Goal: Task Accomplishment & Management: Manage account settings

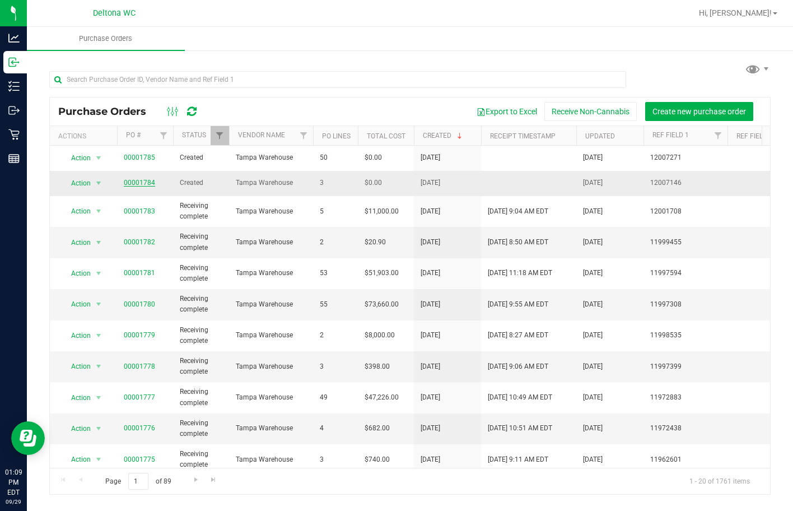
click at [145, 180] on link "00001784" at bounding box center [139, 183] width 31 height 8
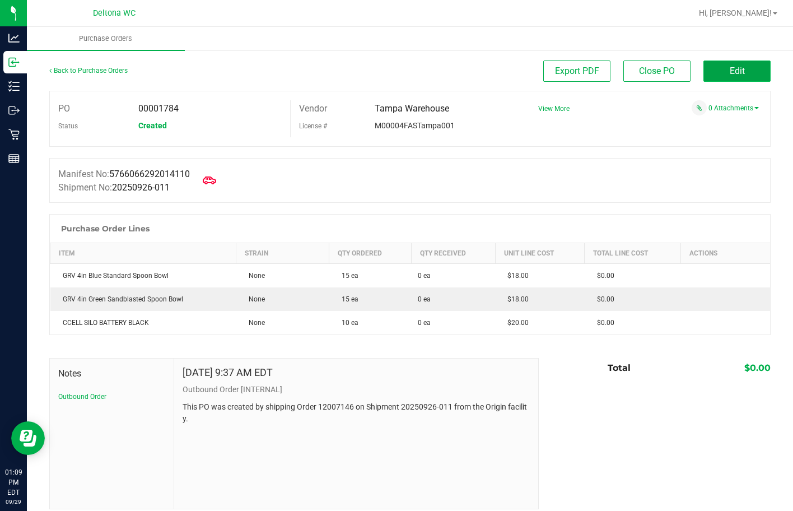
click at [706, 75] on button "Edit" at bounding box center [737, 70] width 67 height 21
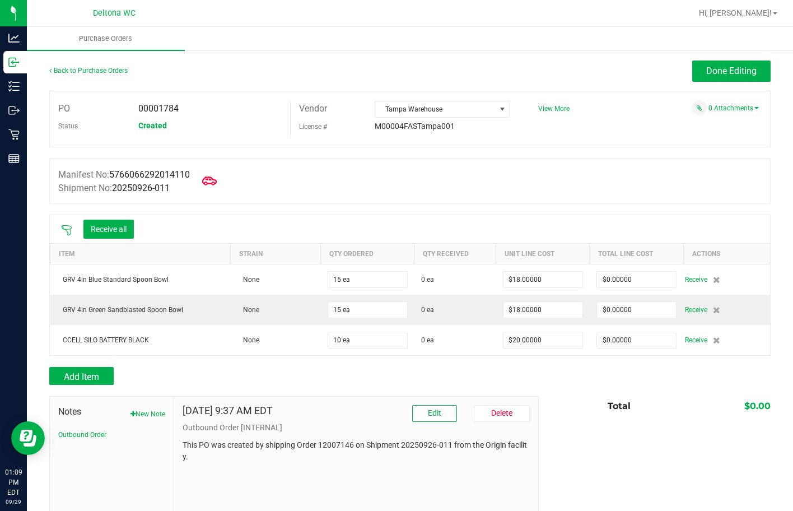
click at [208, 178] on icon at bounding box center [209, 181] width 15 height 15
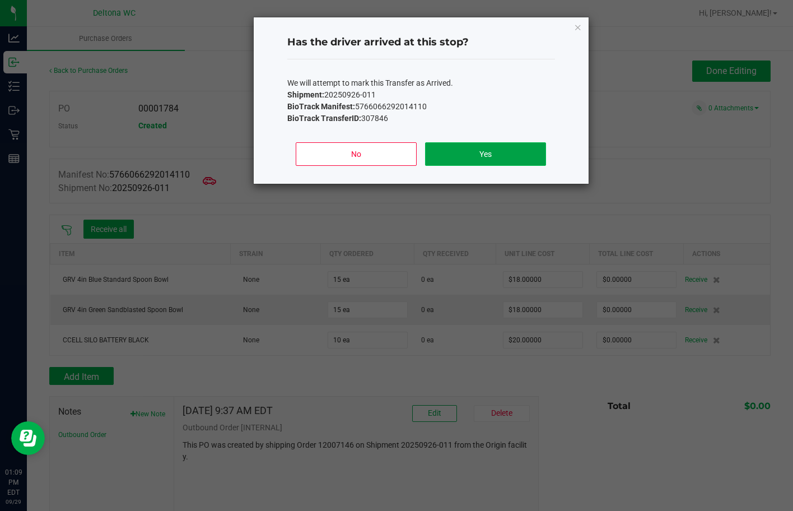
click at [449, 164] on button "Yes" at bounding box center [485, 154] width 120 height 24
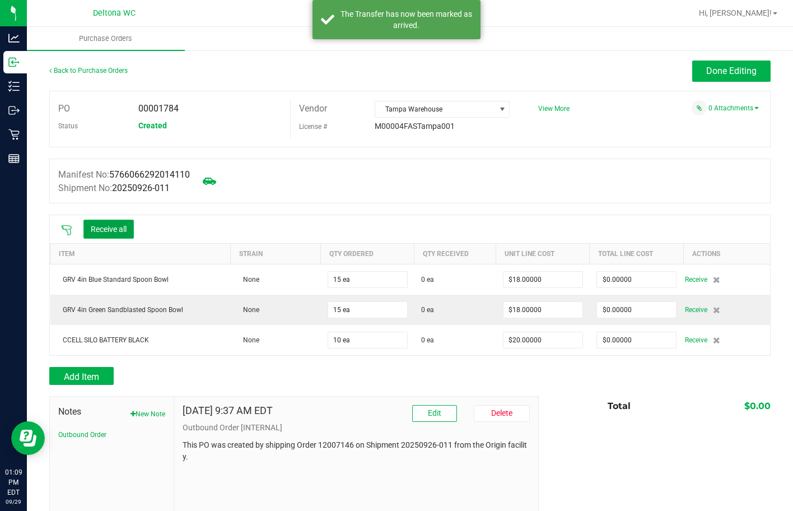
click at [120, 224] on button "Receive all" at bounding box center [108, 229] width 50 height 19
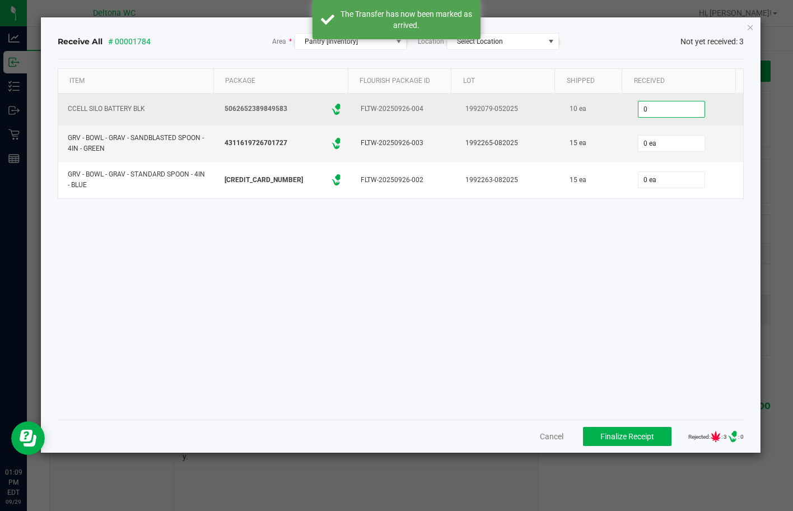
click at [664, 104] on input "0" at bounding box center [672, 109] width 66 height 16
type input "10"
type input "0"
type input "10 ea"
type input "15 ea"
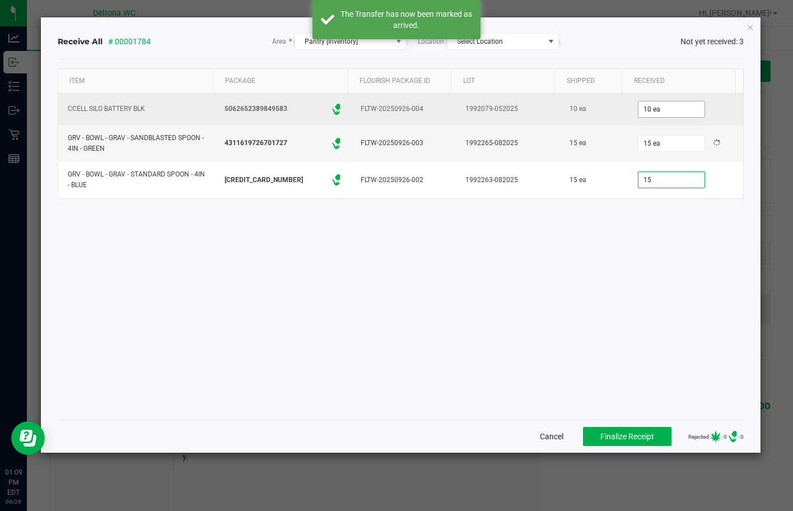
type input "15 ea"
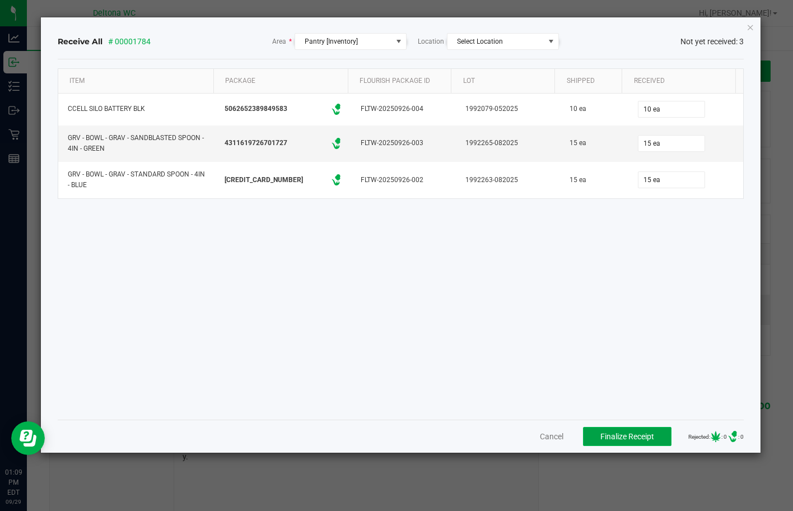
click at [634, 435] on button "Finalize Receipt" at bounding box center [627, 436] width 89 height 19
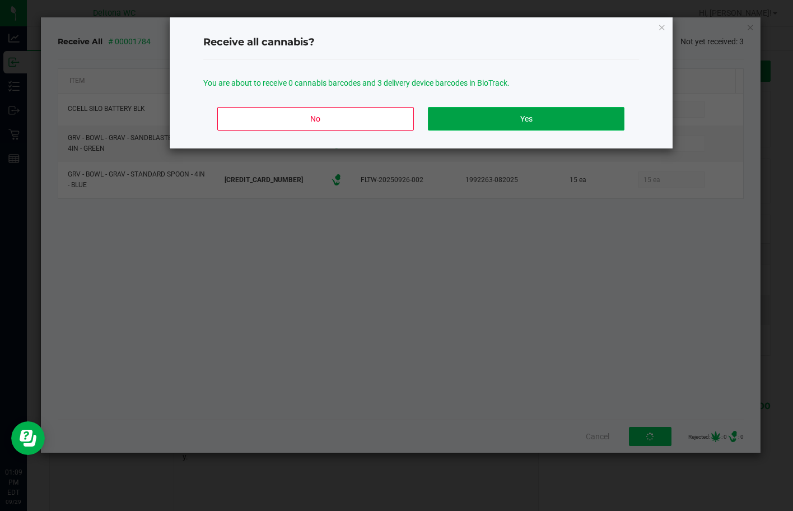
click at [467, 122] on button "Yes" at bounding box center [526, 119] width 196 height 24
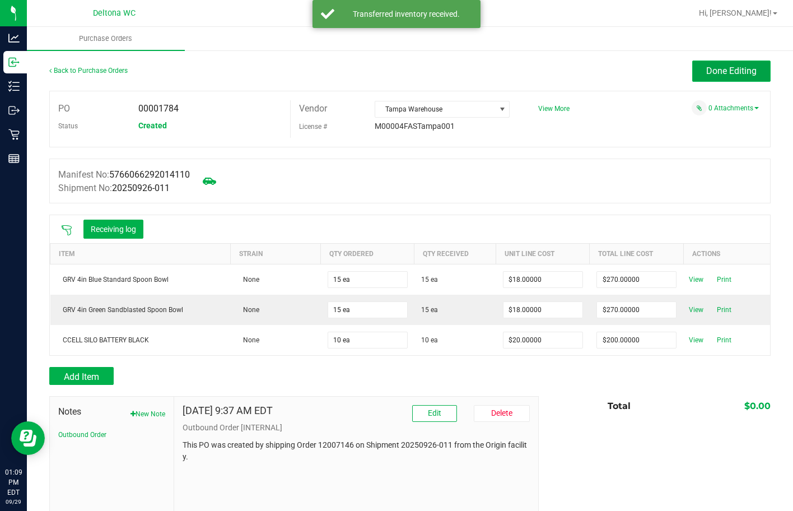
click at [747, 71] on span "Done Editing" at bounding box center [731, 71] width 50 height 11
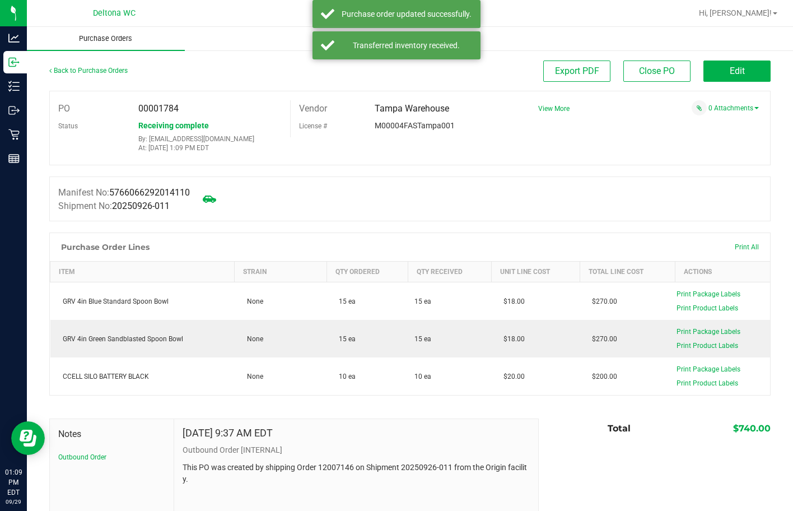
click at [115, 31] on uib-tab-heading "Purchase Orders" at bounding box center [106, 39] width 158 height 24
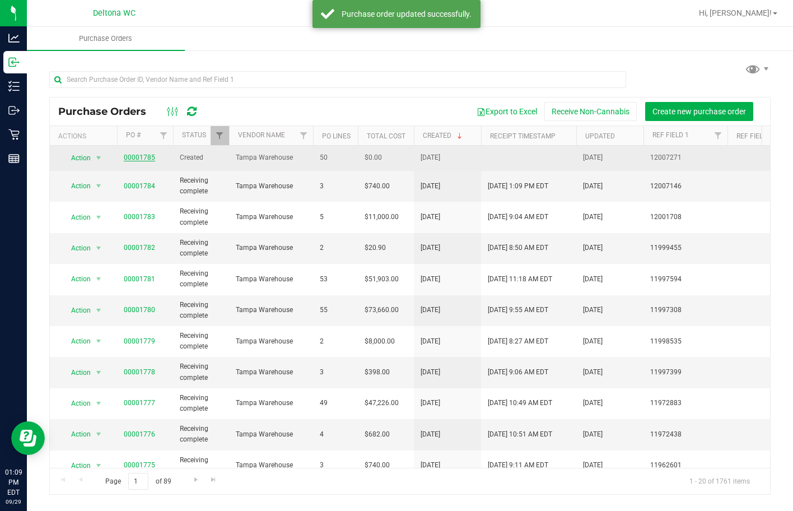
click at [147, 156] on link "00001785" at bounding box center [139, 157] width 31 height 8
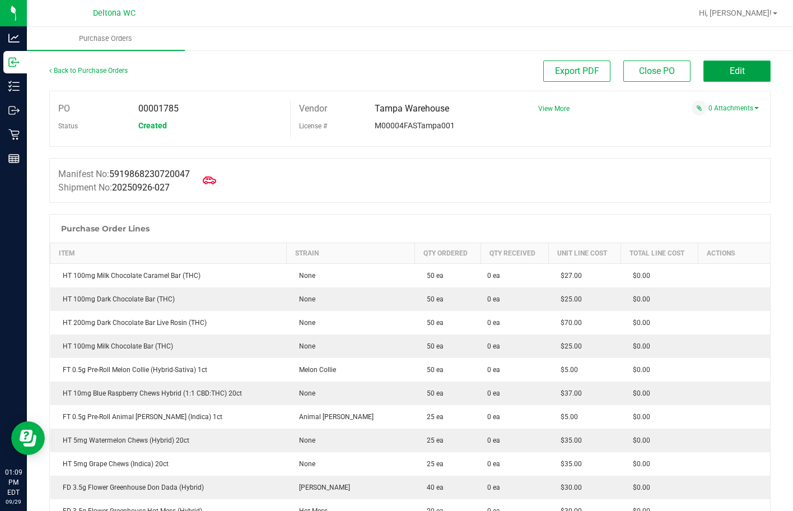
click at [732, 71] on span "Edit" at bounding box center [737, 71] width 15 height 11
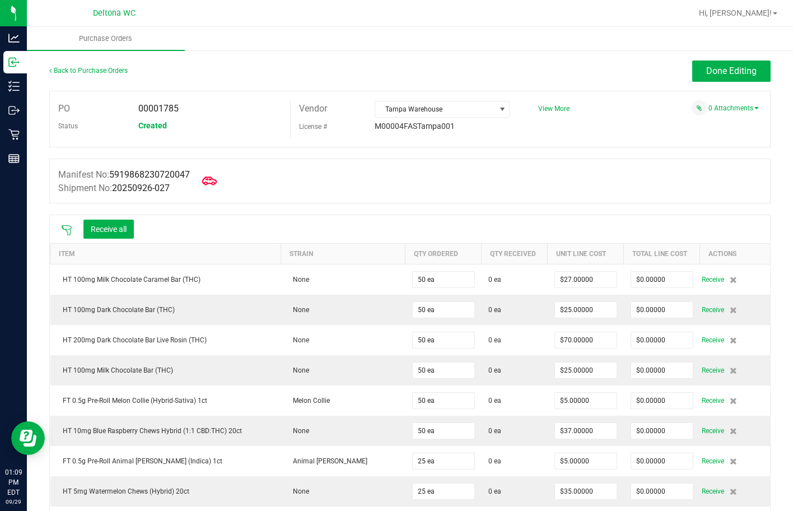
click at [217, 179] on icon at bounding box center [209, 180] width 15 height 8
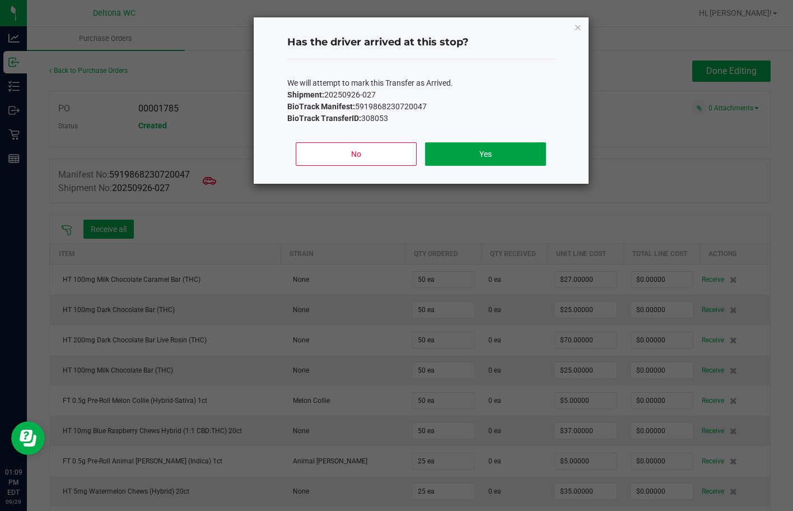
drag, startPoint x: 490, startPoint y: 159, endPoint x: 485, endPoint y: 162, distance: 6.1
click at [490, 160] on button "Yes" at bounding box center [485, 154] width 120 height 24
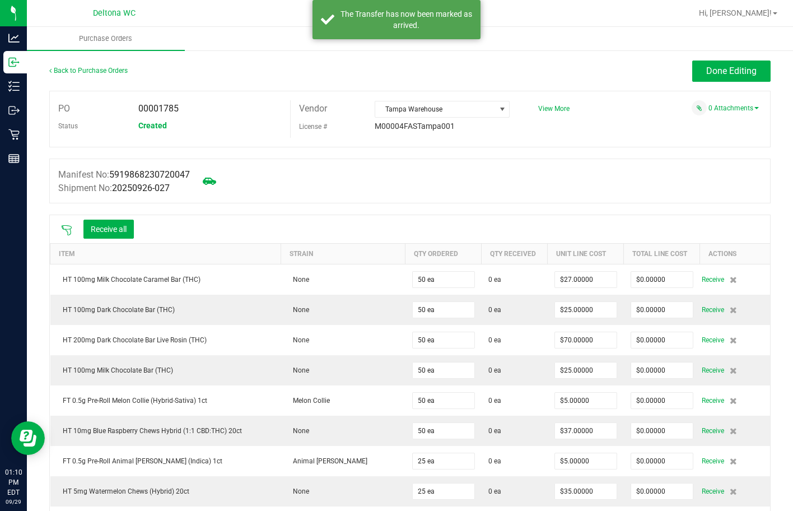
click at [134, 239] on div "Receive all" at bounding box center [97, 229] width 84 height 24
click at [120, 225] on button "Receive all" at bounding box center [108, 229] width 50 height 19
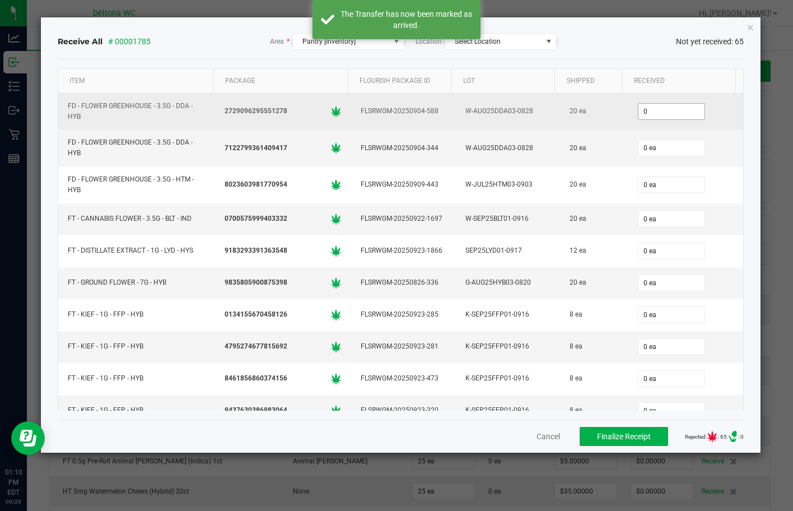
click at [639, 107] on input "0" at bounding box center [672, 112] width 66 height 16
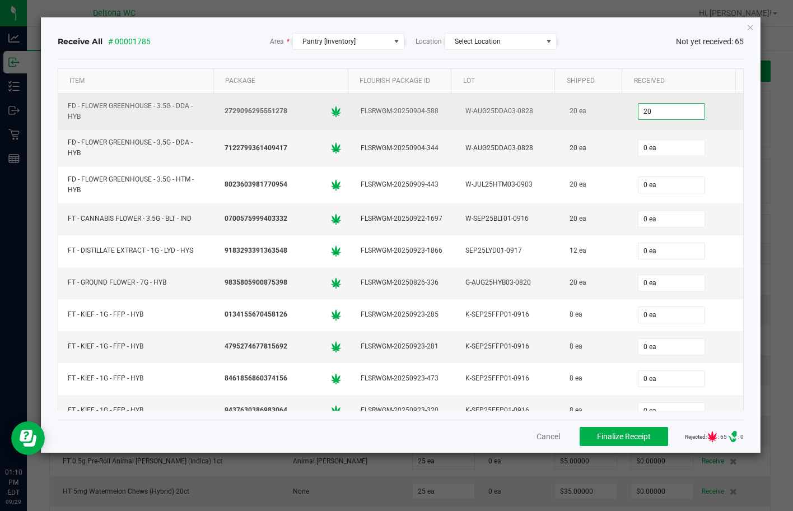
type input "20 ea"
type input "20"
type input "0"
type input "20 ea"
type input "20"
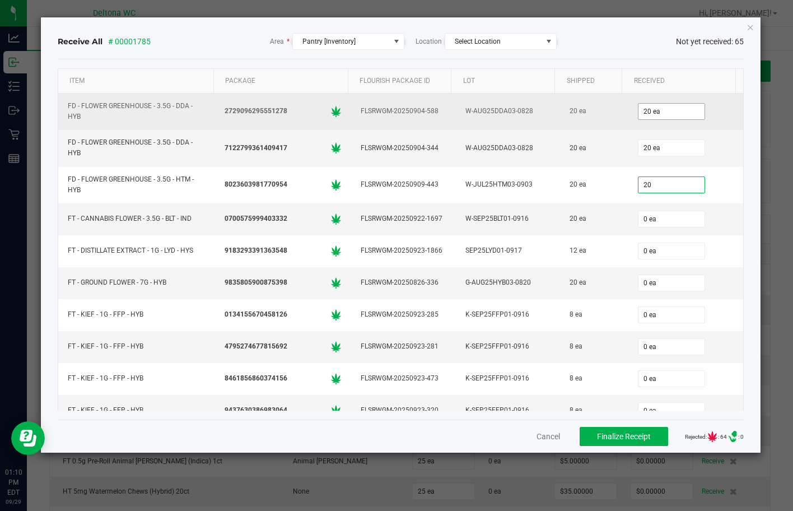
type input "0"
type input "20 ea"
type input "20"
type input "0"
type input "20 ea"
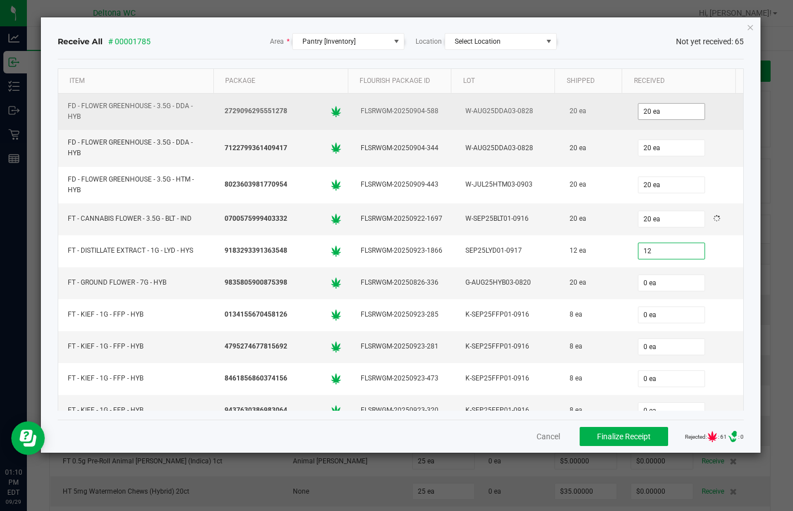
type input "12"
type input "0"
type input "12 ea"
type input "20"
type input "0"
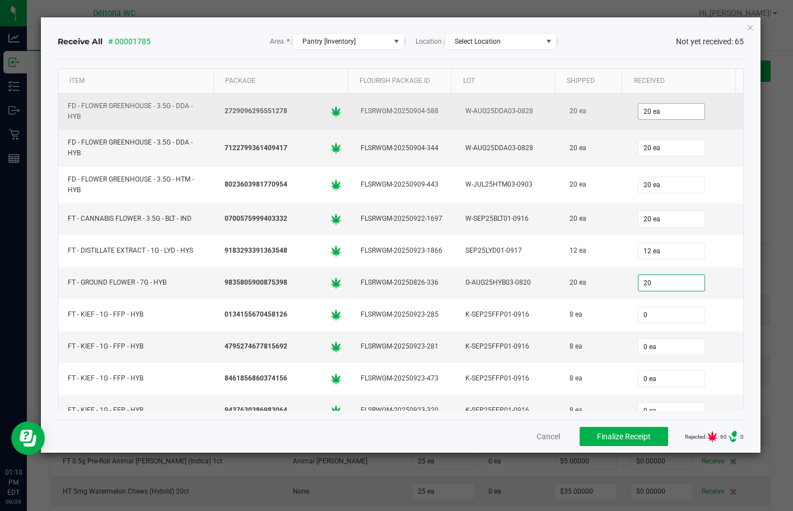
type input "20 ea"
type input "8 ea"
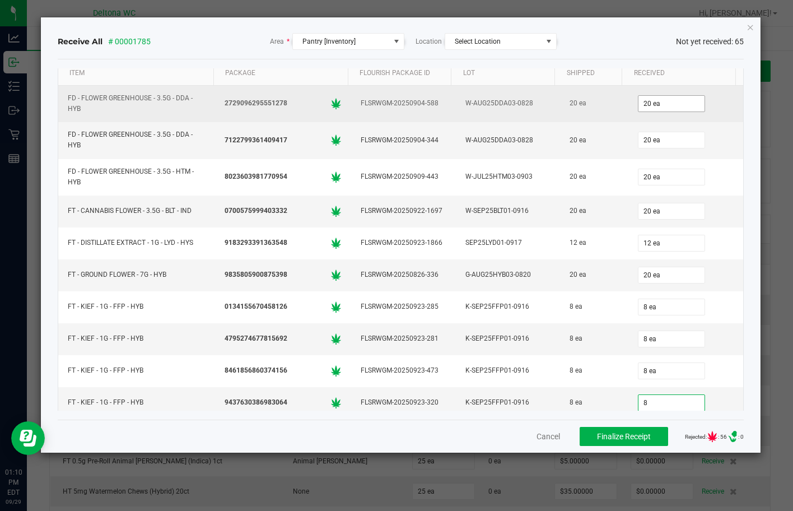
type input "8 ea"
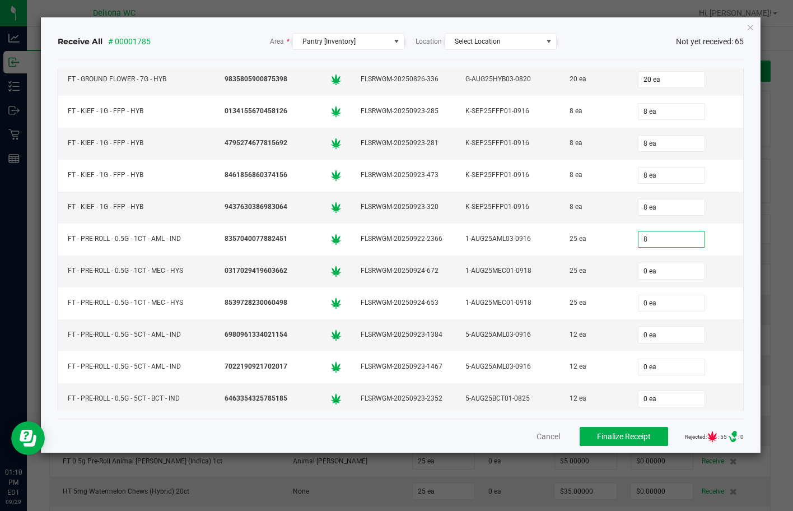
type input "8 ea"
type input "0"
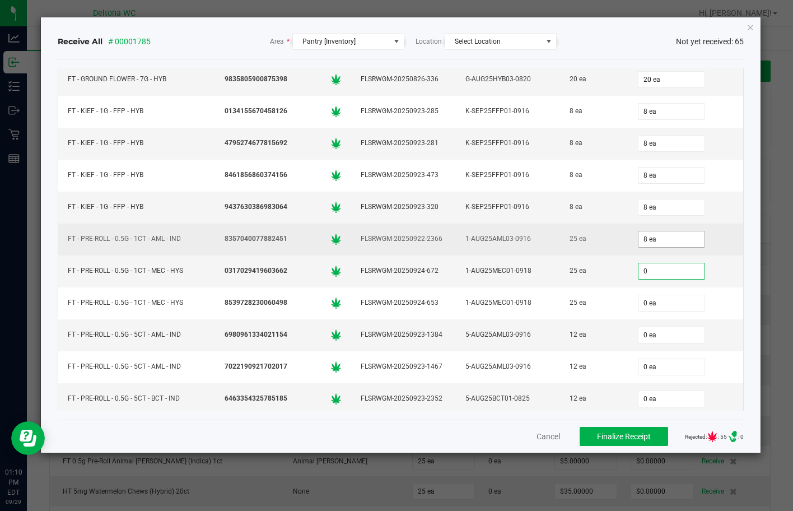
type input "8"
type input "0 ea"
click at [646, 238] on input "8" at bounding box center [672, 239] width 66 height 16
type input "25 ea"
type input "25"
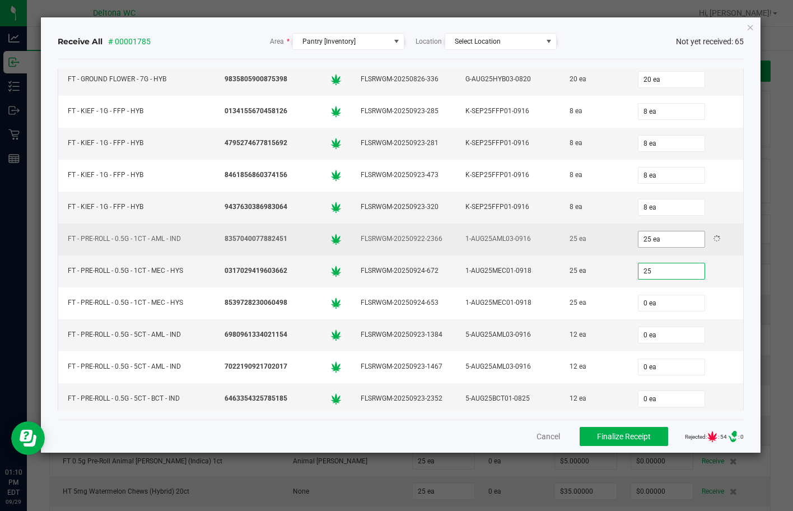
type input "0"
type input "25 ea"
type input "25"
type input "0"
type input "25 ea"
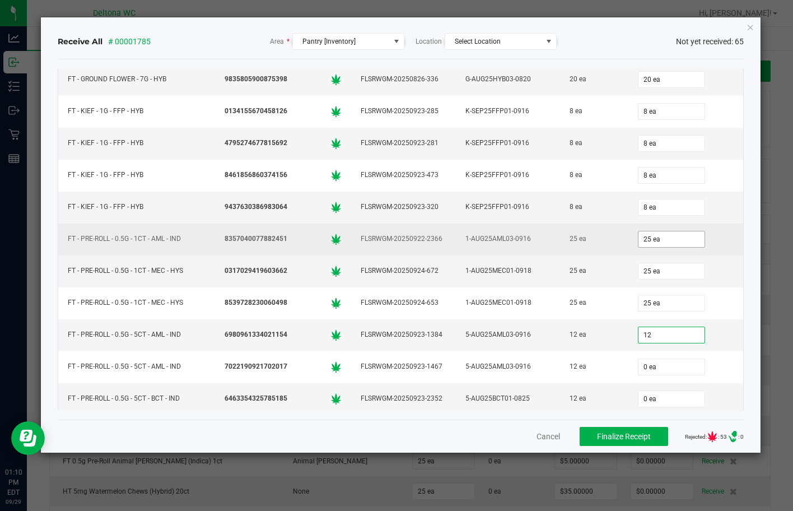
type input "12"
type input "0"
type input "12 ea"
type input "12"
type input "0"
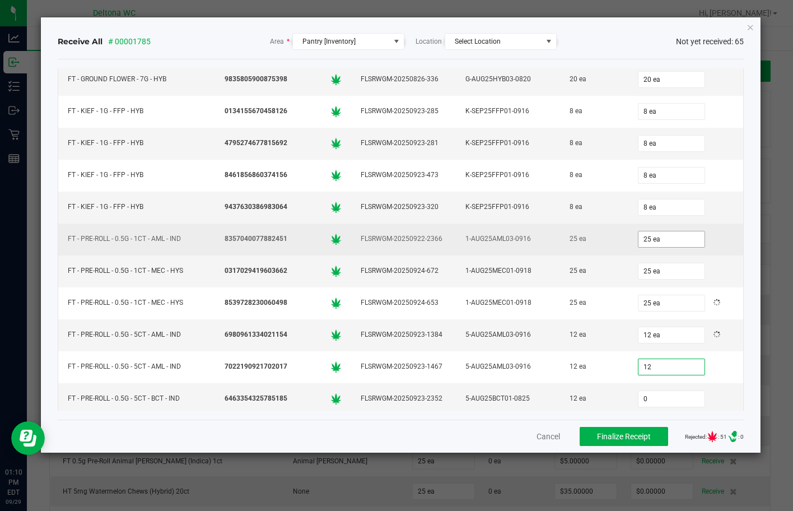
type input "12 ea"
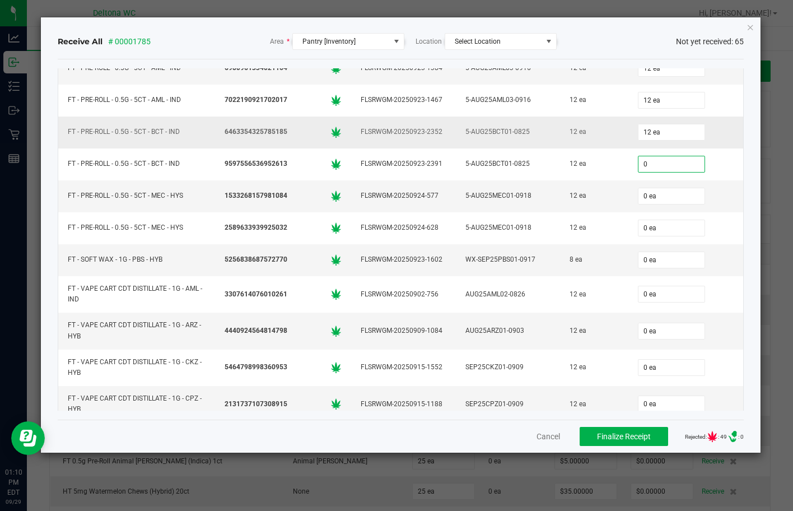
scroll to position [451, 0]
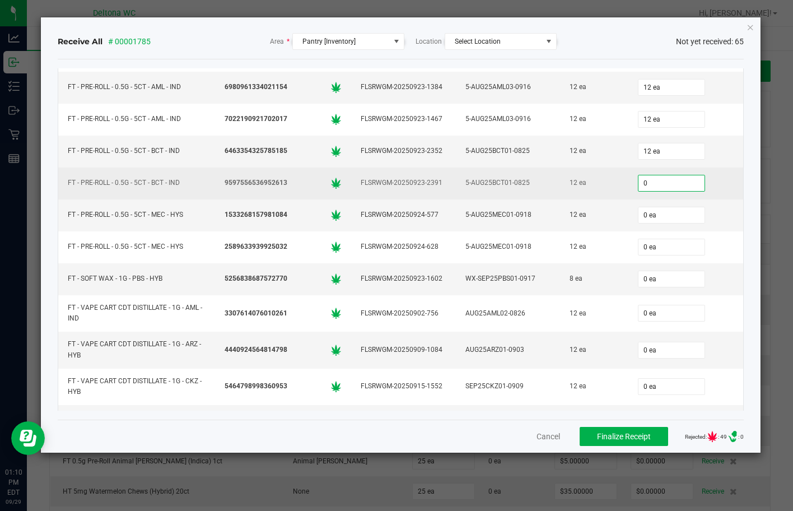
click at [674, 185] on input "0" at bounding box center [672, 183] width 66 height 16
type input "12 ea"
type input "12"
type input "0"
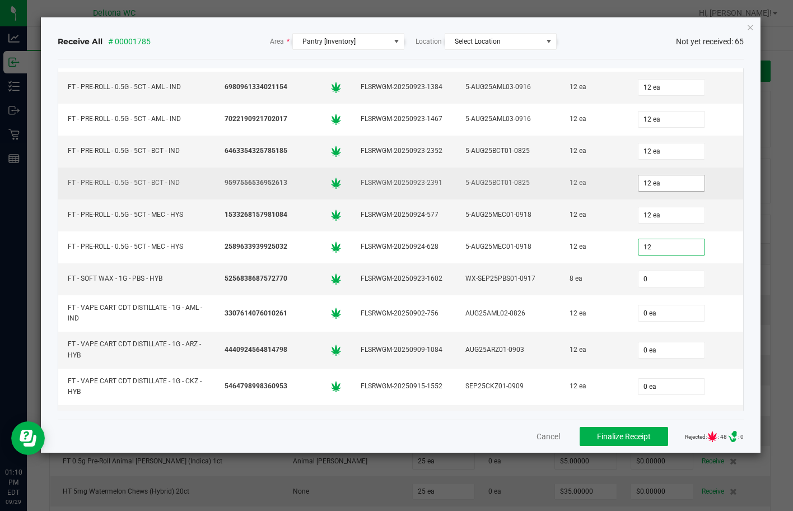
type input "12 ea"
type input "8 ea"
type input "12 ea"
type input "12"
type input "0"
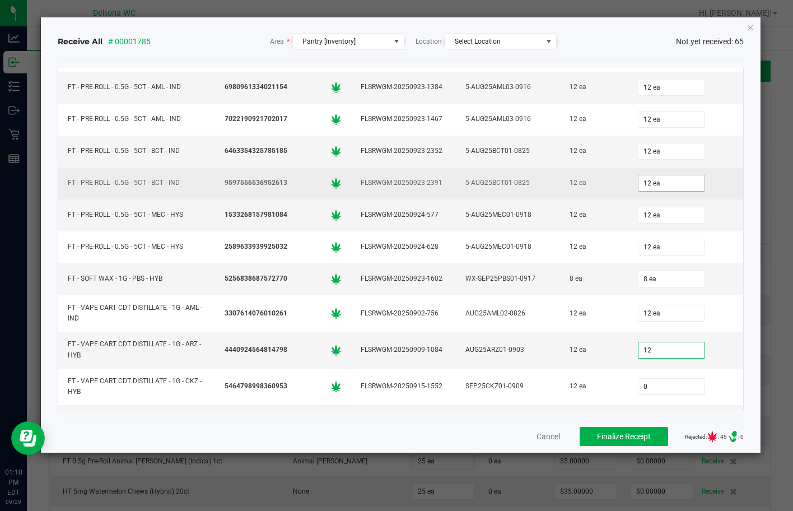
type input "12 ea"
type input "12"
type input "0"
type input "12 ea"
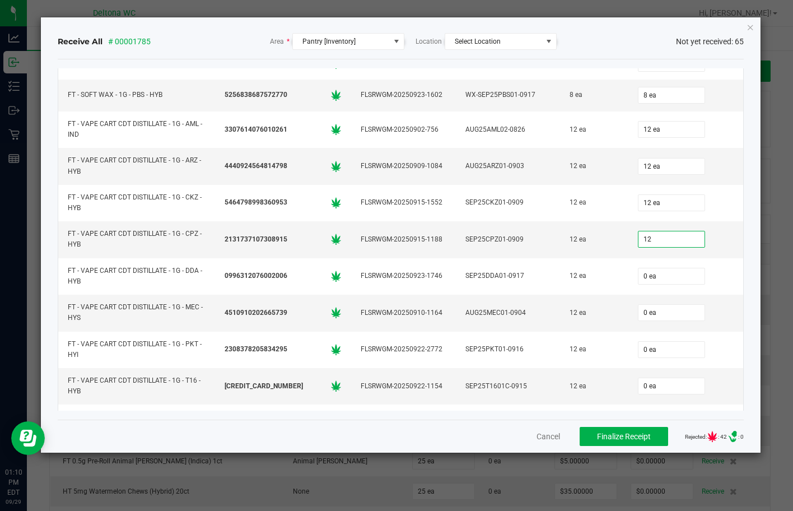
type input "12 ea"
type input "12"
type input "0"
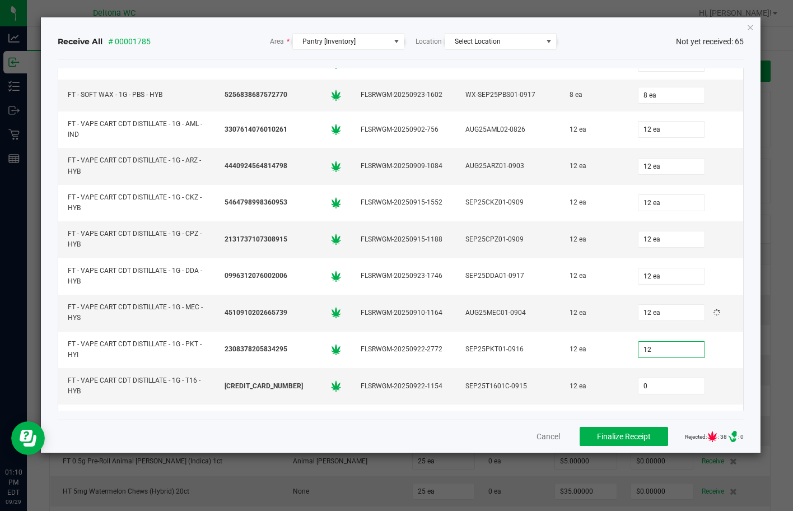
type input "12 ea"
type input "12"
type input "0"
type input "12 ea"
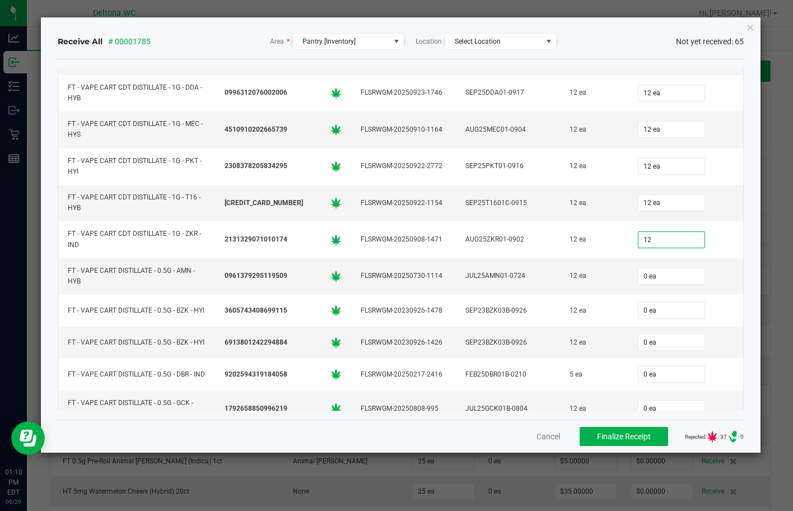
type input "12"
type input "0"
type input "12 ea"
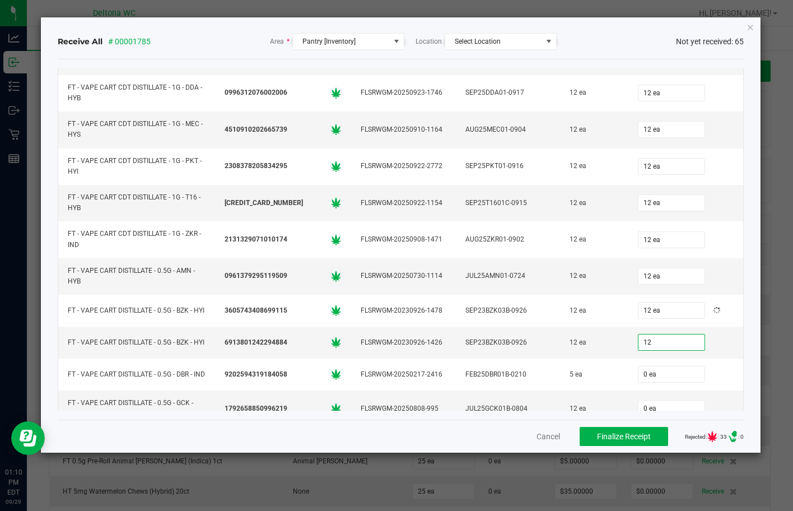
type input "12 ea"
type input "5 ea"
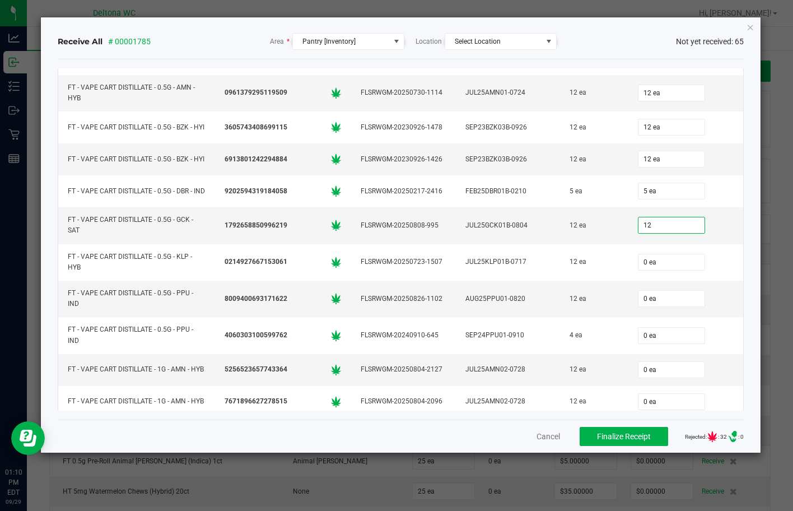
type input "12"
type input "0"
type input "12 ea"
type input "12"
type input "0"
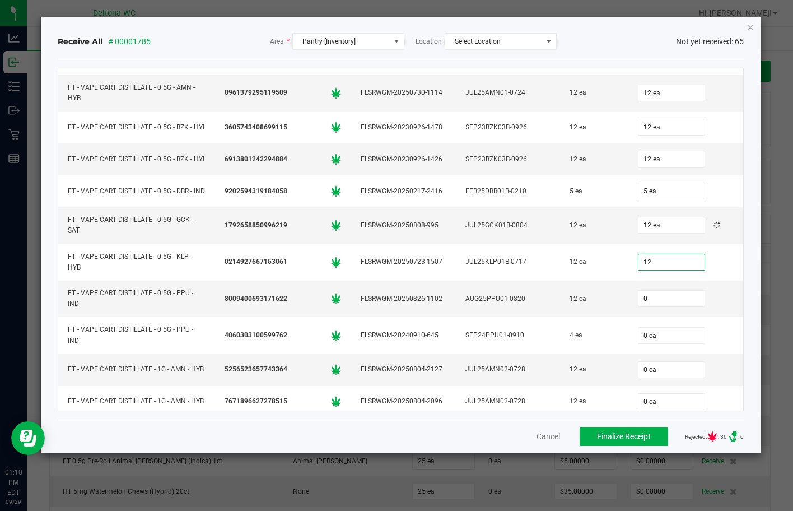
type input "12 ea"
type input "4 ea"
type input "12 ea"
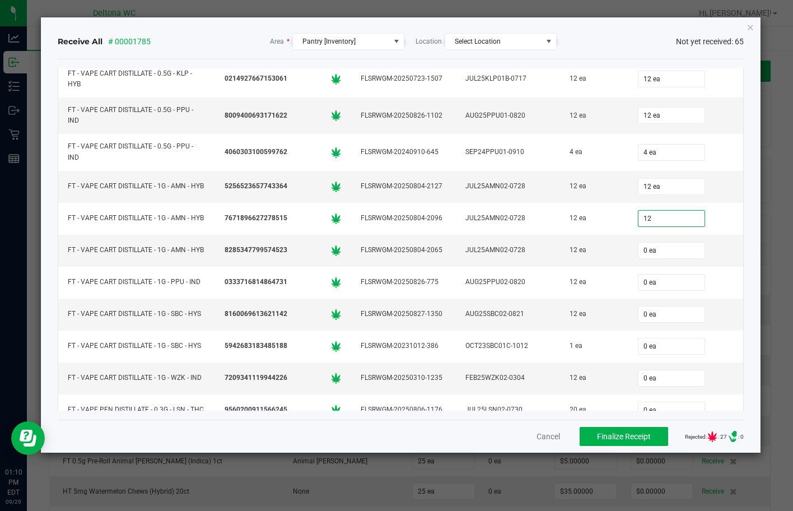
type input "12"
type input "0"
type input "12 ea"
type input "12"
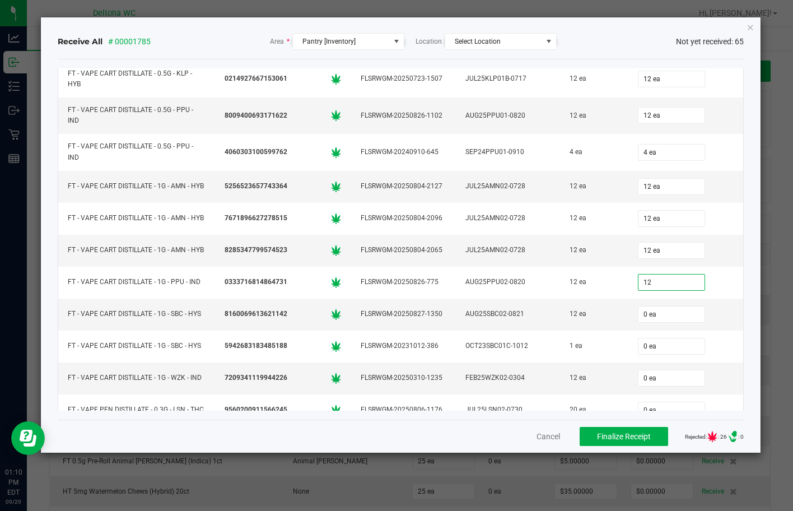
type input "0"
type input "12 ea"
type input "12"
type input "0"
type input "12 ea"
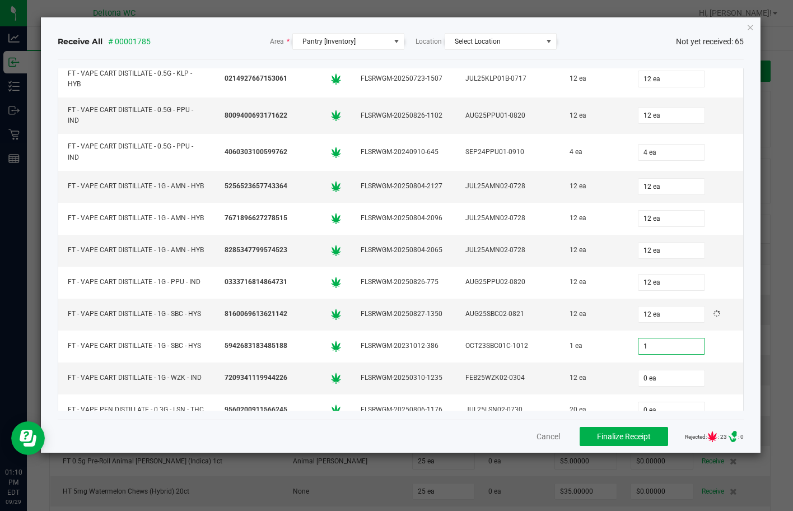
type input "1 ea"
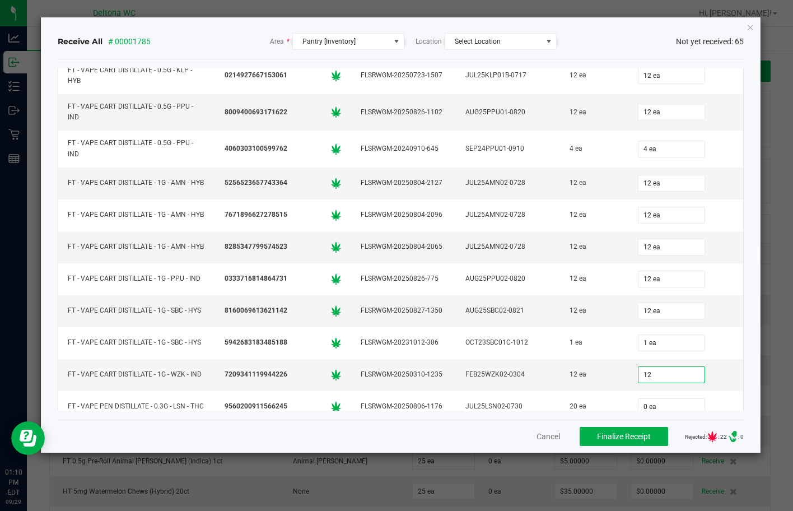
type input "12 ea"
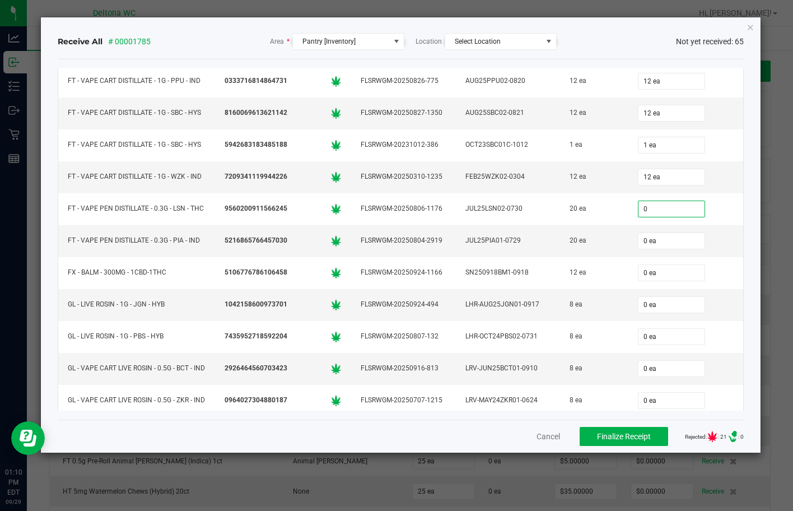
type input "1"
type input "20 ea"
type input "12"
type input "0"
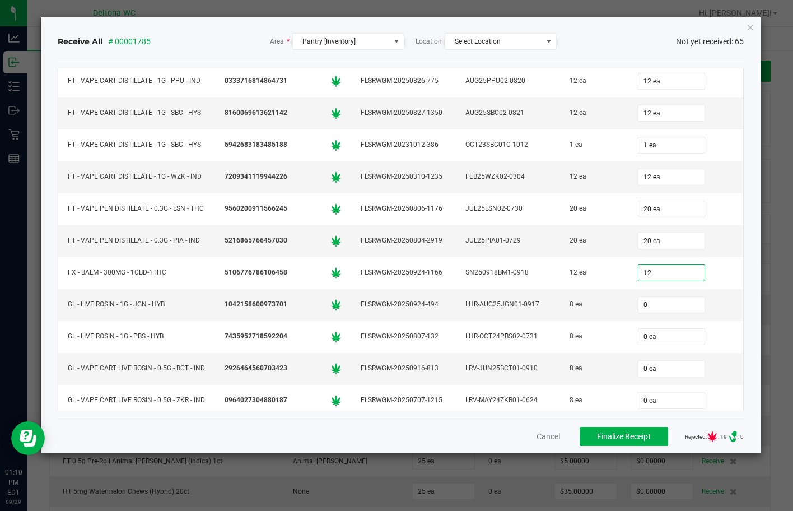
type input "12 ea"
type input "8"
type input "0"
type input "8 ea"
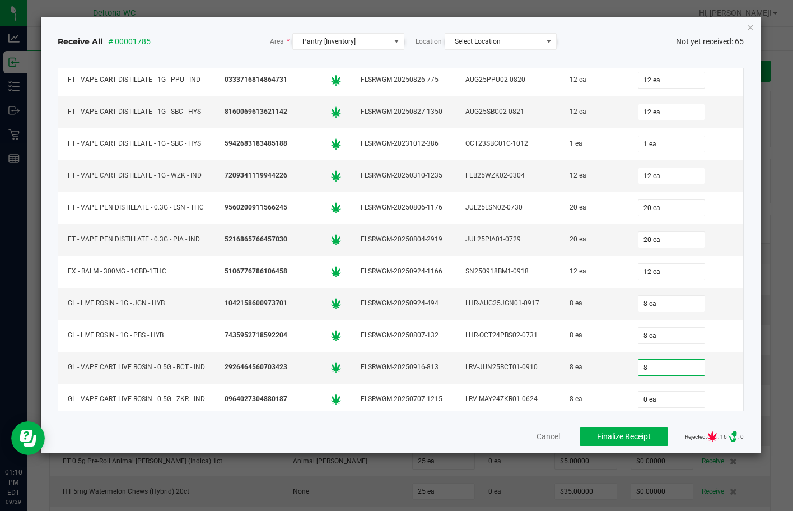
type input "8 ea"
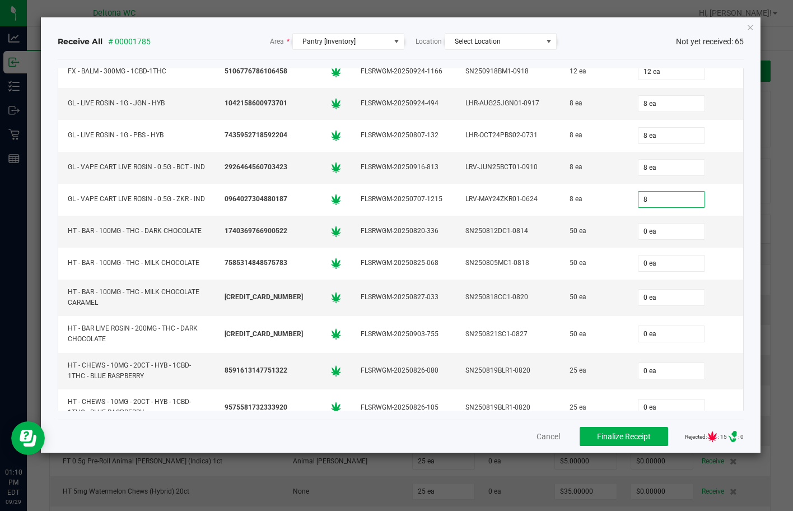
type input "8 ea"
type input "50"
type input "0"
type input "50 ea"
type input "50"
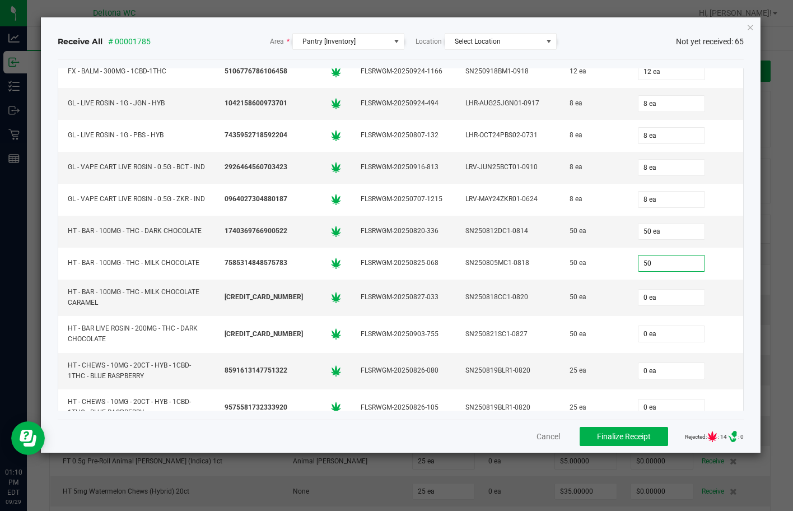
type input "0"
type input "50 ea"
type input "50"
type input "0"
type input "50 ea"
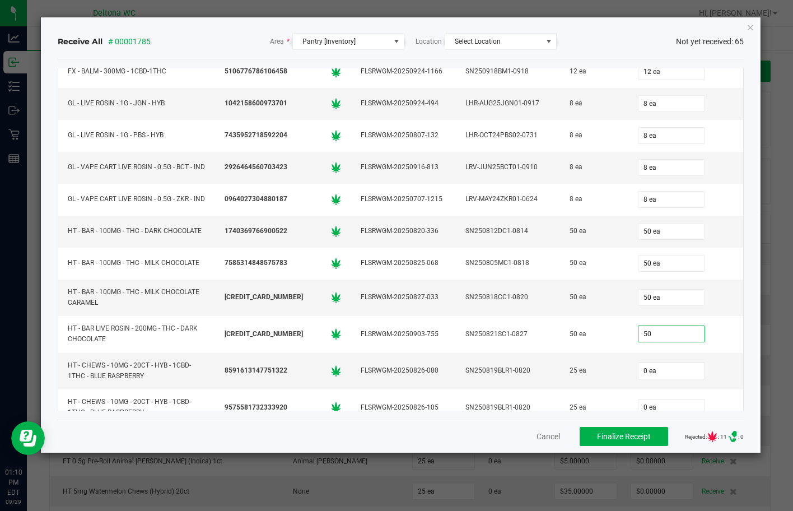
type input "50"
type input "0"
type input "50 ea"
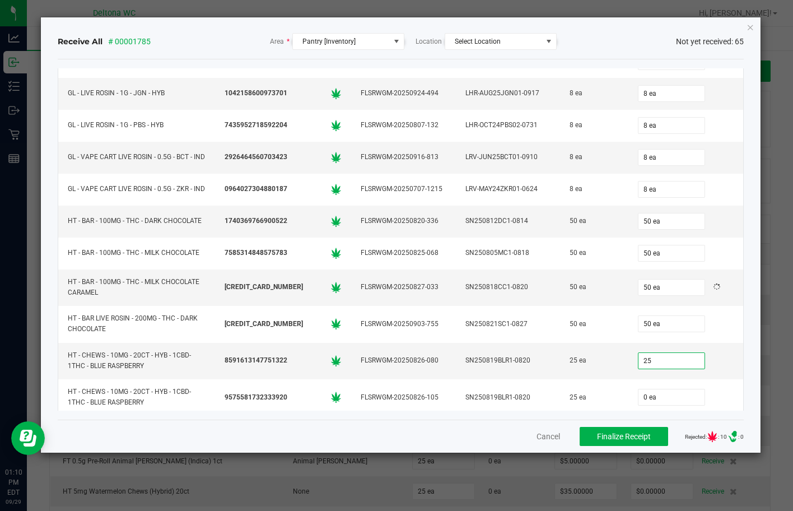
type input "25"
type input "0"
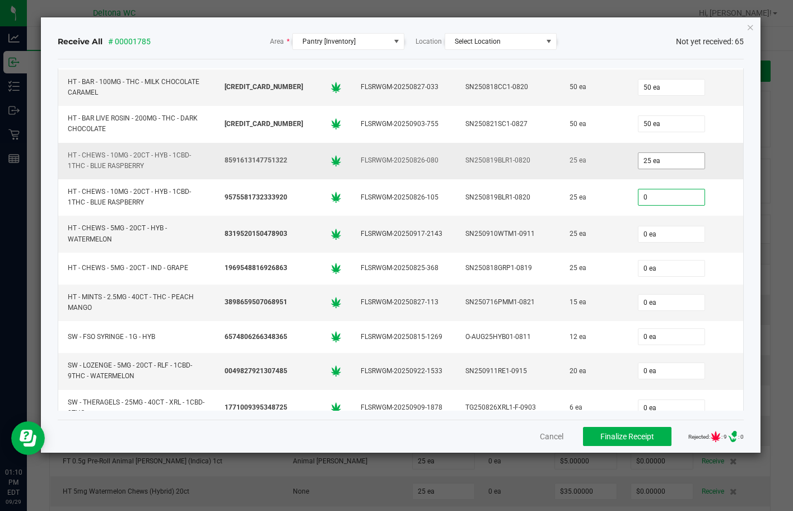
type input "25"
type input "0 ea"
click at [657, 169] on input "25" at bounding box center [672, 161] width 66 height 16
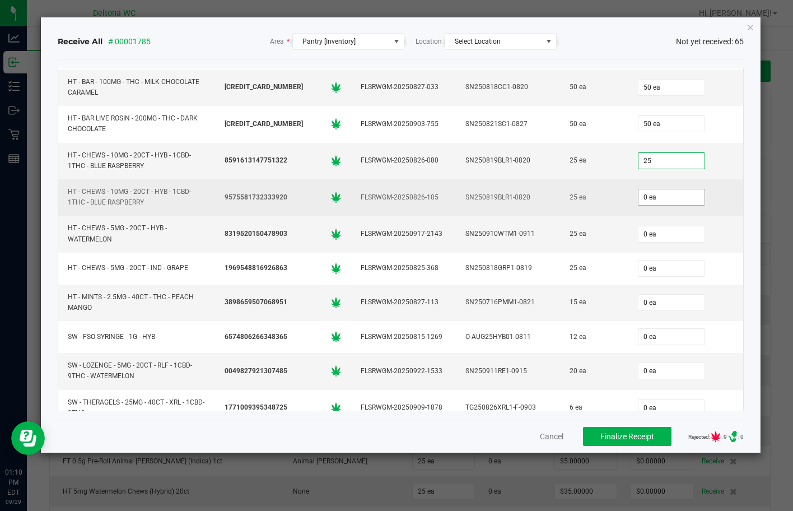
type input "25 ea"
click at [664, 205] on input "0" at bounding box center [672, 197] width 66 height 16
type input "25 ea"
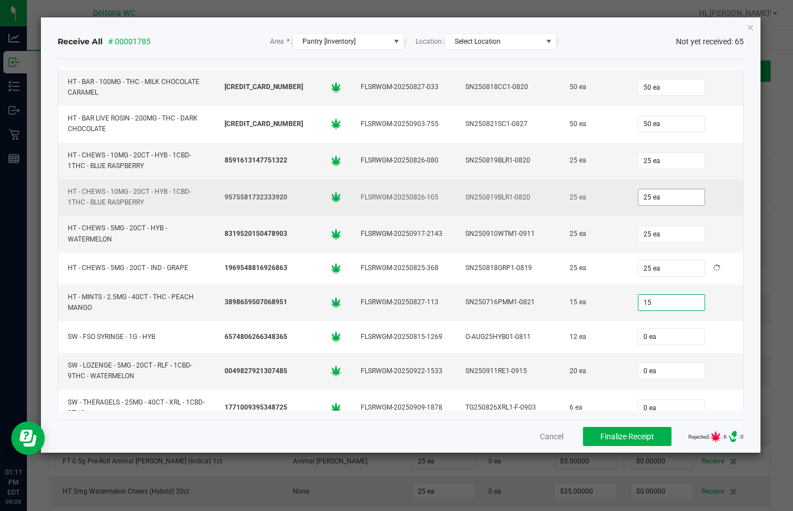
type input "15 ea"
type input "12 ea"
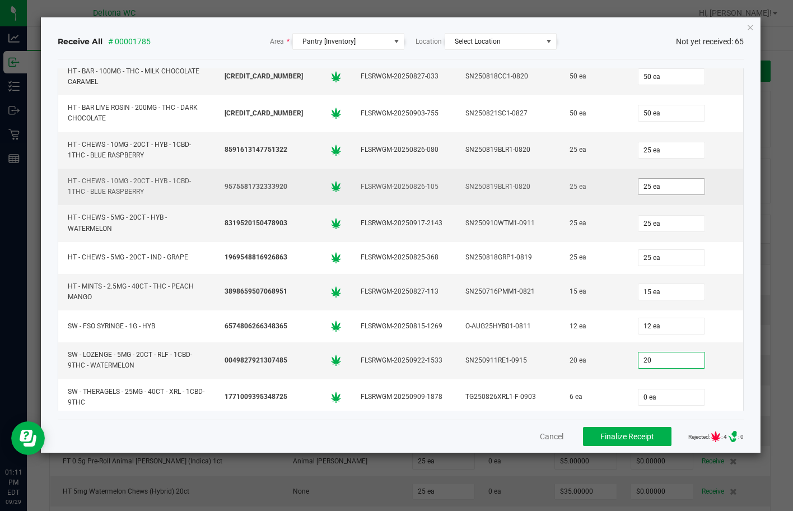
type input "20"
type input "0"
type input "20 ea"
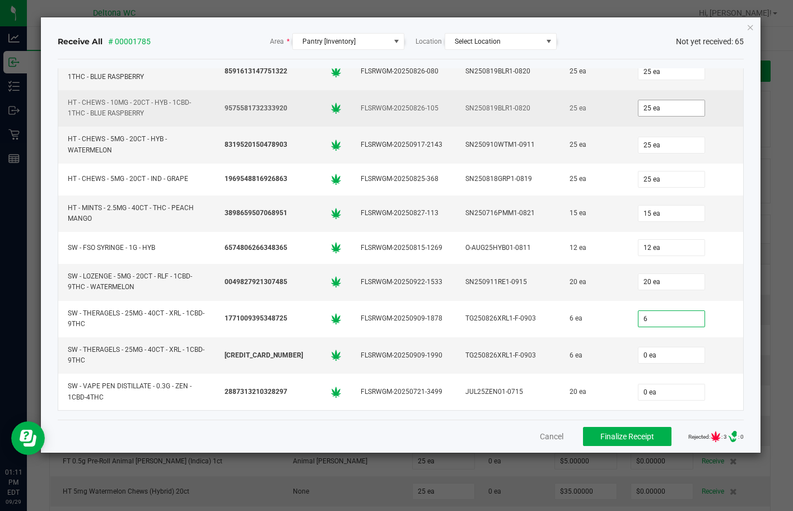
type input "6 ea"
type input "20"
type input "20 ea"
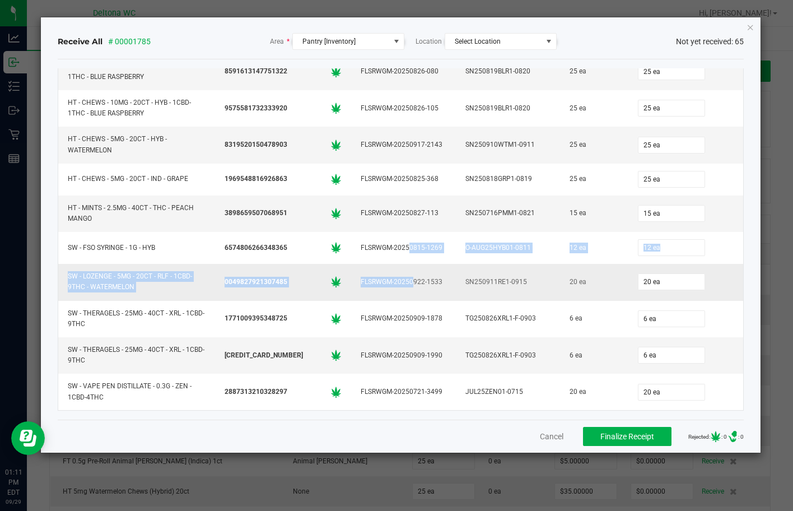
drag, startPoint x: 619, startPoint y: 440, endPoint x: 622, endPoint y: 432, distance: 8.5
click at [619, 440] on span "Finalize Receipt" at bounding box center [627, 436] width 54 height 9
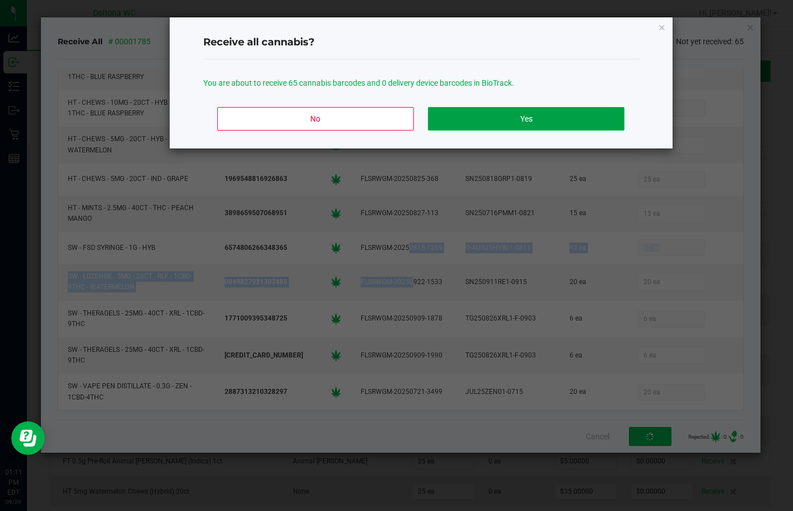
click at [533, 117] on button "Yes" at bounding box center [526, 119] width 196 height 24
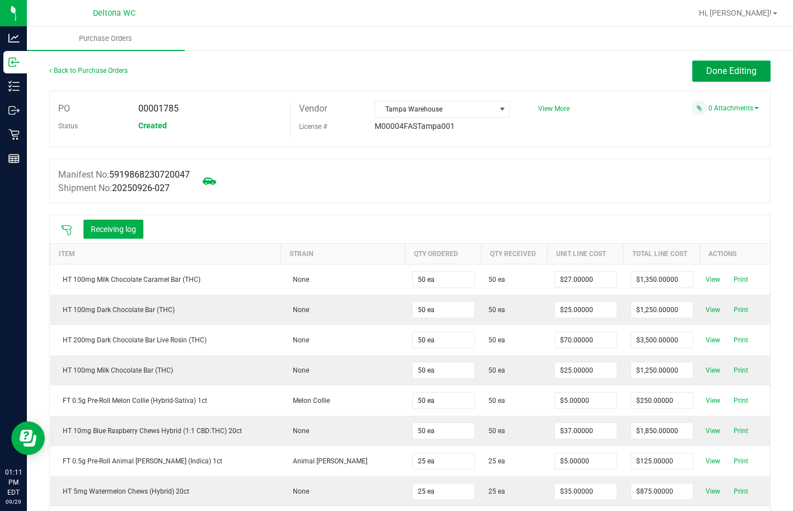
click at [739, 67] on span "Done Editing" at bounding box center [731, 71] width 50 height 11
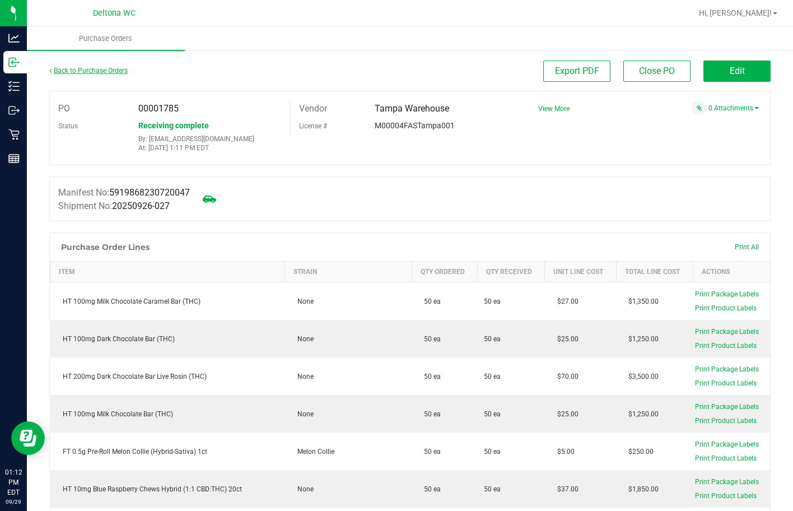
click at [110, 71] on link "Back to Purchase Orders" at bounding box center [88, 71] width 78 height 8
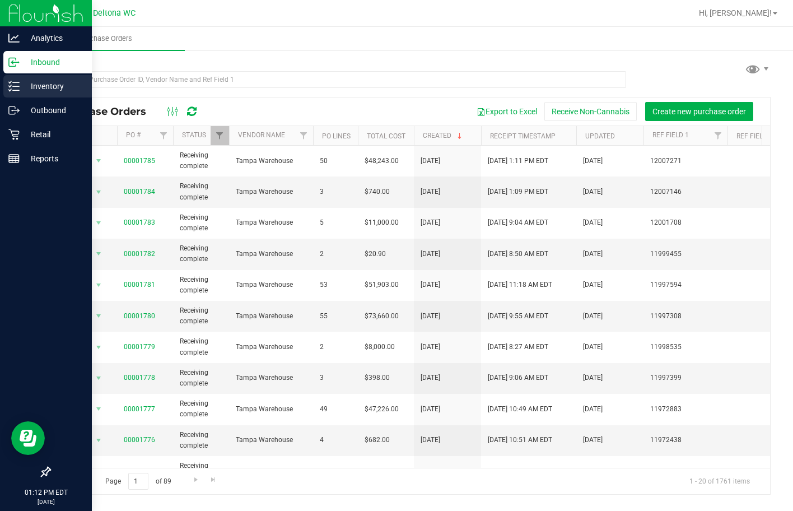
click at [14, 87] on icon at bounding box center [13, 86] width 11 height 11
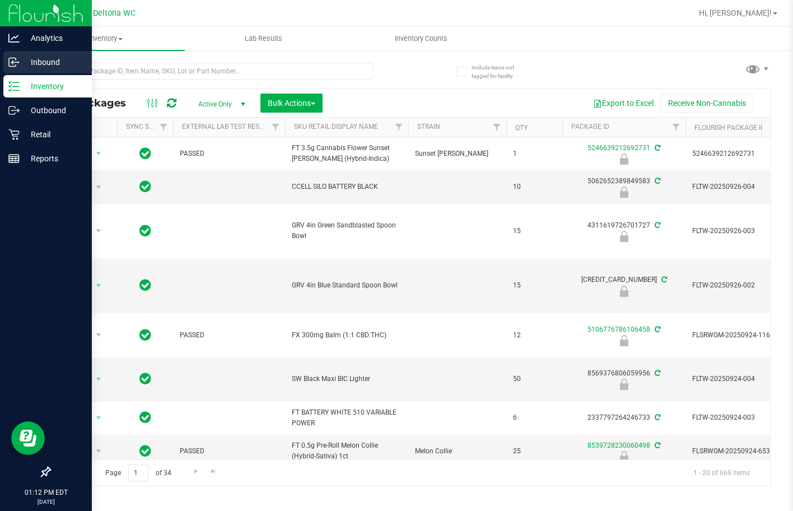
click at [38, 68] on p "Inbound" at bounding box center [53, 61] width 67 height 13
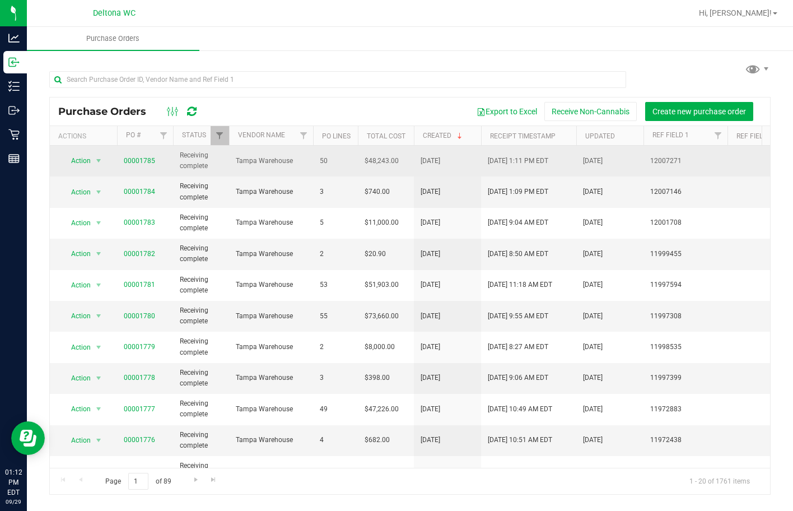
drag, startPoint x: 156, startPoint y: 156, endPoint x: 114, endPoint y: 153, distance: 42.7
click at [114, 153] on tr "Action Action Close purchase order Edit purchase order PO audit log Re-order Vi…" at bounding box center [658, 161] width 1216 height 31
copy tr "Action Close purchase order Edit purchase order PO audit log Re-order View purc…"
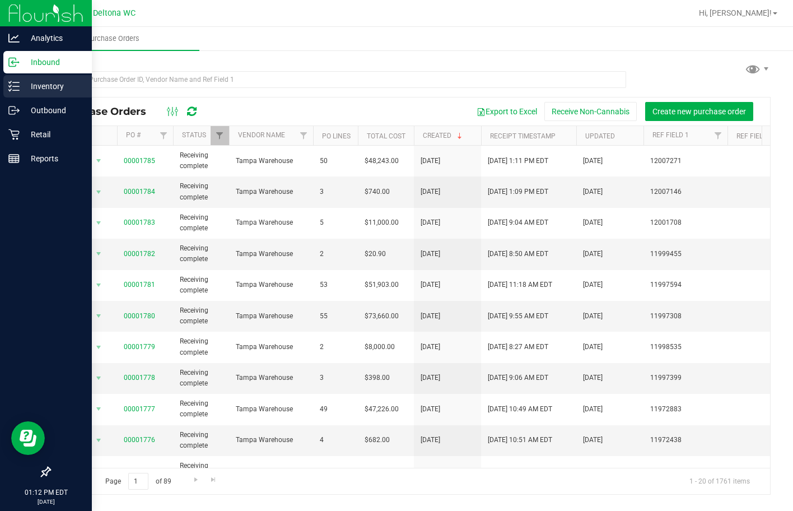
click at [20, 78] on div "Inventory" at bounding box center [47, 86] width 89 height 22
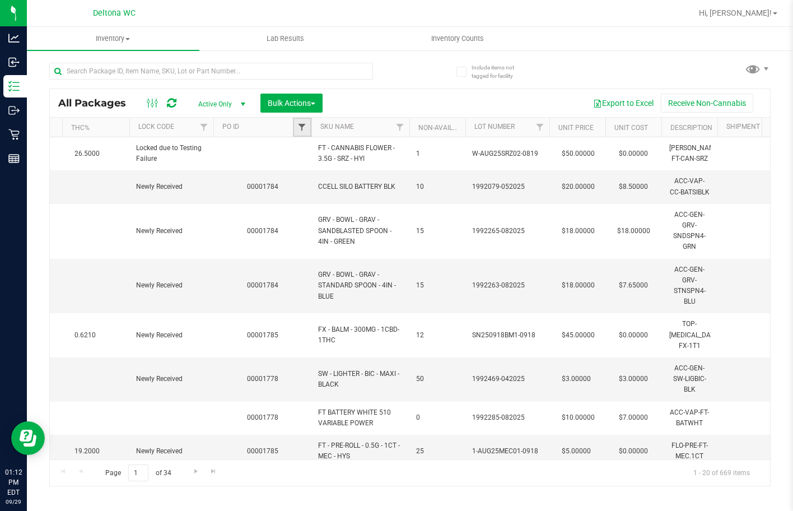
click at [302, 125] on span "Filter" at bounding box center [301, 127] width 9 height 9
click at [330, 155] on input "text" at bounding box center [357, 151] width 115 height 17
paste input "00001785"
click at [323, 175] on button "Filter" at bounding box center [327, 181] width 54 height 25
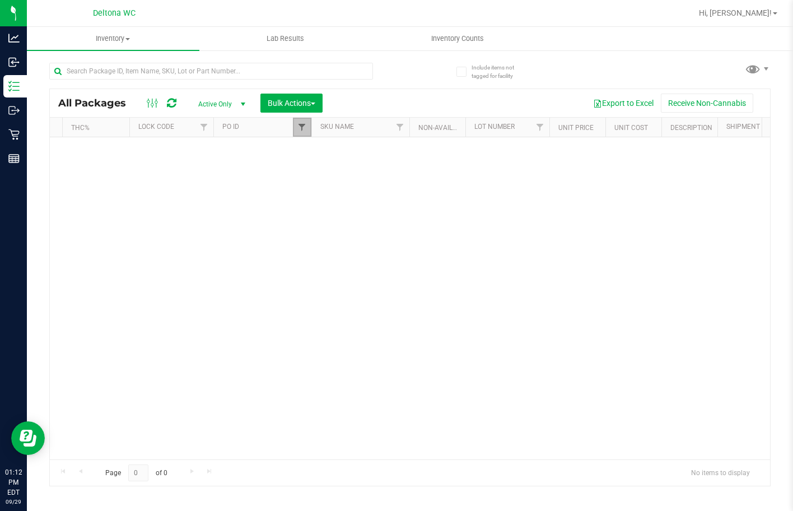
click at [306, 132] on link "Filter" at bounding box center [302, 127] width 18 height 19
click at [330, 175] on button "Filter" at bounding box center [327, 181] width 54 height 25
click at [302, 133] on link "Filter" at bounding box center [302, 127] width 18 height 19
click at [309, 148] on input "00001785" at bounding box center [357, 151] width 115 height 17
type input "00001785"
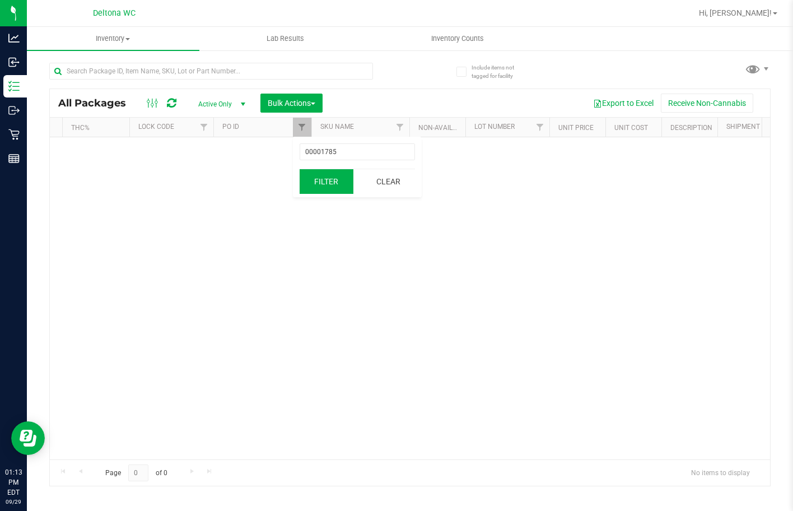
click at [314, 170] on div "00001785 Filter Clear" at bounding box center [357, 167] width 129 height 60
click at [319, 175] on button "Filter" at bounding box center [327, 181] width 54 height 25
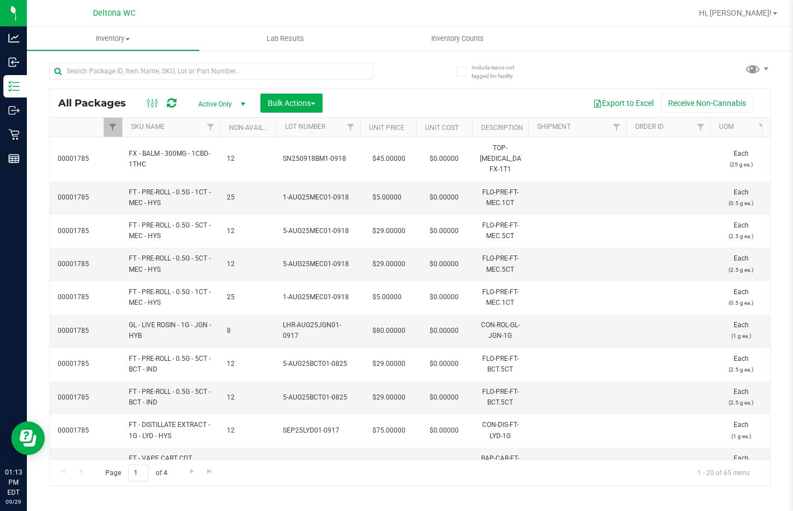
scroll to position [0, 1111]
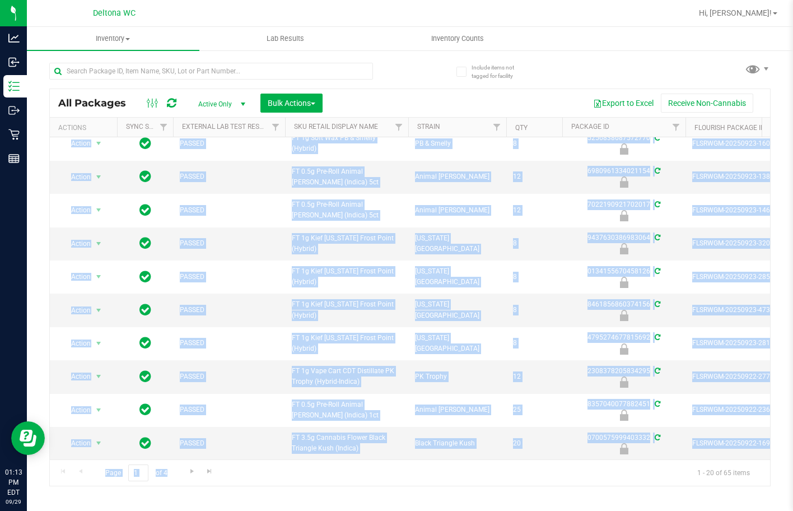
drag, startPoint x: 316, startPoint y: 458, endPoint x: 335, endPoint y: 455, distance: 18.7
click at [335, 455] on div "All Packages Active Only Active Only Lab Samples Locked All External Internal B…" at bounding box center [409, 288] width 721 height 398
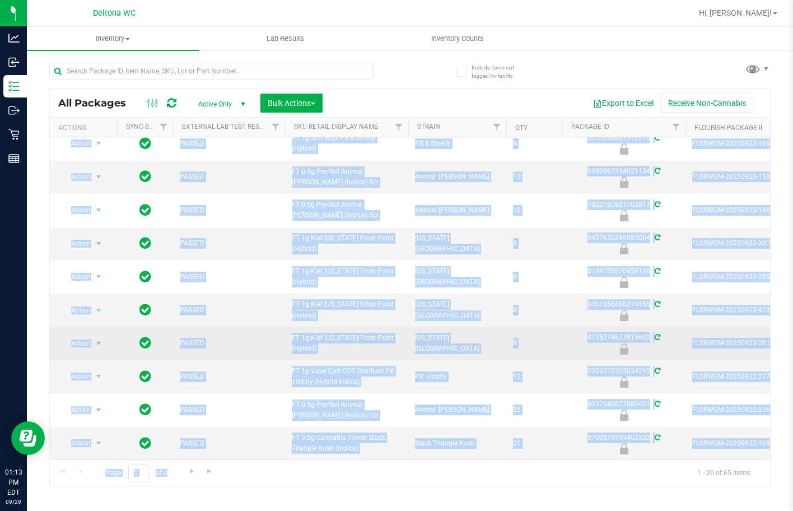
click at [371, 348] on td "FT 1g Kief [US_STATE] Frost Point (Hybrid)" at bounding box center [346, 343] width 123 height 33
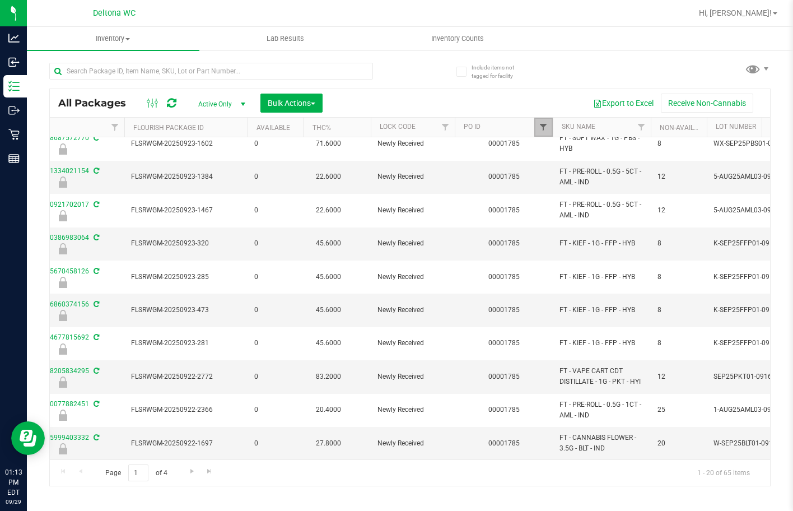
click at [548, 124] on span "Filter" at bounding box center [543, 127] width 9 height 9
drag, startPoint x: 583, startPoint y: 154, endPoint x: 487, endPoint y: 136, distance: 96.9
click at [487, 136] on body "Analytics Inbound Inventory Outbound Retail Reports 01:13 PM EDT [DATE] 09/29 D…" at bounding box center [396, 255] width 793 height 511
click at [572, 172] on button "Filter" at bounding box center [568, 181] width 54 height 25
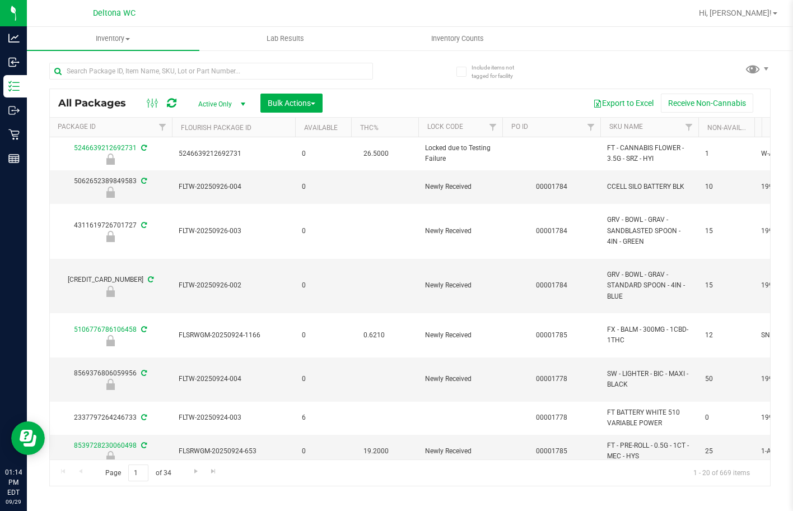
click at [645, 121] on th "SKU Name" at bounding box center [649, 128] width 98 height 20
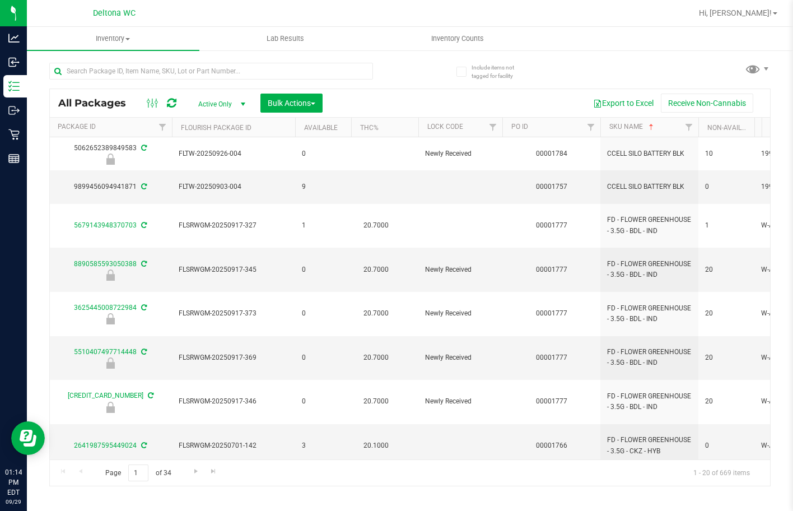
drag, startPoint x: 346, startPoint y: 461, endPoint x: 340, endPoint y: 458, distance: 6.8
click at [340, 458] on div "All Packages Active Only Active Only Lab Samples Locked All External Internal B…" at bounding box center [409, 288] width 721 height 398
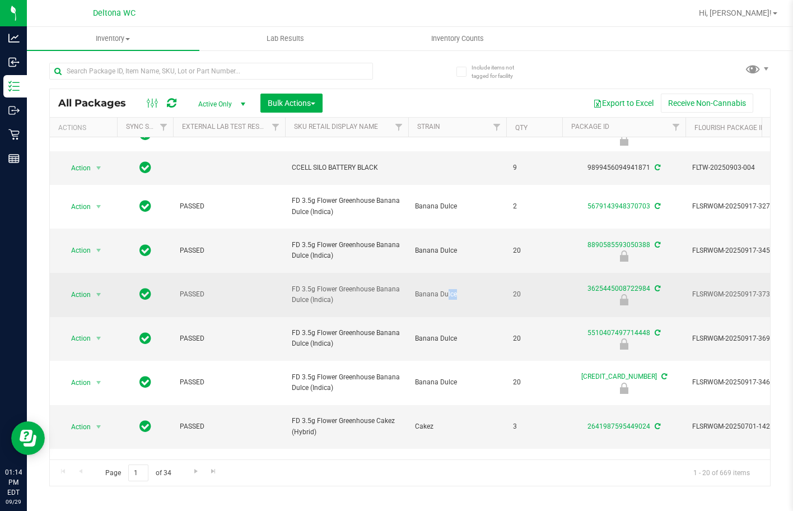
click at [426, 289] on span "Banana Dulce" at bounding box center [457, 294] width 85 height 11
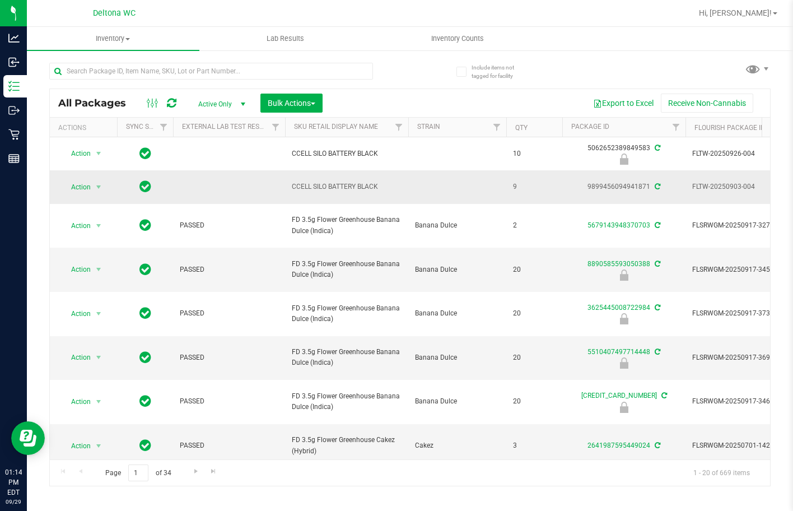
click at [487, 182] on td at bounding box center [457, 186] width 98 height 33
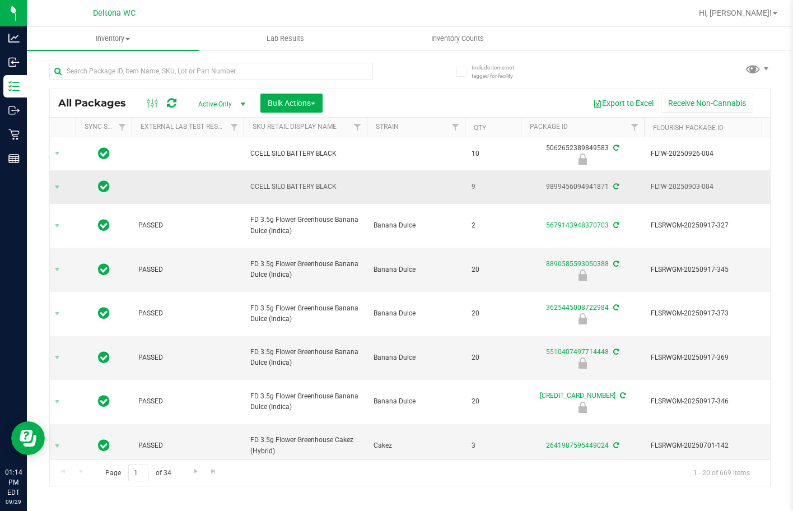
drag, startPoint x: 267, startPoint y: 457, endPoint x: 390, endPoint y: 176, distance: 306.5
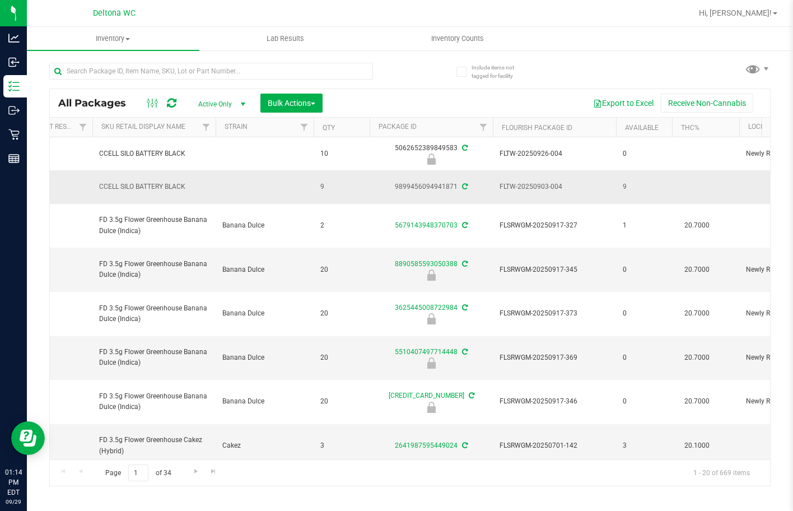
click at [273, 185] on td at bounding box center [265, 186] width 98 height 33
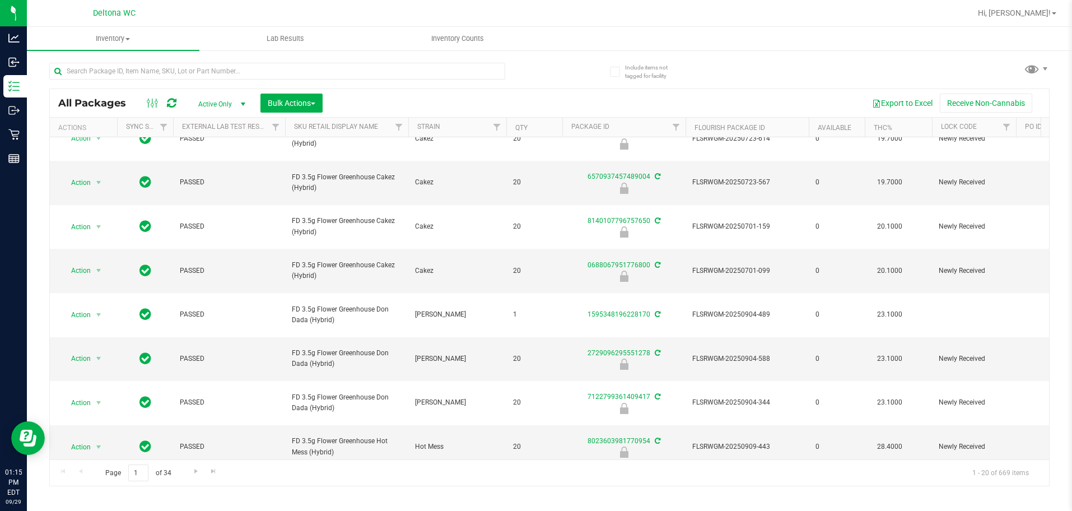
click at [90, 483] on span "Action" at bounding box center [76, 491] width 30 height 16
click at [115, 166] on li "Adjust qty" at bounding box center [105, 166] width 87 height 17
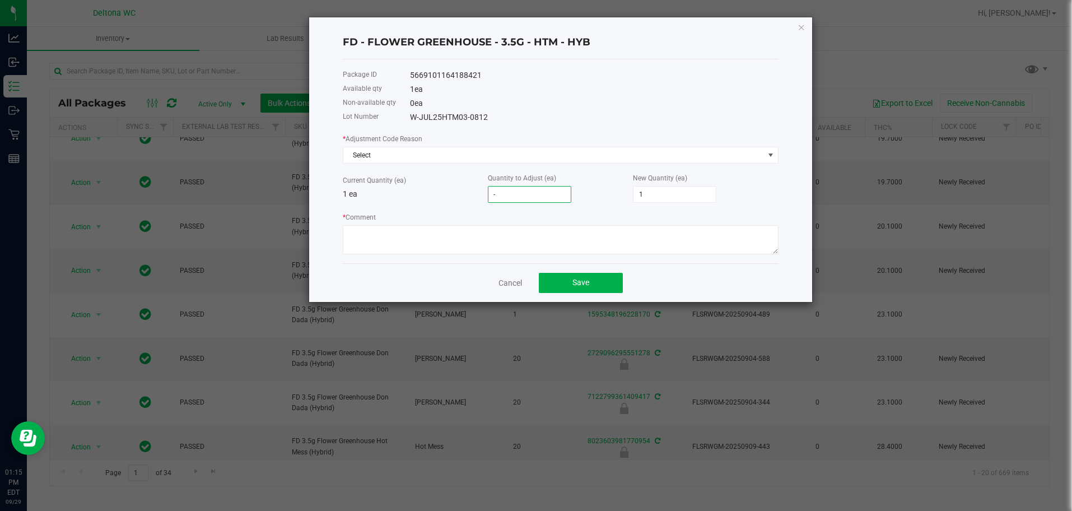
type input "-1"
type input "0"
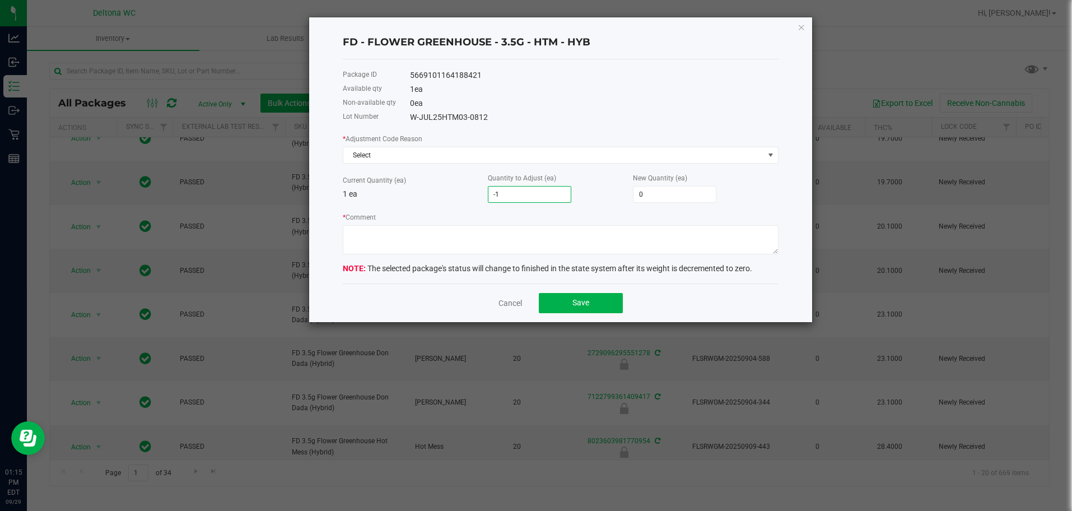
type input "-1"
click at [443, 191] on p "1 ea" at bounding box center [415, 194] width 145 height 12
click at [464, 160] on span "Select" at bounding box center [553, 155] width 421 height 16
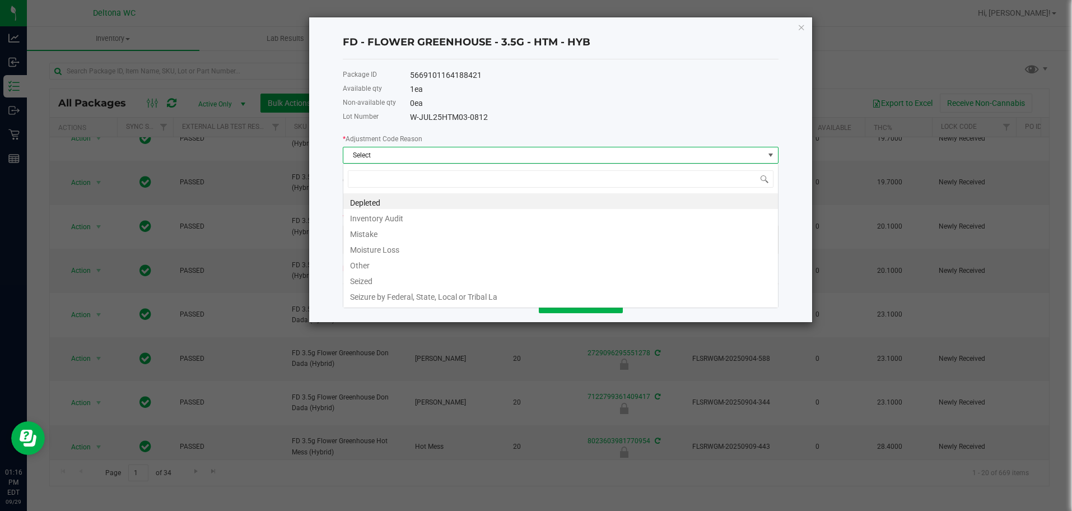
scroll to position [17, 436]
click at [439, 212] on li "Inventory Audit" at bounding box center [560, 217] width 435 height 16
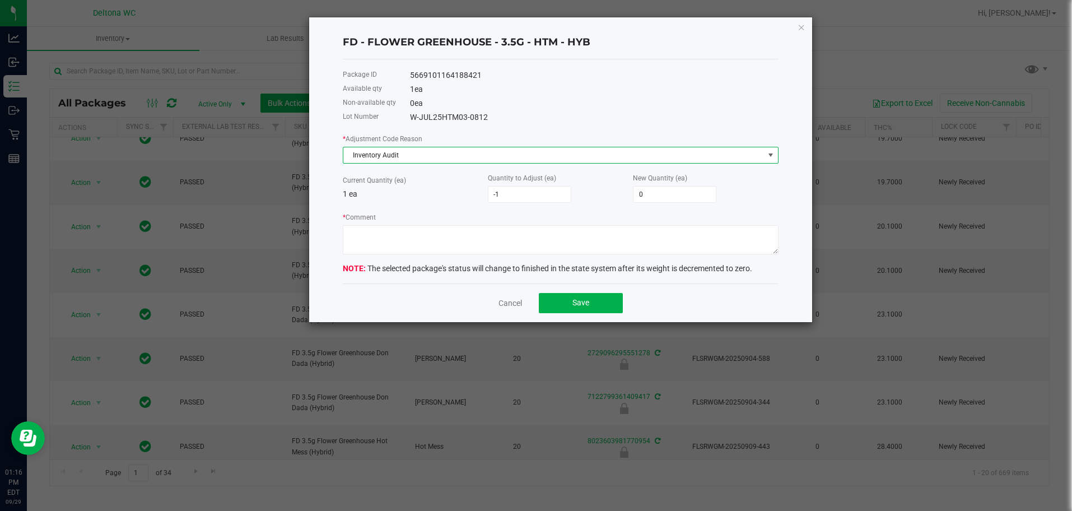
click at [463, 159] on span "Inventory Audit" at bounding box center [553, 155] width 421 height 16
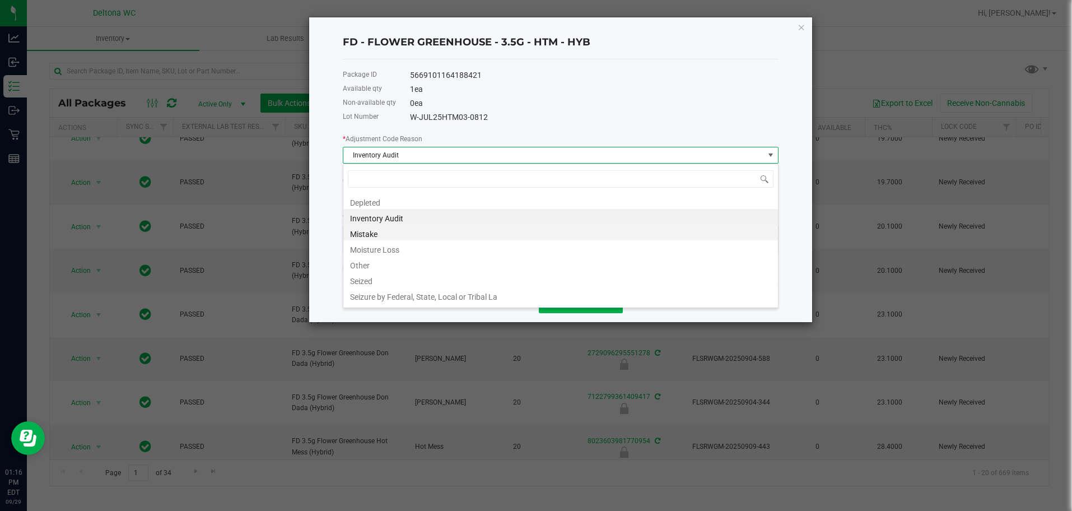
click at [442, 229] on li "Mistake" at bounding box center [560, 233] width 435 height 16
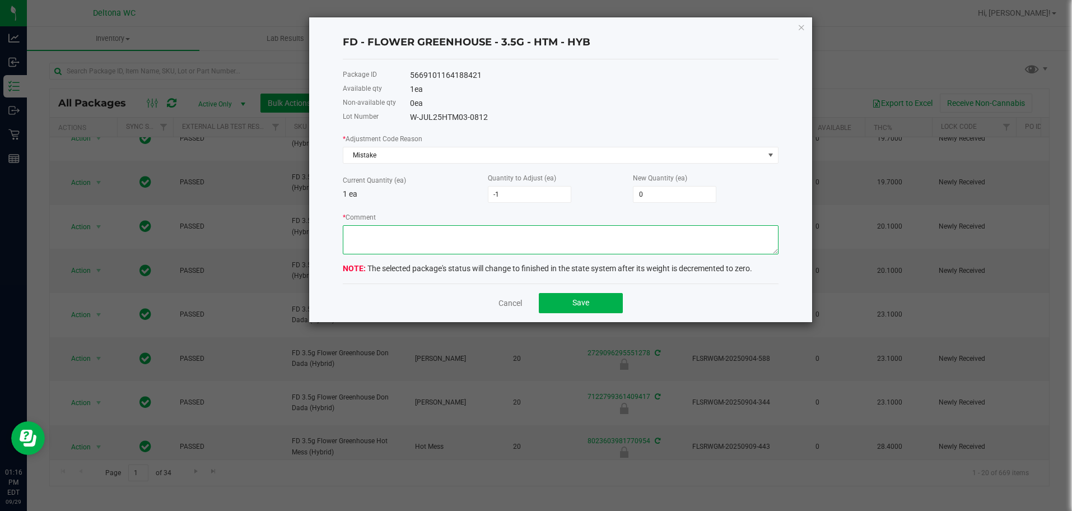
click at [458, 250] on textarea "* Comment" at bounding box center [561, 239] width 436 height 29
type textarea "+1 -1 on HTM and PKT 3.5g from last nights inventory count [DATE]"
click at [581, 300] on span "Save" at bounding box center [580, 302] width 17 height 9
drag, startPoint x: 562, startPoint y: 236, endPoint x: 330, endPoint y: 220, distance: 232.5
click at [330, 220] on div "FD - FLOWER GREENHOUSE - 3.5G - HTM - HYB Package ID 5669101164188421 Available…" at bounding box center [560, 169] width 503 height 305
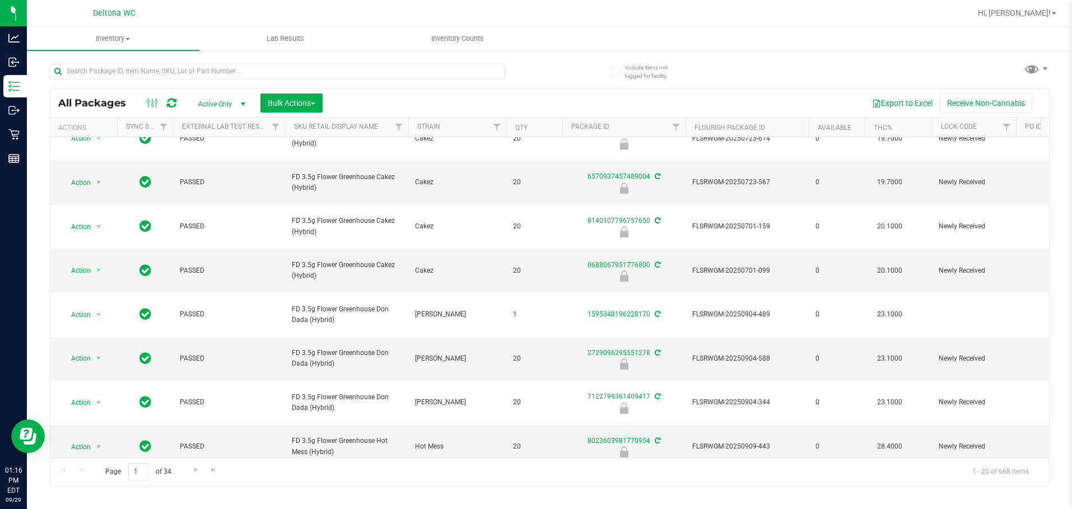
scroll to position [0, 0]
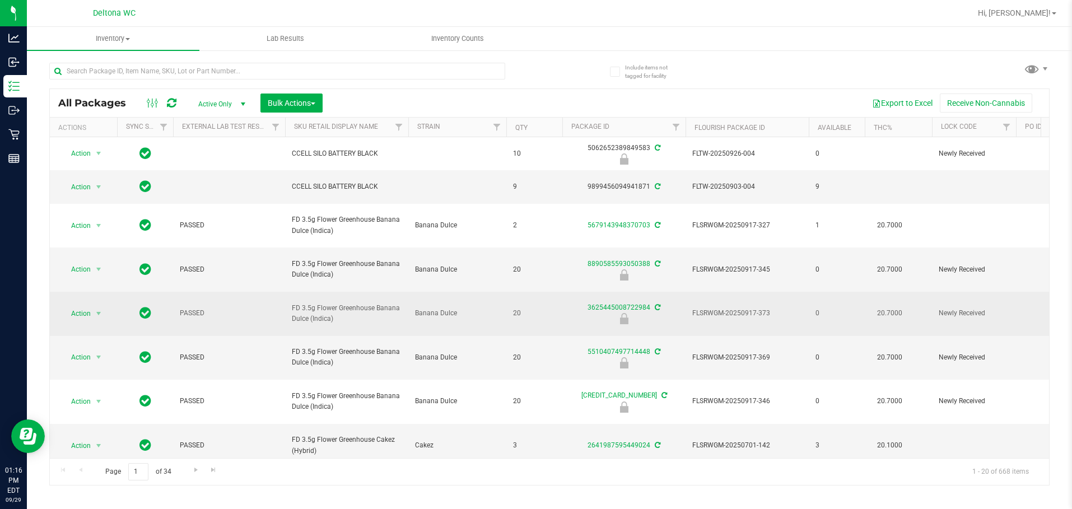
click at [539, 308] on span "20" at bounding box center [534, 313] width 43 height 11
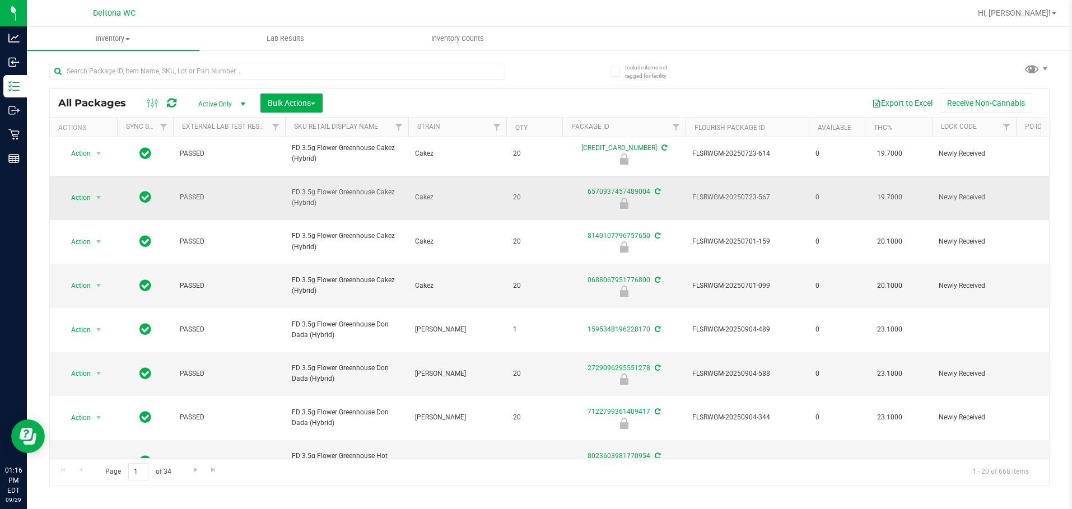
scroll to position [352, 0]
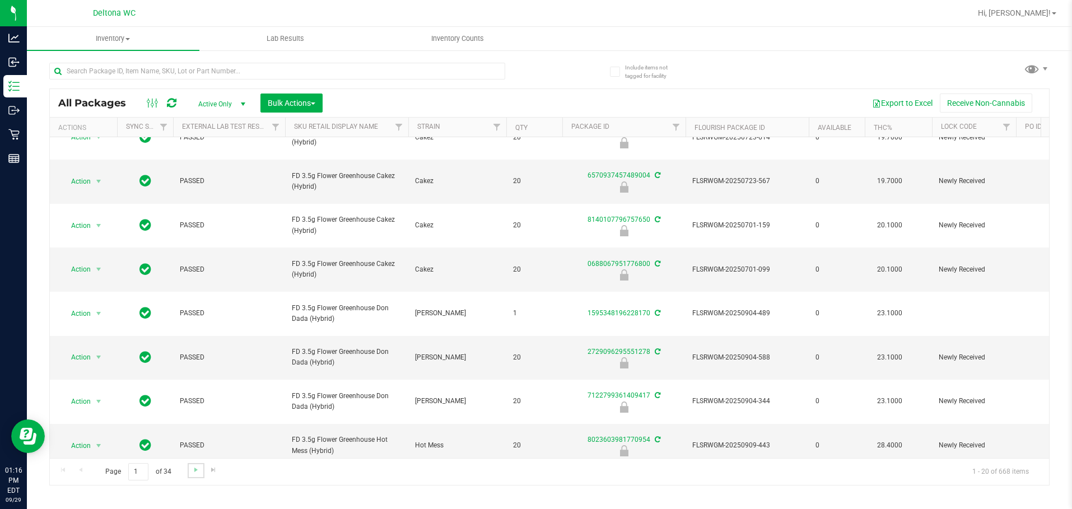
click at [190, 471] on link "Go to the next page" at bounding box center [196, 470] width 16 height 15
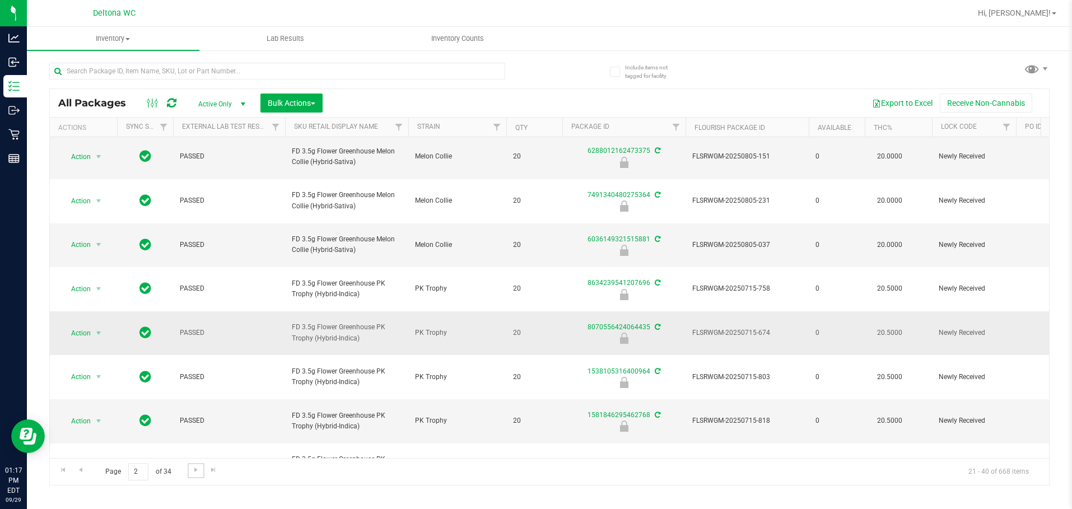
scroll to position [336, 0]
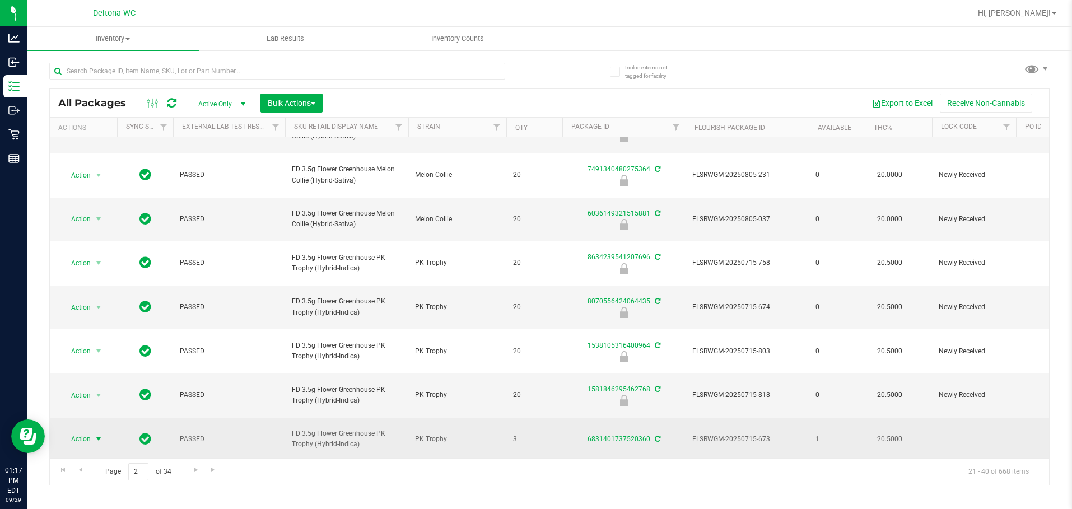
click at [101, 435] on span "select" at bounding box center [98, 439] width 9 height 9
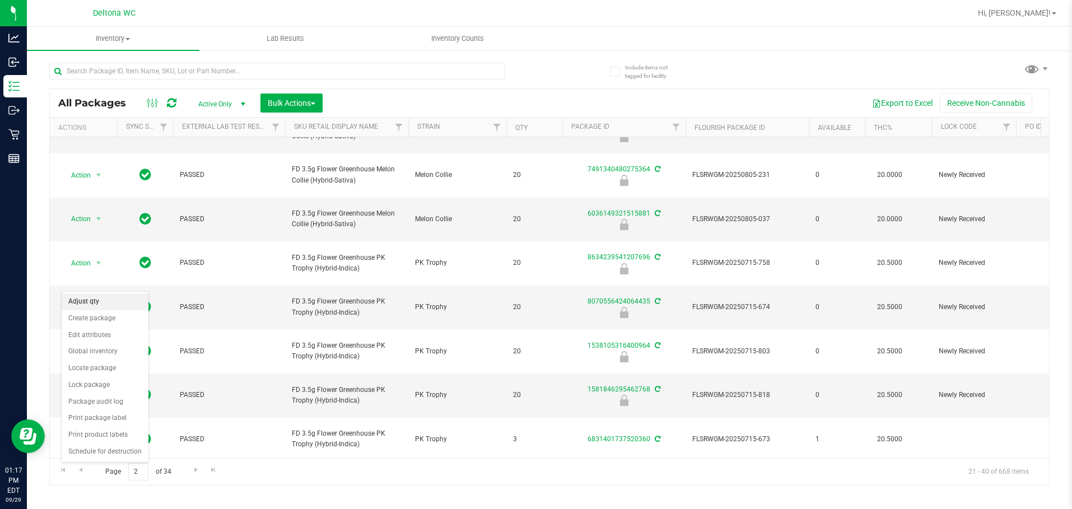
click at [111, 300] on li "Adjust qty" at bounding box center [105, 302] width 87 height 17
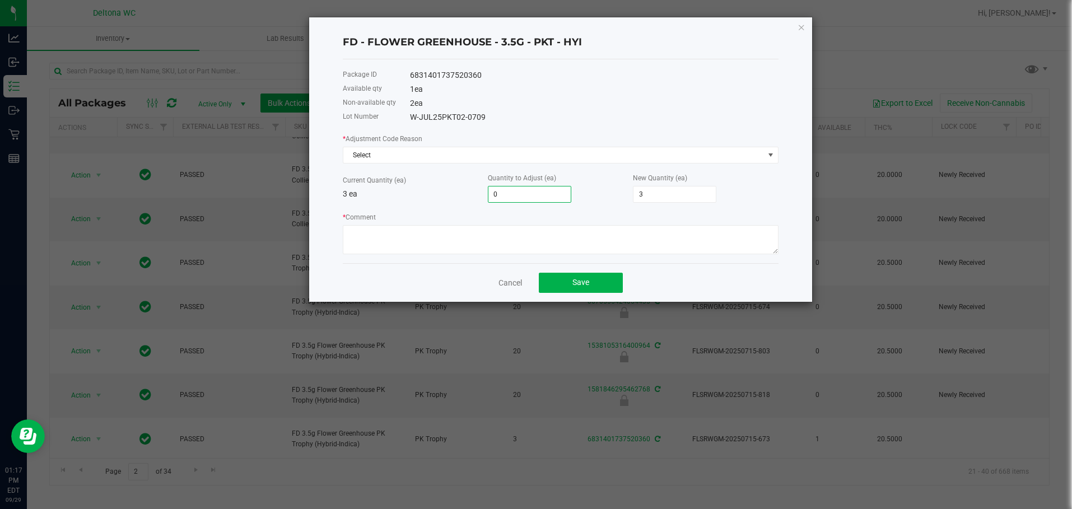
click at [533, 195] on input "0" at bounding box center [529, 195] width 82 height 16
click at [531, 195] on input "0" at bounding box center [529, 195] width 82 height 16
type input "01"
type input "4"
type input "1"
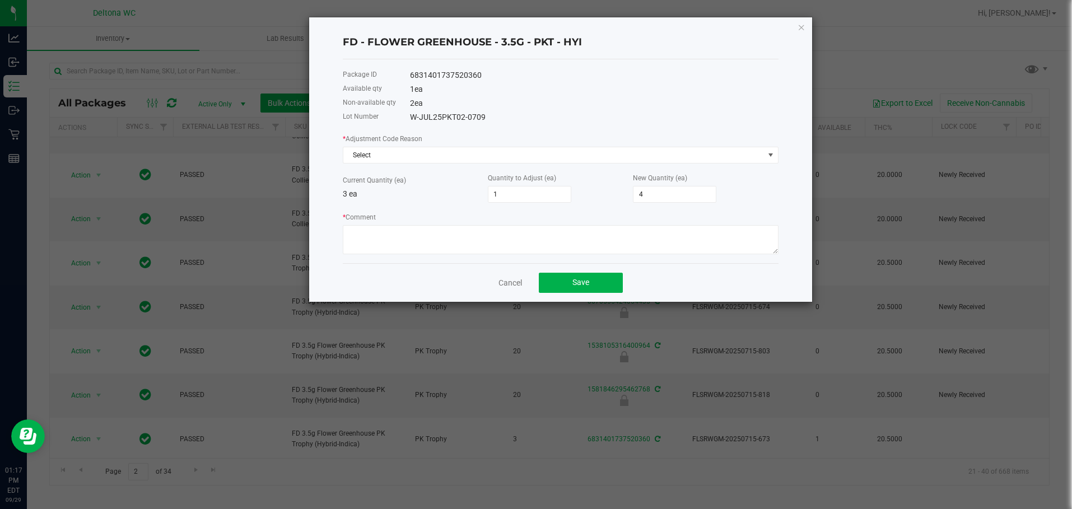
click at [421, 189] on p "3 ea" at bounding box center [415, 194] width 145 height 12
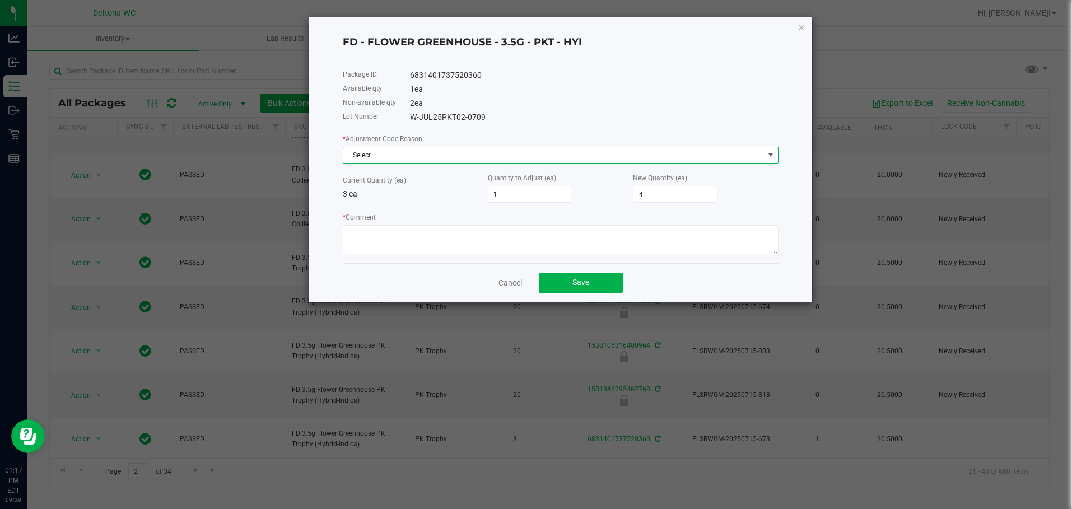
click at [437, 153] on span "Select" at bounding box center [553, 155] width 421 height 16
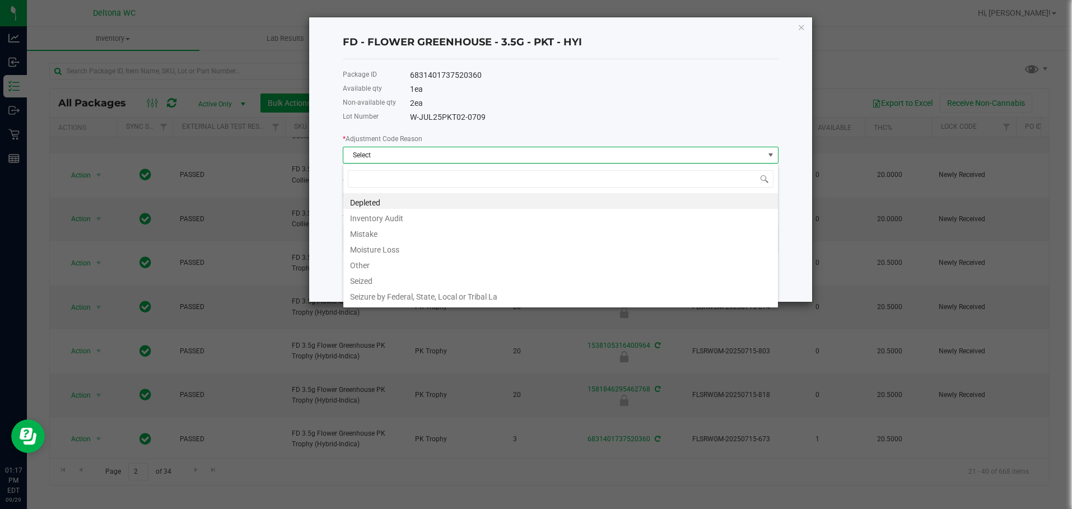
scroll to position [17, 436]
drag, startPoint x: 548, startPoint y: 123, endPoint x: 641, endPoint y: 113, distance: 92.9
click at [560, 127] on div "Package ID 6831401737520360 Available qty 1 ea Non-available qty 2 ea Lot Numbe…" at bounding box center [561, 161] width 436 height 204
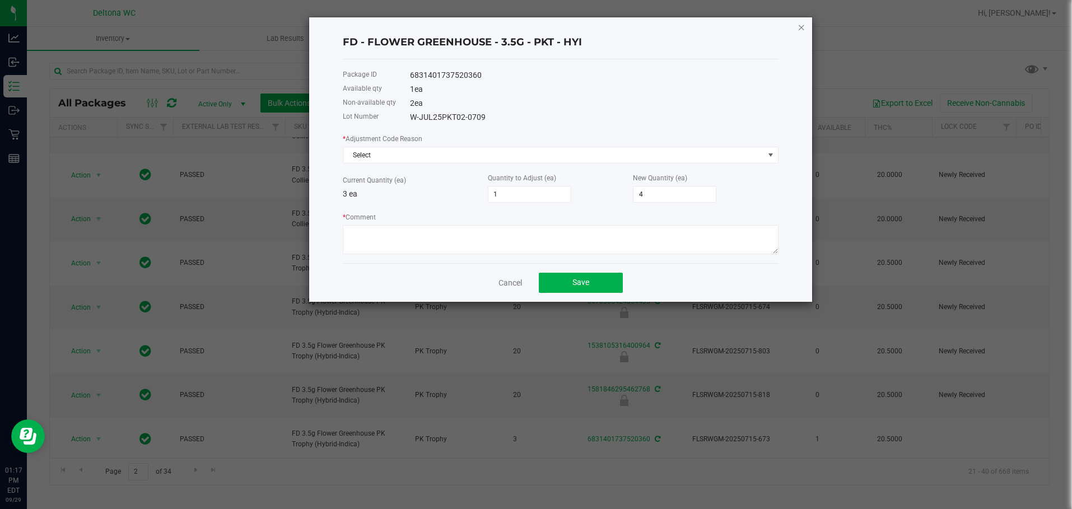
click at [793, 30] on div "FD - FLOWER GREENHOUSE - 3.5G - PKT - HYI Package ID 6831401737520360 Available…" at bounding box center [560, 159] width 503 height 285
drag, startPoint x: 803, startPoint y: 30, endPoint x: 817, endPoint y: 40, distance: 17.6
click at [793, 31] on icon "button" at bounding box center [802, 26] width 8 height 13
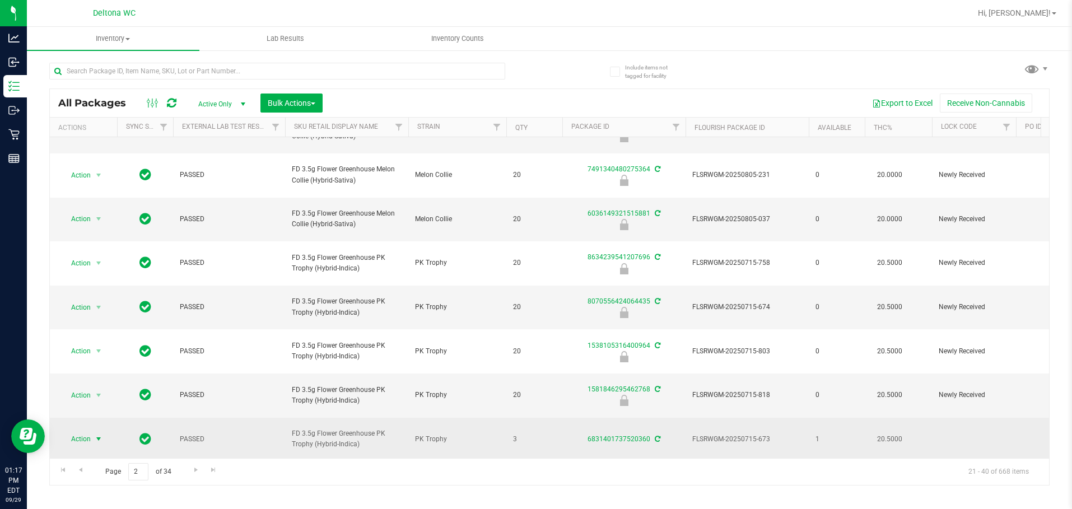
click at [82, 431] on span "Action" at bounding box center [76, 439] width 30 height 16
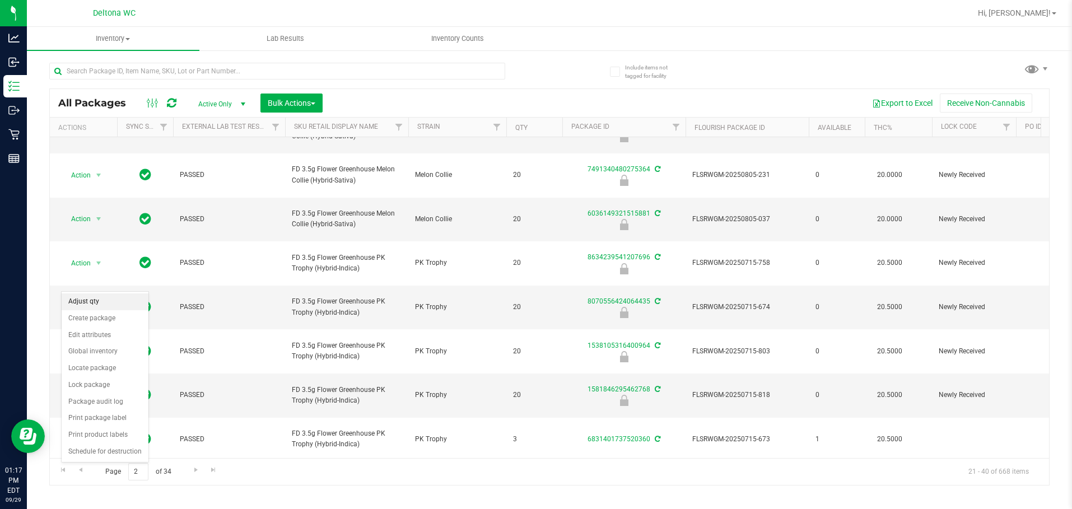
click at [90, 302] on li "Adjust qty" at bounding box center [105, 302] width 87 height 17
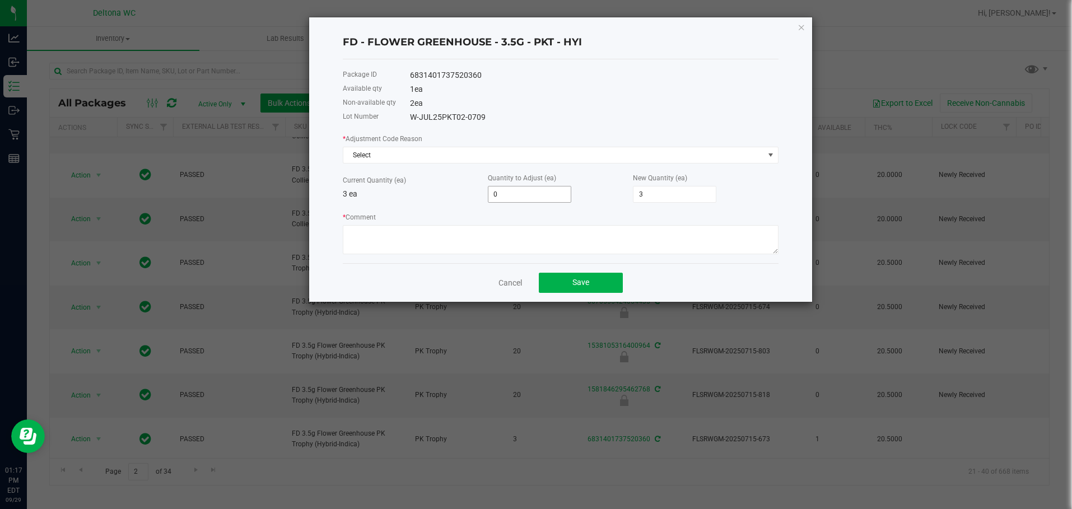
click at [510, 194] on input "0" at bounding box center [529, 195] width 82 height 16
click at [779, 35] on div "FD - FLOWER GREENHOUSE - 3.5G - PKT - HYI Package ID 6831401737520360 Available…" at bounding box center [560, 159] width 503 height 285
click at [793, 31] on icon "button" at bounding box center [802, 26] width 8 height 13
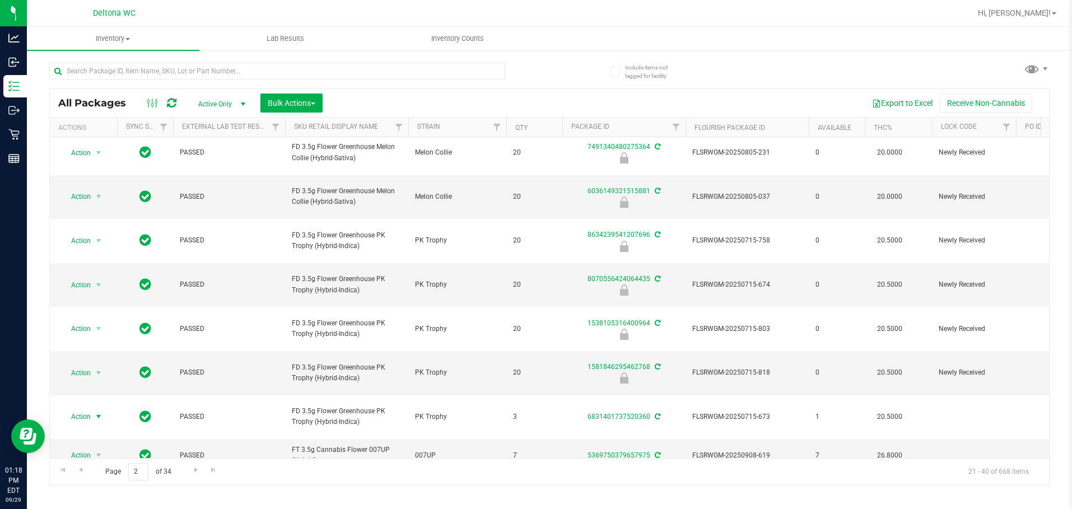
scroll to position [370, 0]
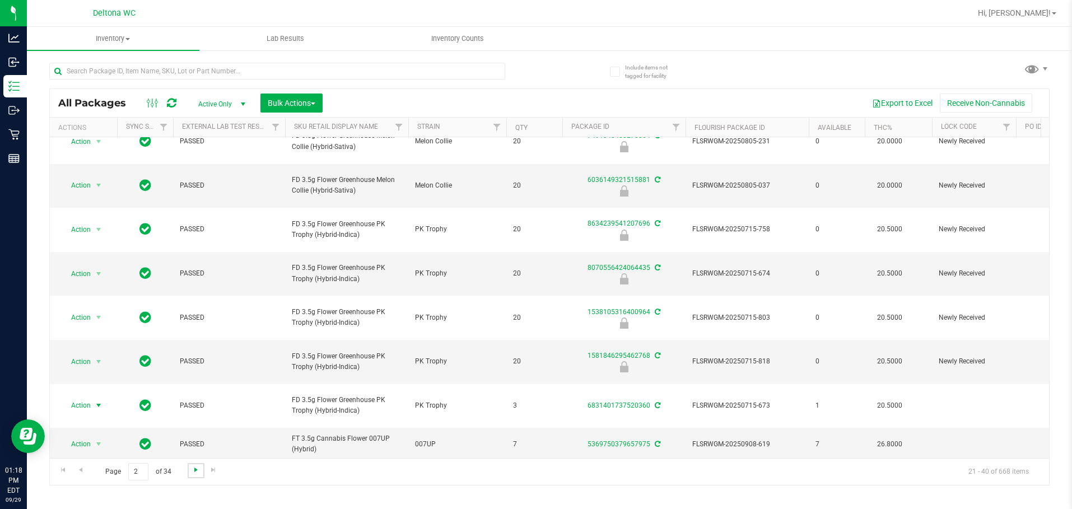
click at [195, 473] on span "Go to the next page" at bounding box center [196, 469] width 9 height 9
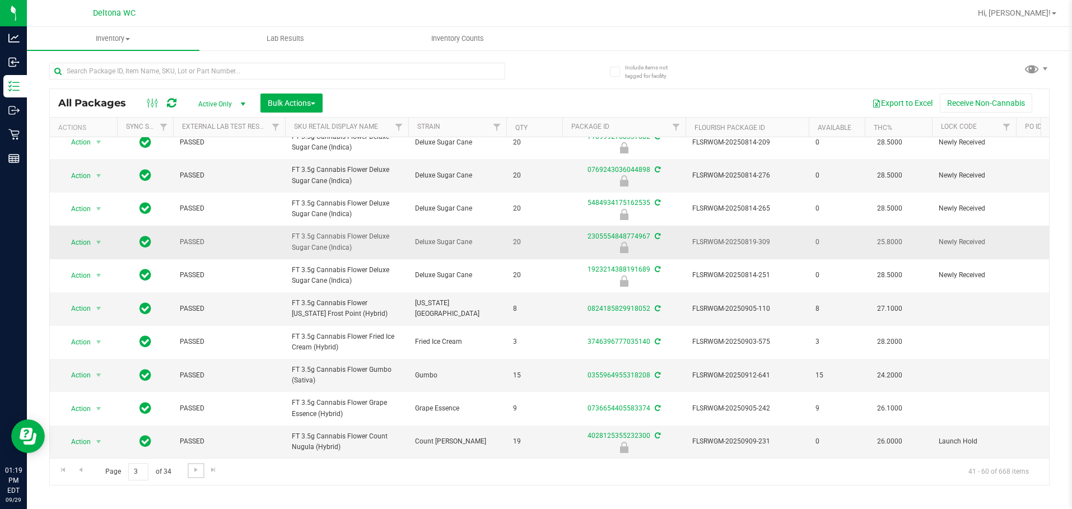
scroll to position [352, 0]
click at [190, 476] on link "Go to the next page" at bounding box center [196, 470] width 16 height 15
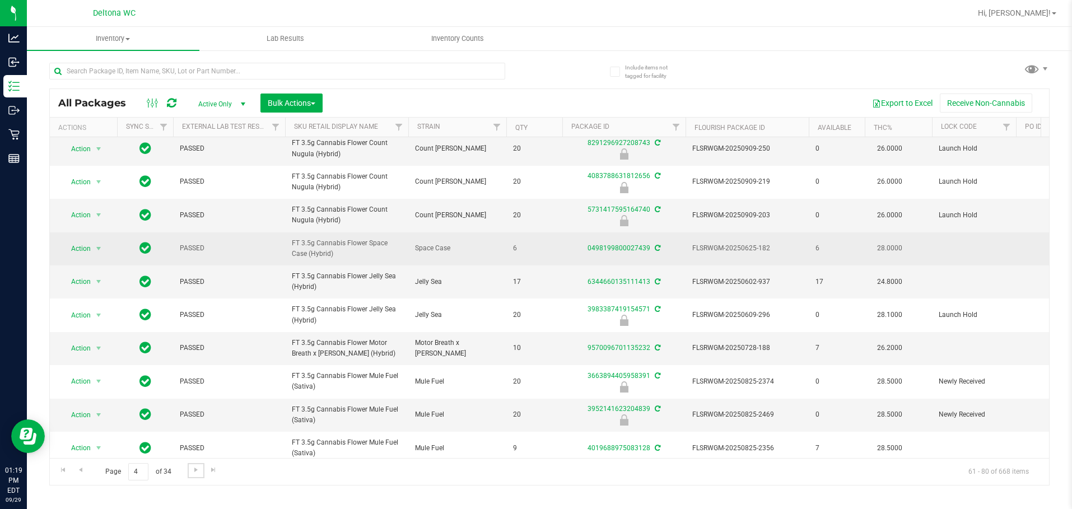
scroll to position [56, 0]
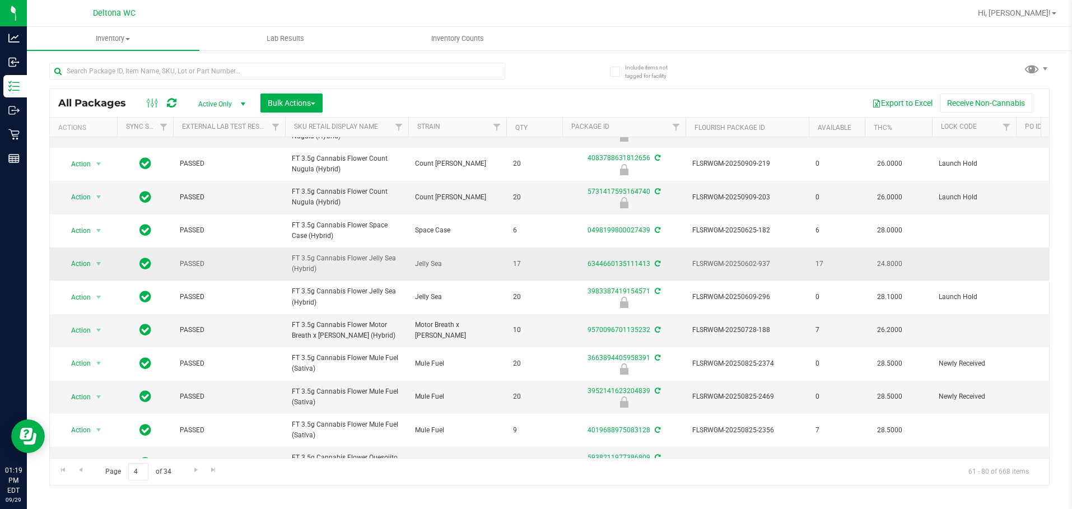
click at [557, 269] on td "17" at bounding box center [534, 264] width 56 height 33
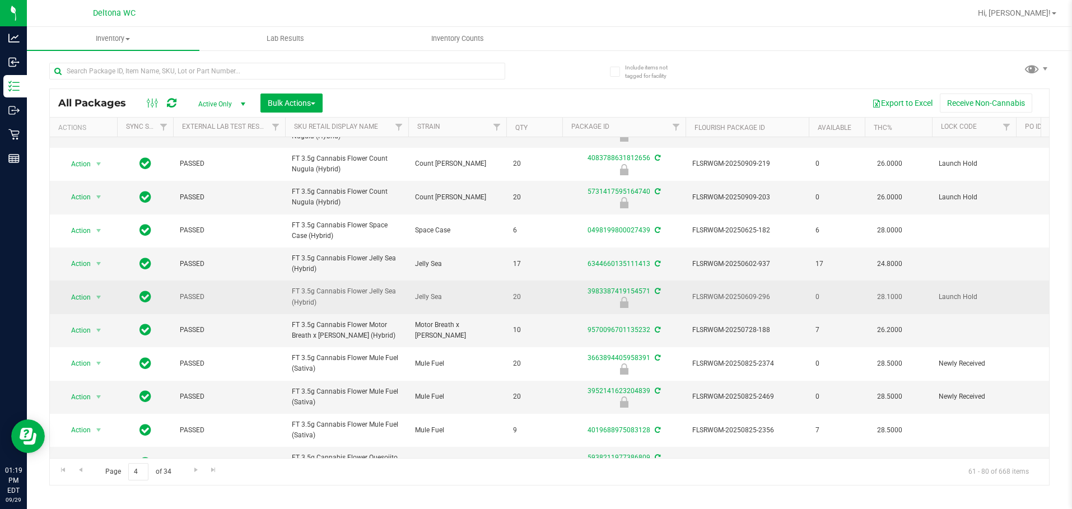
click at [570, 304] on div at bounding box center [624, 302] width 127 height 11
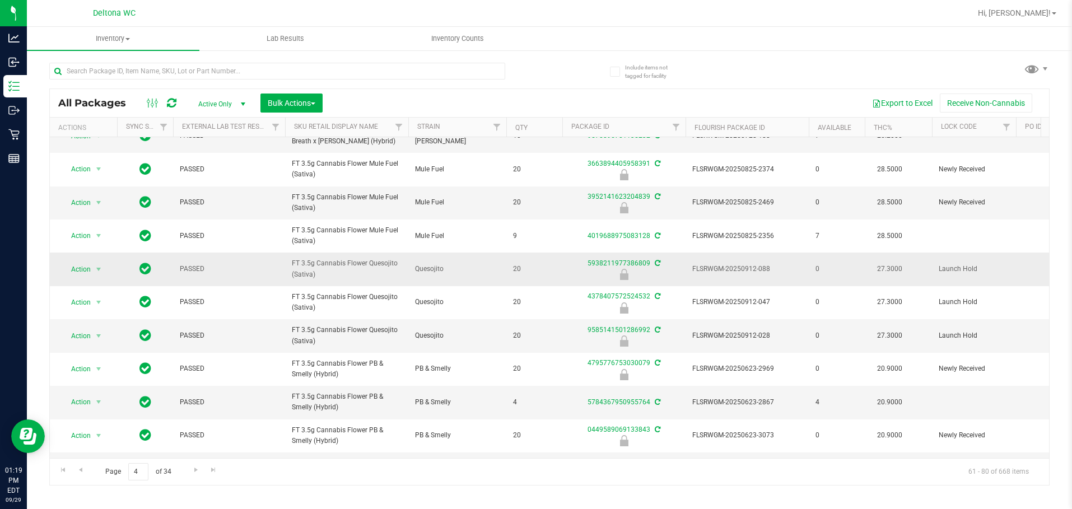
scroll to position [280, 0]
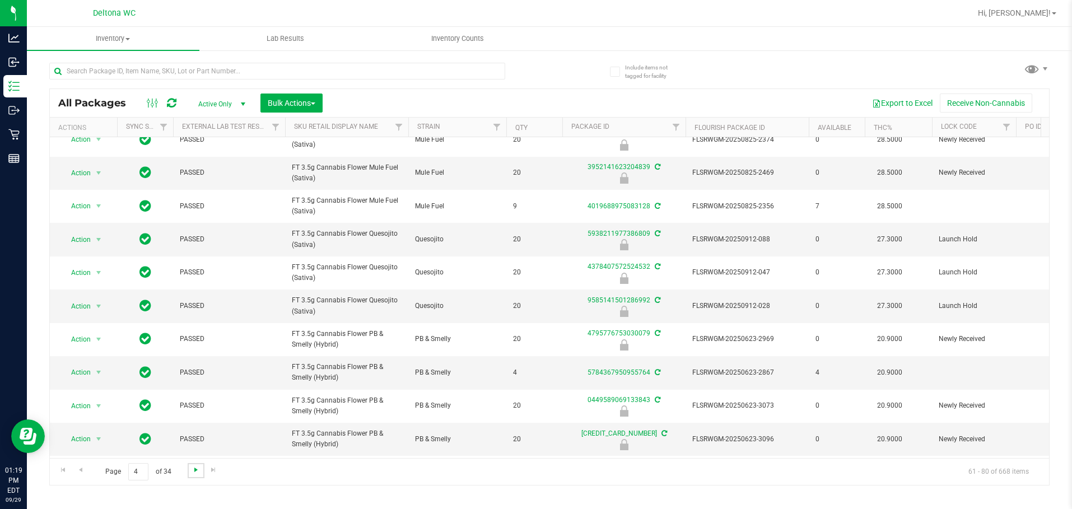
click at [198, 470] on span "Go to the next page" at bounding box center [196, 469] width 9 height 9
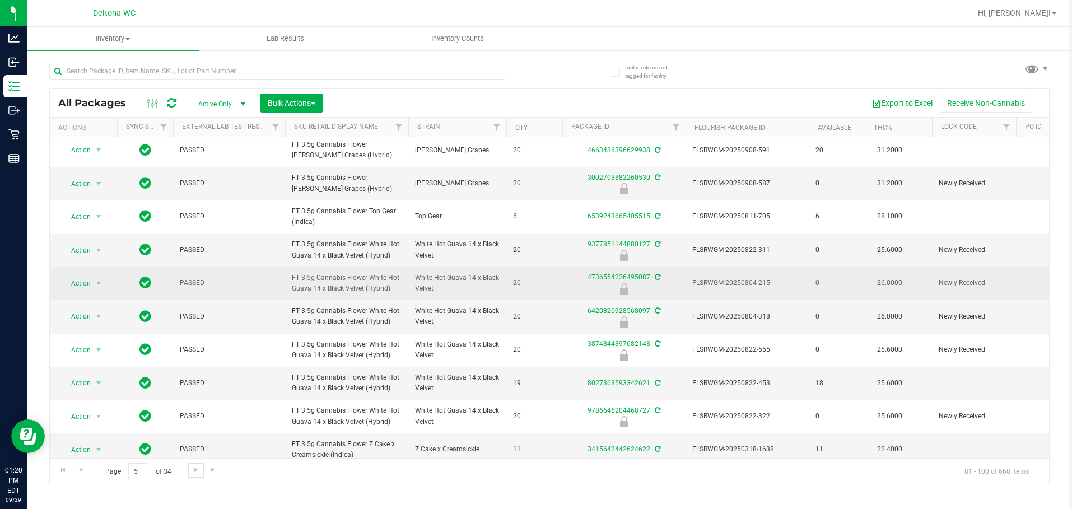
scroll to position [352, 0]
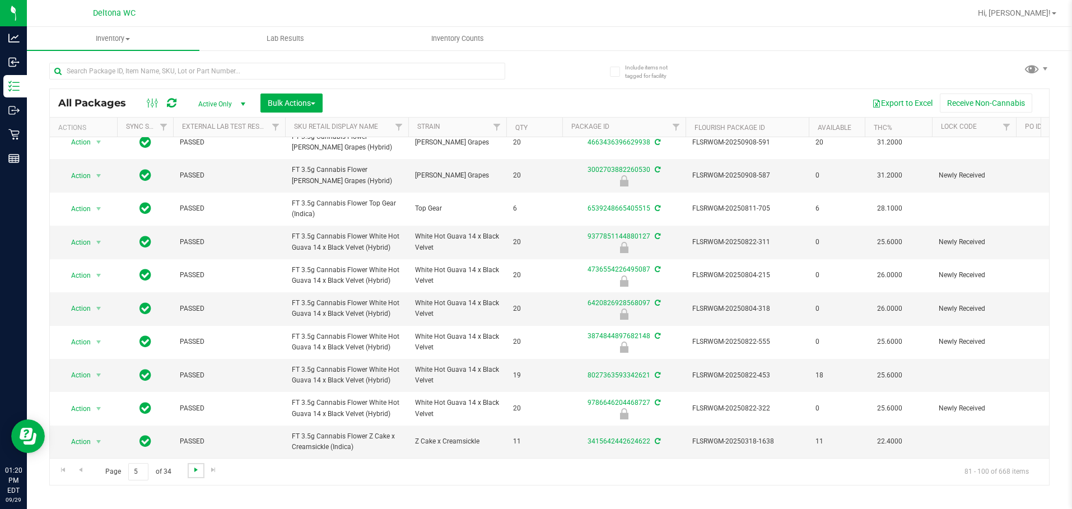
click at [194, 471] on span "Go to the next page" at bounding box center [196, 469] width 9 height 9
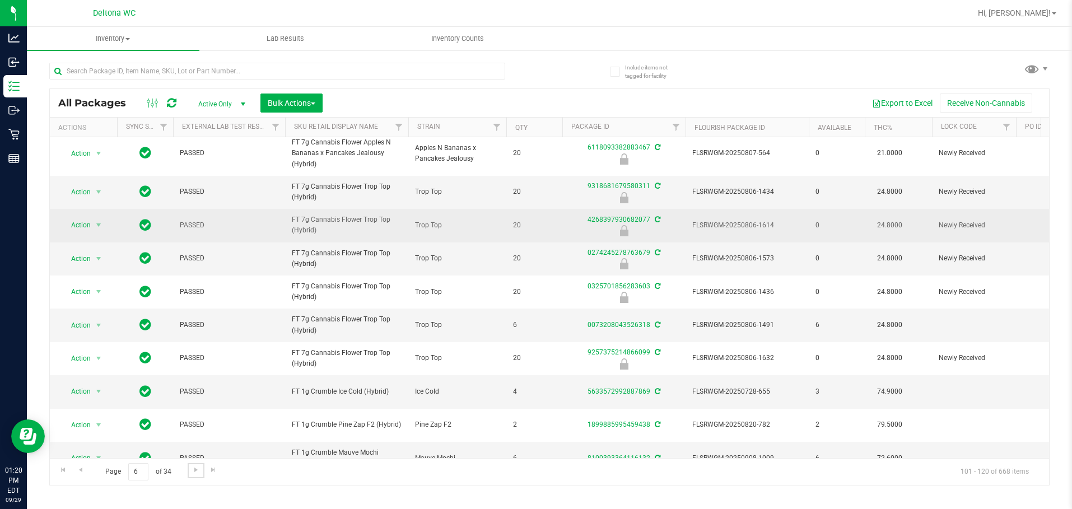
scroll to position [403, 0]
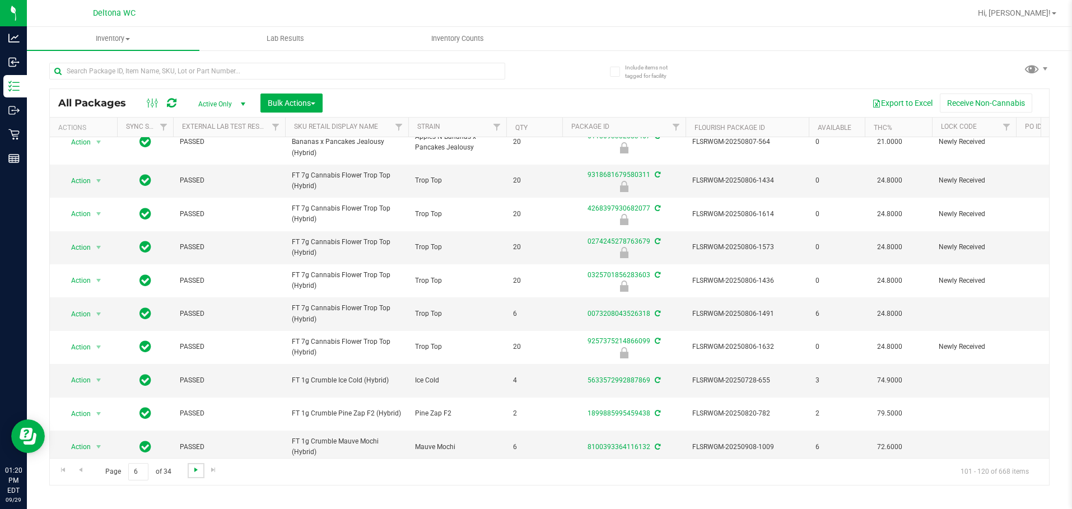
click at [195, 469] on span "Go to the next page" at bounding box center [196, 469] width 9 height 9
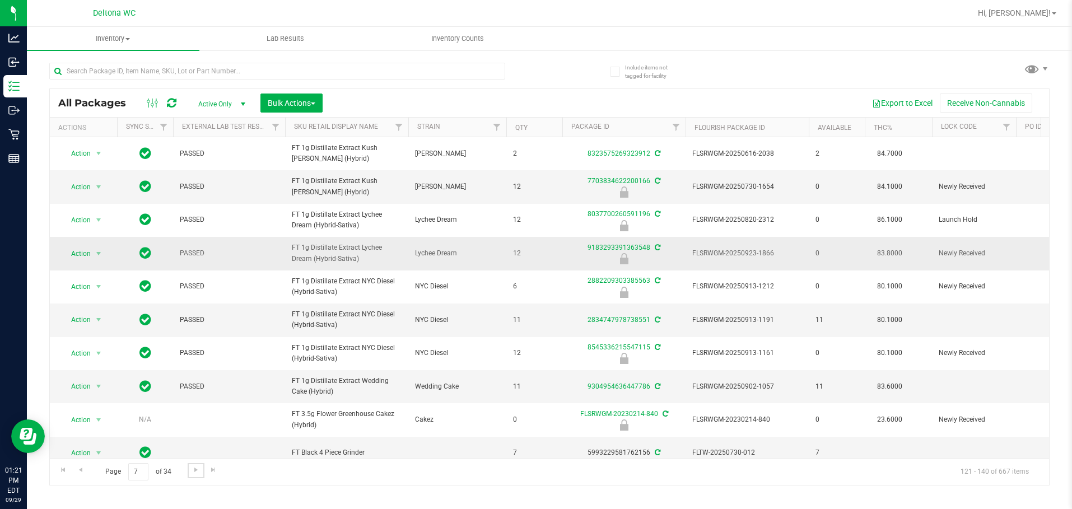
scroll to position [352, 0]
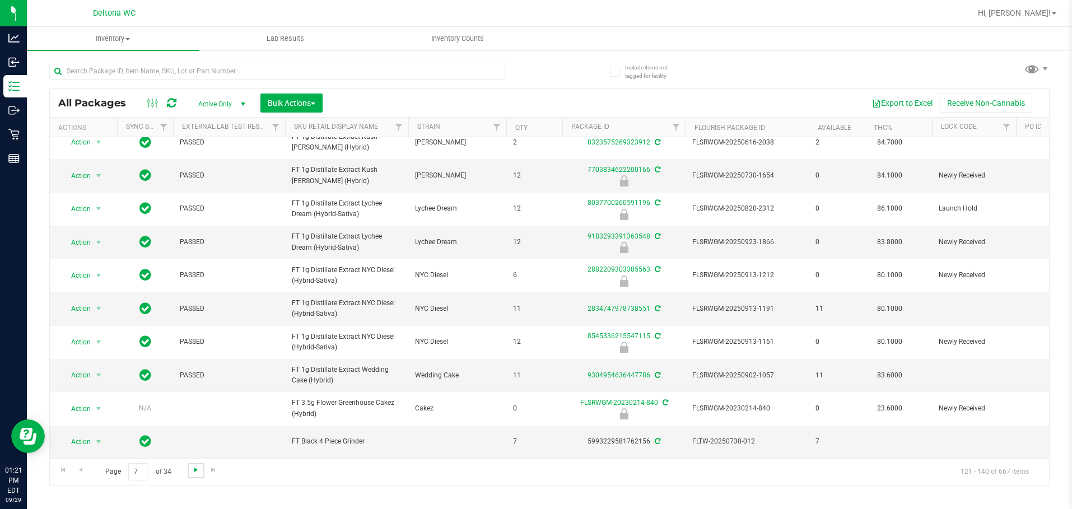
click at [193, 468] on span "Go to the next page" at bounding box center [196, 469] width 9 height 9
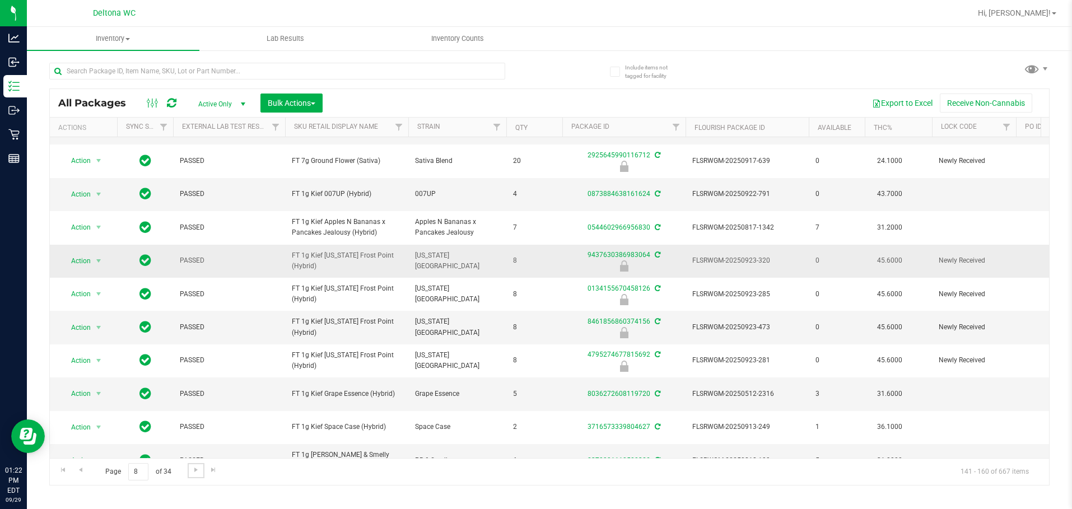
scroll to position [363, 0]
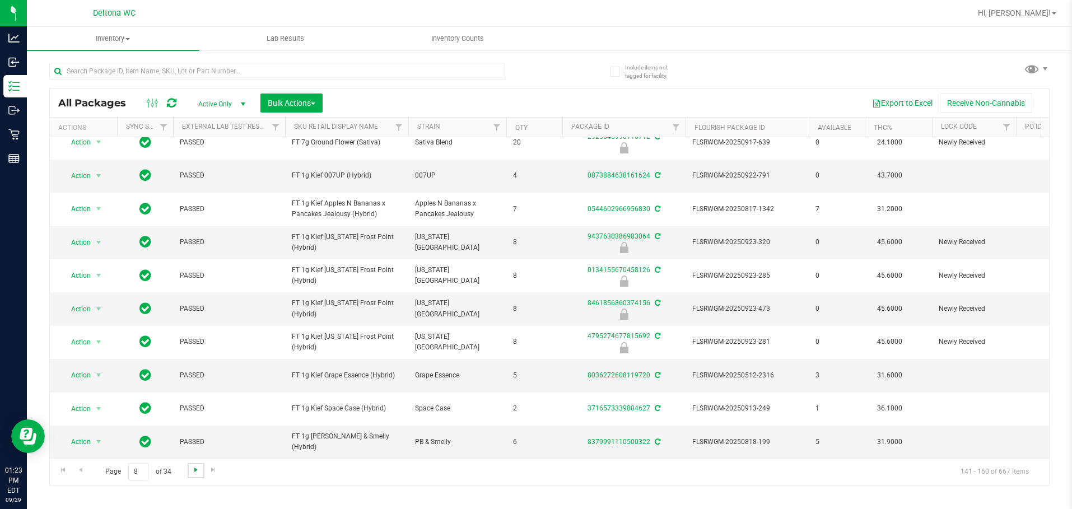
click at [193, 472] on span "Go to the next page" at bounding box center [196, 469] width 9 height 9
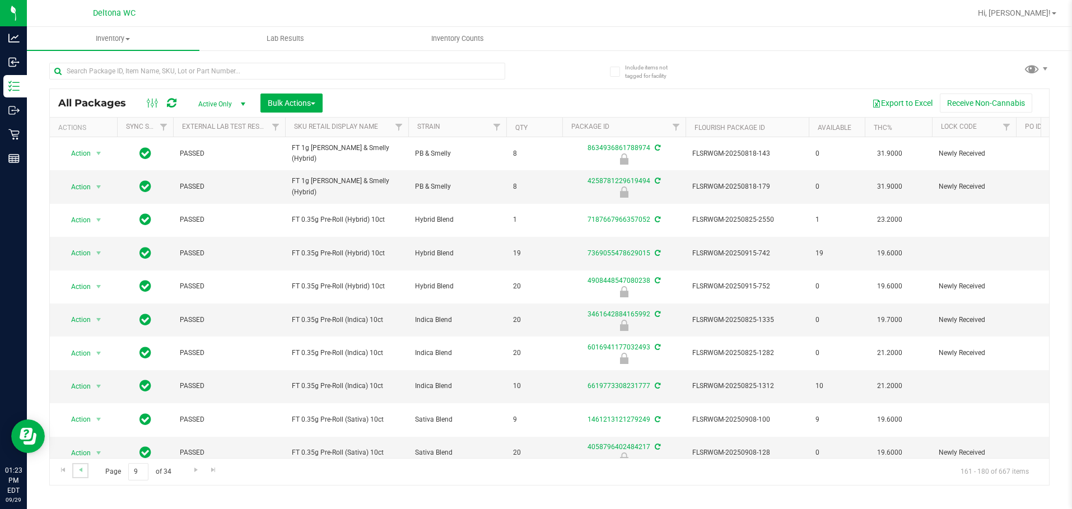
click at [81, 464] on link "Go to the previous page" at bounding box center [80, 470] width 16 height 15
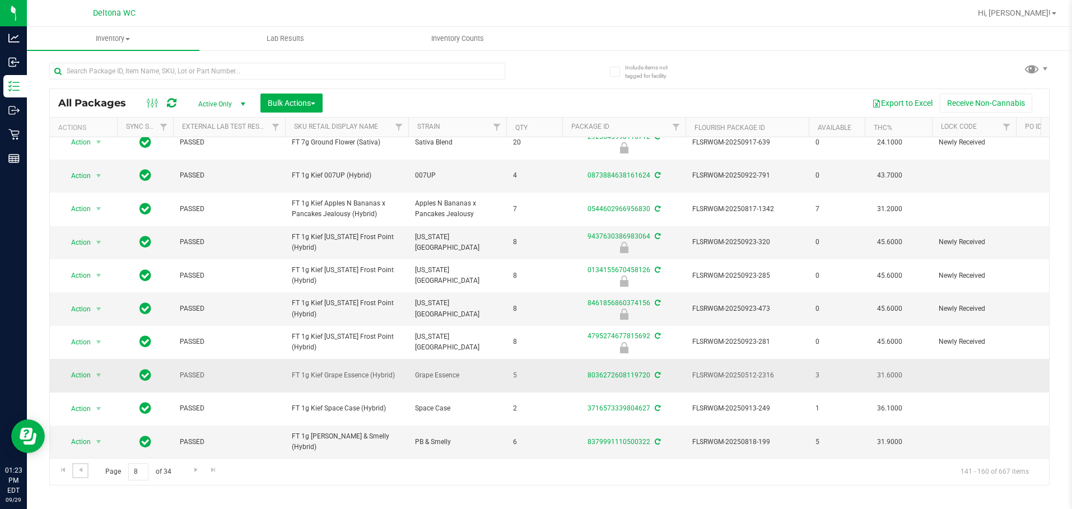
scroll to position [363, 0]
click at [198, 468] on span "Go to the next page" at bounding box center [196, 469] width 9 height 9
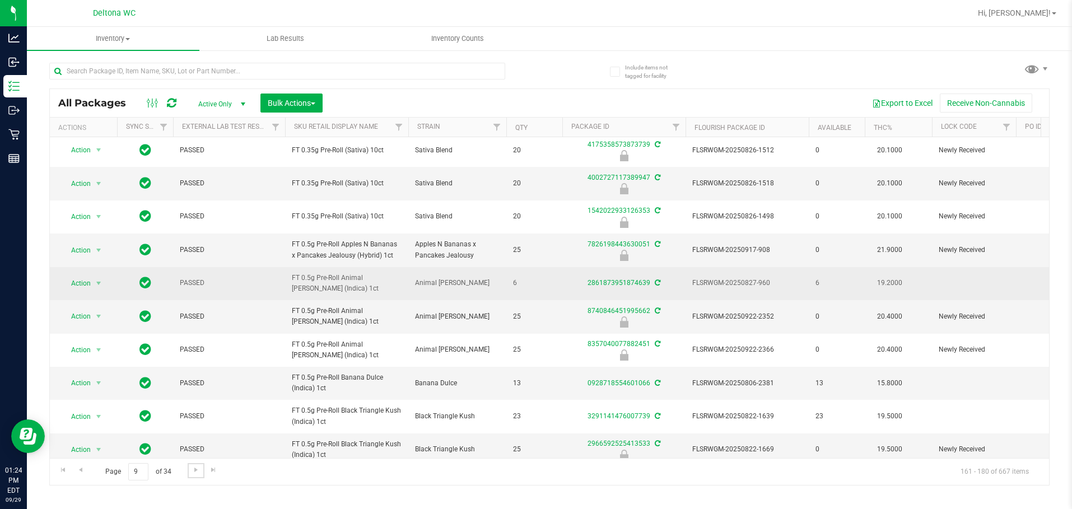
scroll to position [352, 0]
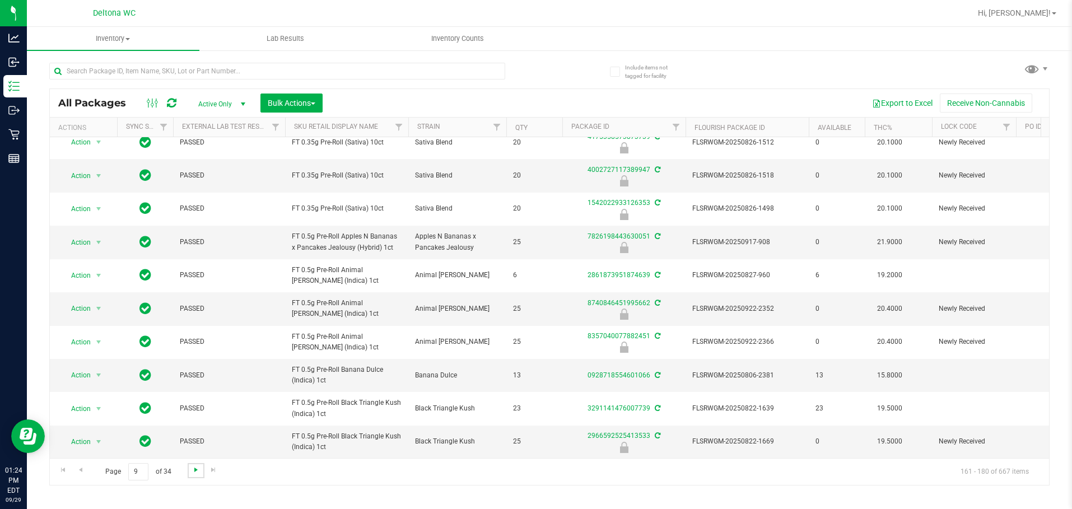
click at [193, 469] on span "Go to the next page" at bounding box center [196, 469] width 9 height 9
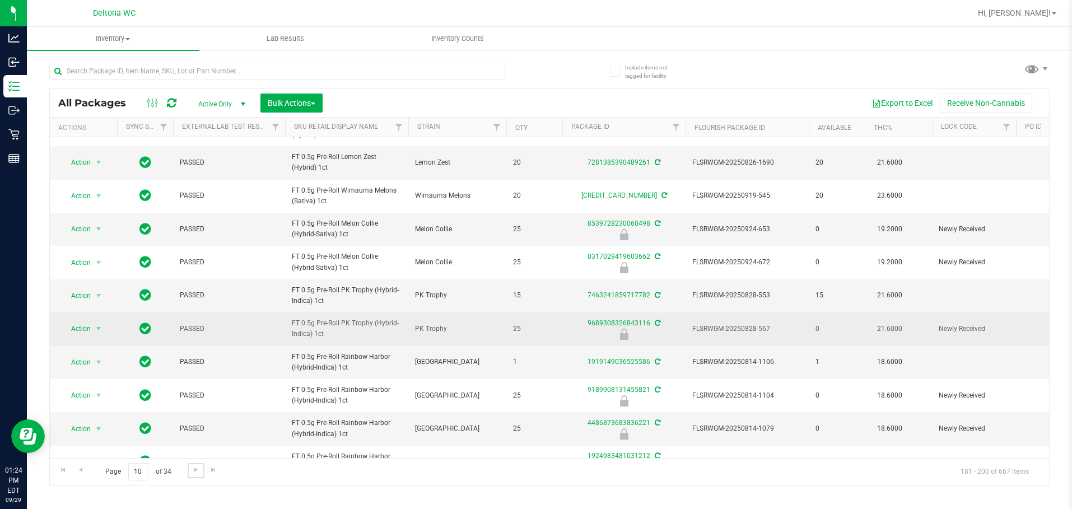
scroll to position [56, 0]
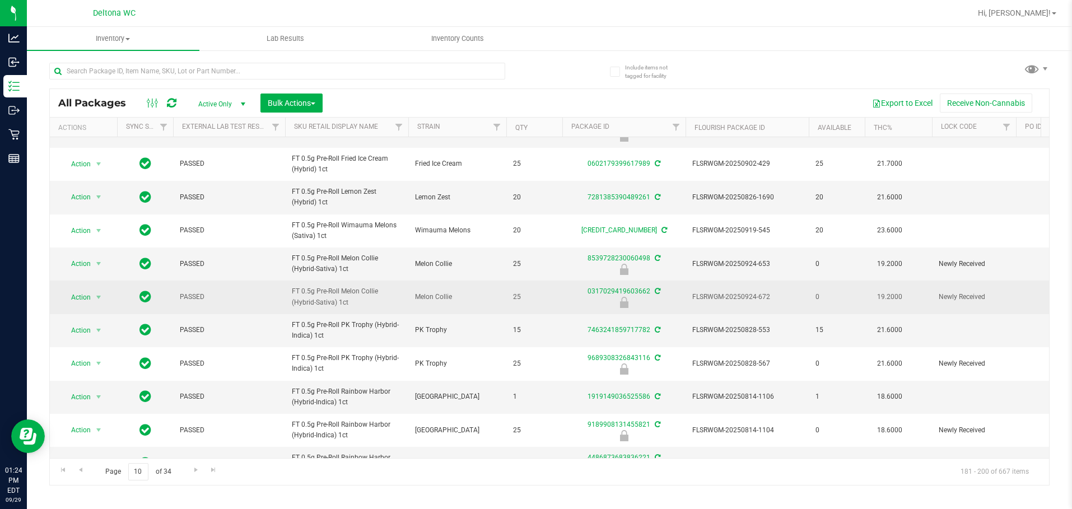
click at [555, 302] on span "25" at bounding box center [534, 297] width 43 height 11
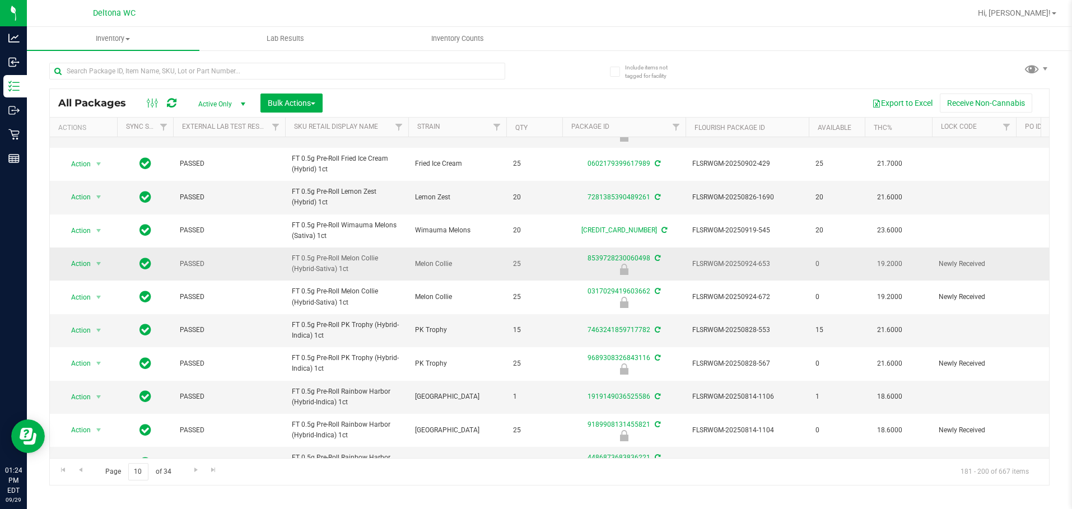
click at [570, 280] on tbody "Action Action Adjust qty Create package Edit attributes Global inventory Locate…" at bounding box center [994, 413] width 1888 height 665
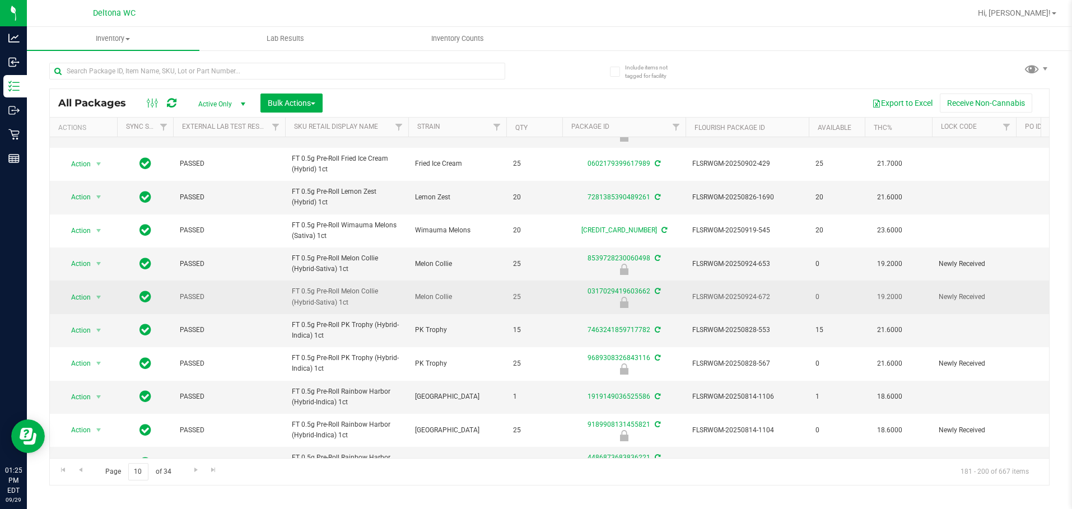
click at [773, 299] on span "FLSRWGM-20250924-672" at bounding box center [747, 297] width 110 height 11
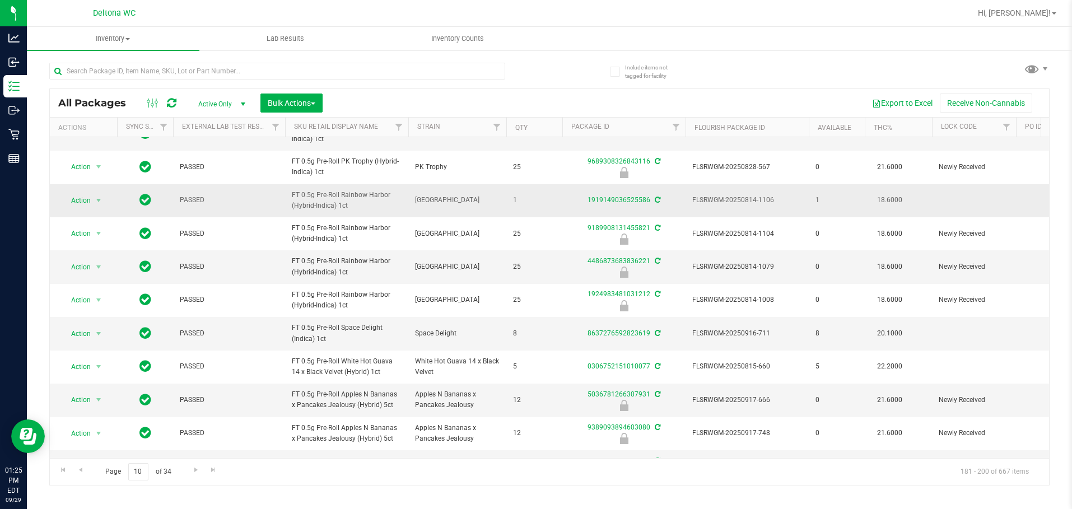
scroll to position [280, 0]
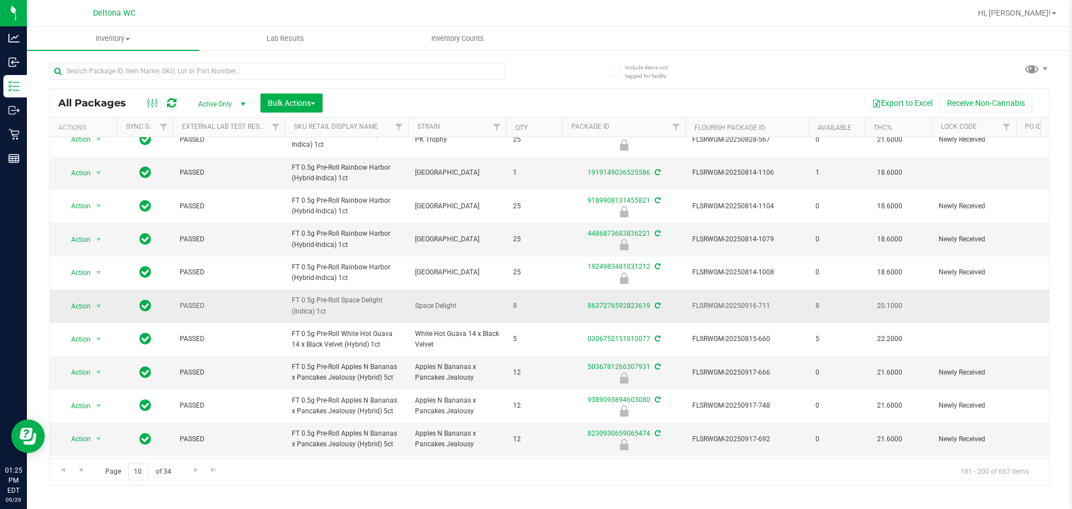
drag, startPoint x: 791, startPoint y: 231, endPoint x: 705, endPoint y: 294, distance: 107.1
drag, startPoint x: 705, startPoint y: 294, endPoint x: 571, endPoint y: 101, distance: 235.1
drag, startPoint x: 571, startPoint y: 101, endPoint x: 530, endPoint y: 60, distance: 57.0
click at [530, 59] on div at bounding box center [299, 71] width 500 height 36
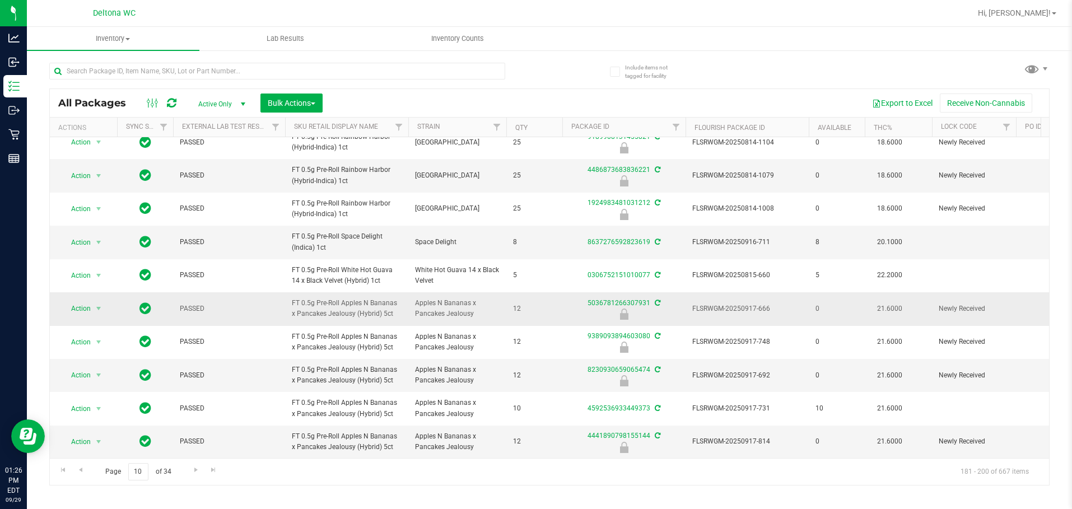
scroll to position [352, 0]
click at [197, 472] on span "Go to the next page" at bounding box center [196, 469] width 9 height 9
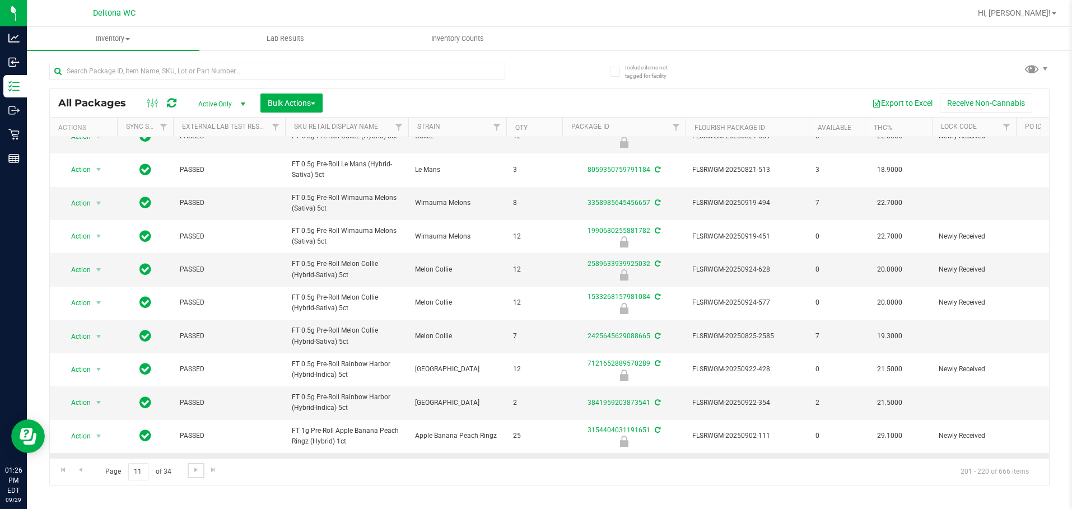
scroll to position [280, 0]
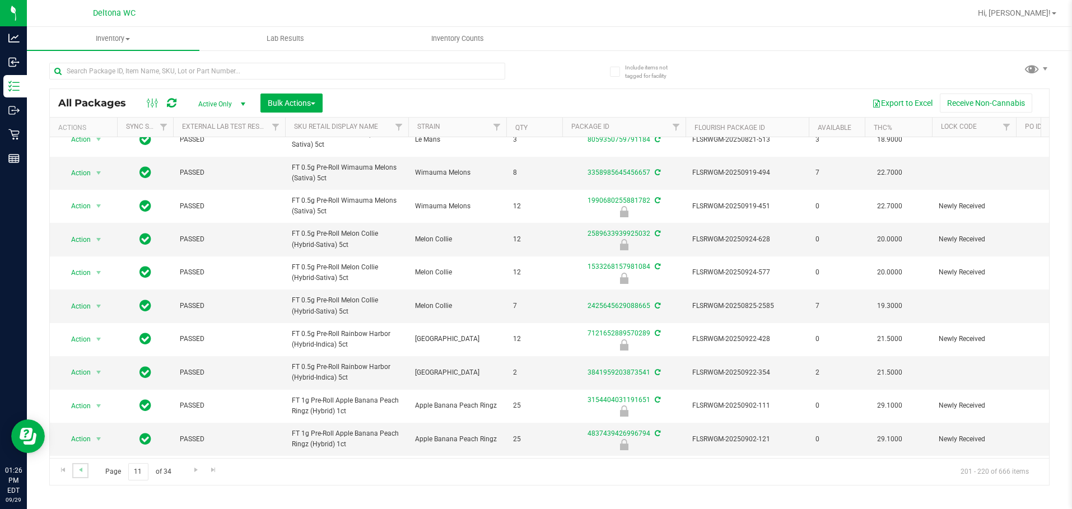
click at [75, 470] on link "Go to the previous page" at bounding box center [80, 470] width 16 height 15
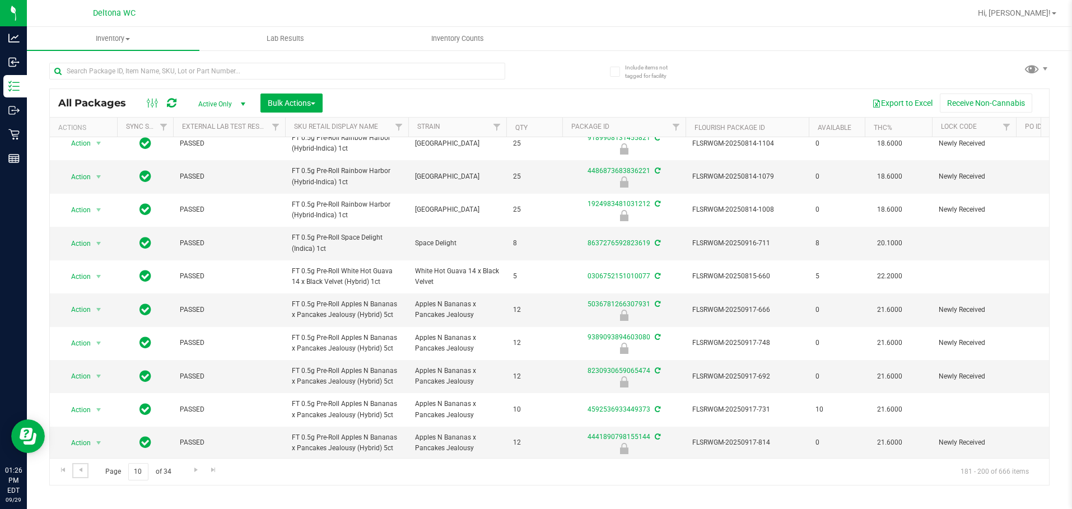
scroll to position [352, 0]
click at [194, 474] on span "Go to the next page" at bounding box center [196, 469] width 9 height 9
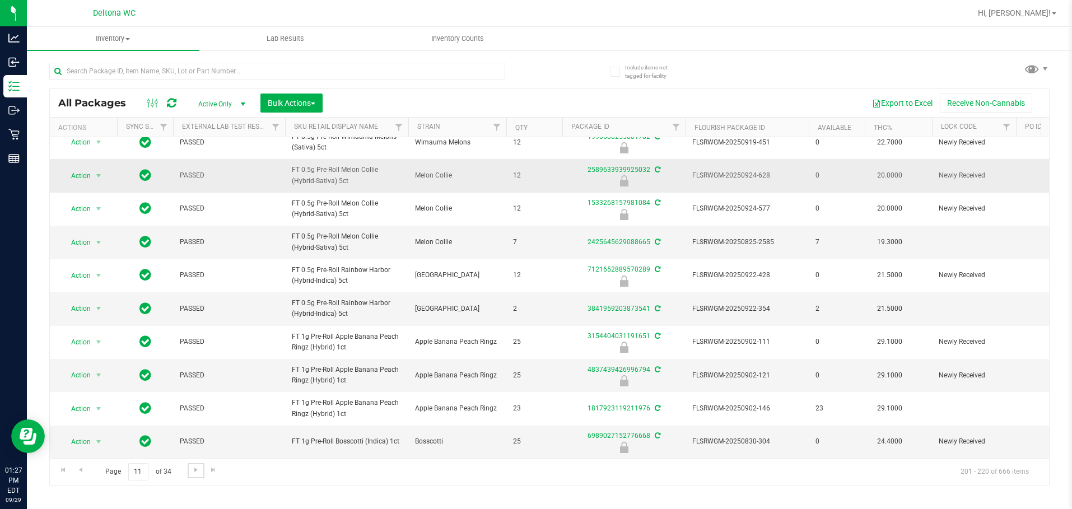
scroll to position [352, 0]
click at [193, 469] on span "Go to the next page" at bounding box center [196, 469] width 9 height 9
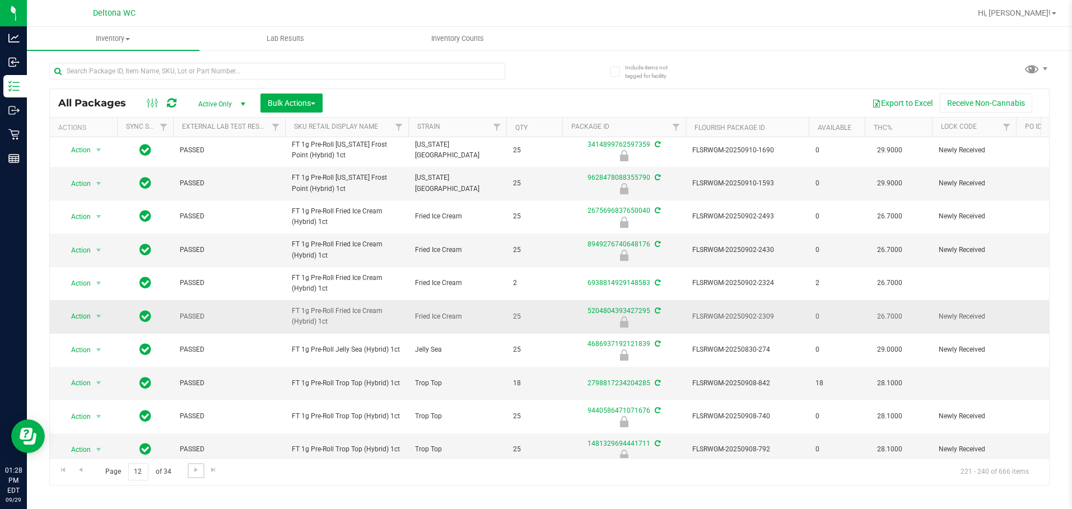
scroll to position [352, 0]
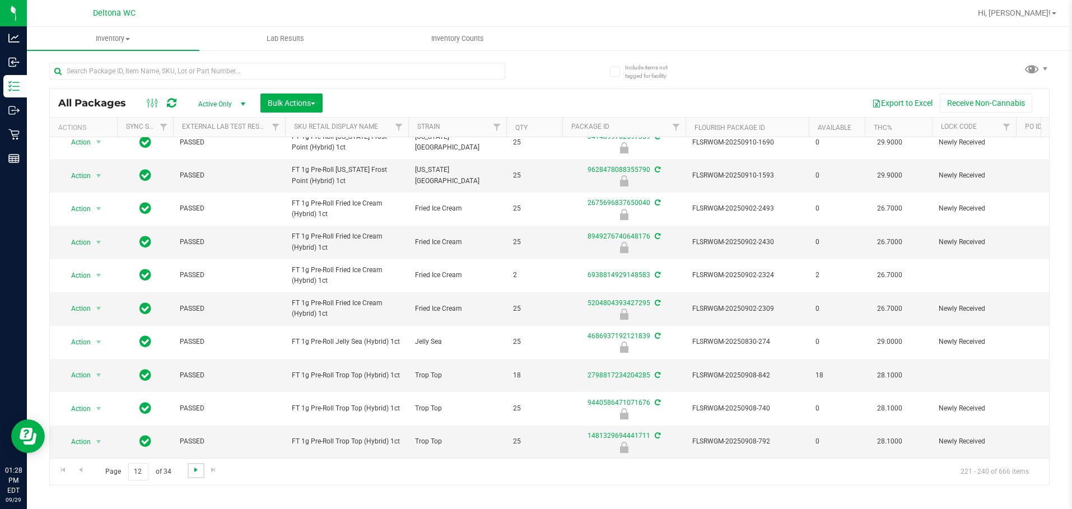
click at [193, 468] on span "Go to the next page" at bounding box center [196, 469] width 9 height 9
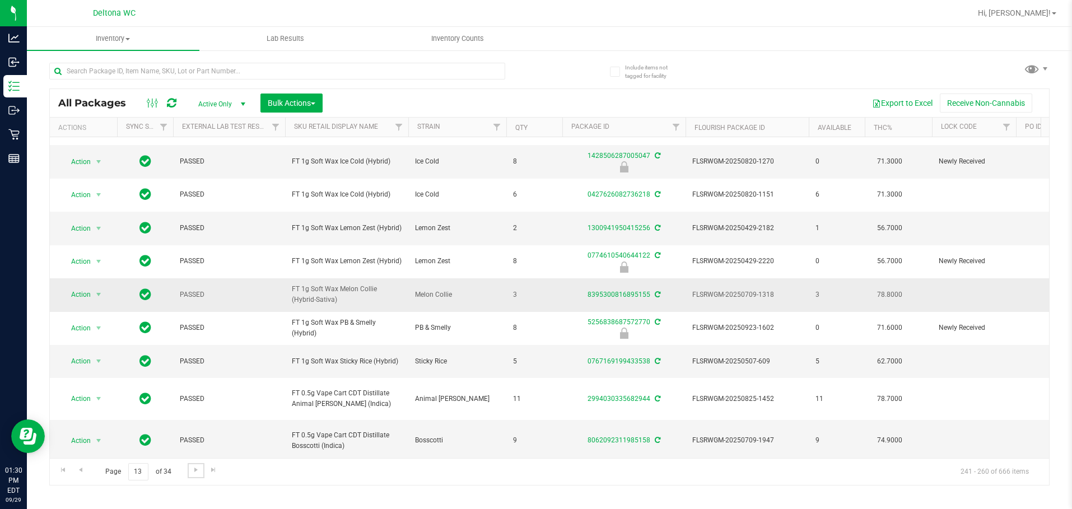
scroll to position [370, 0]
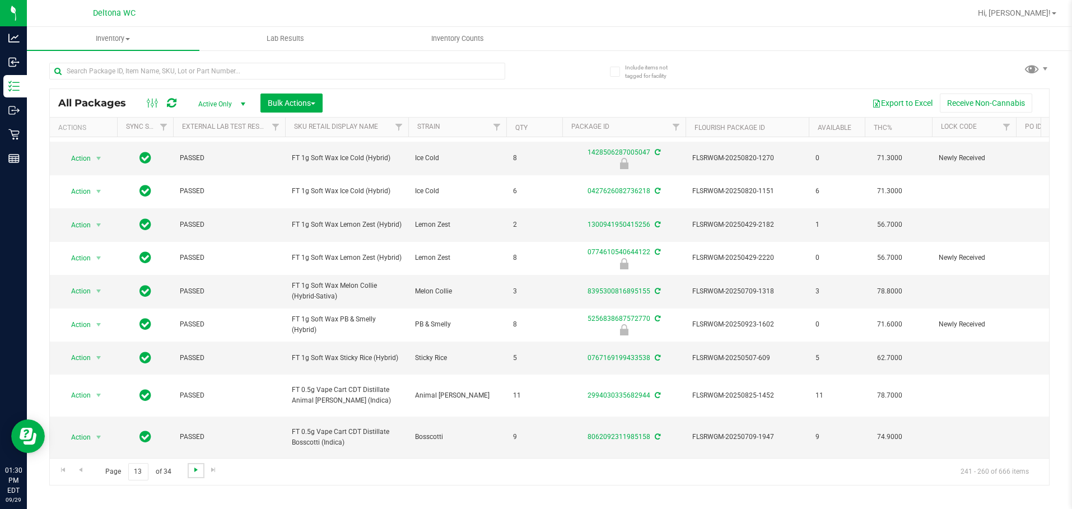
click at [193, 467] on span "Go to the next page" at bounding box center [196, 469] width 9 height 9
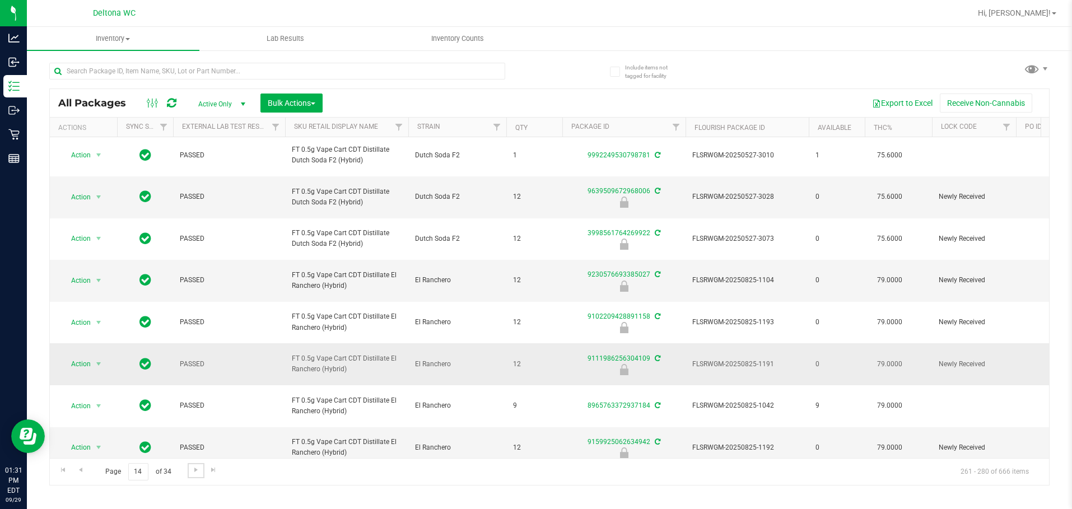
scroll to position [523, 0]
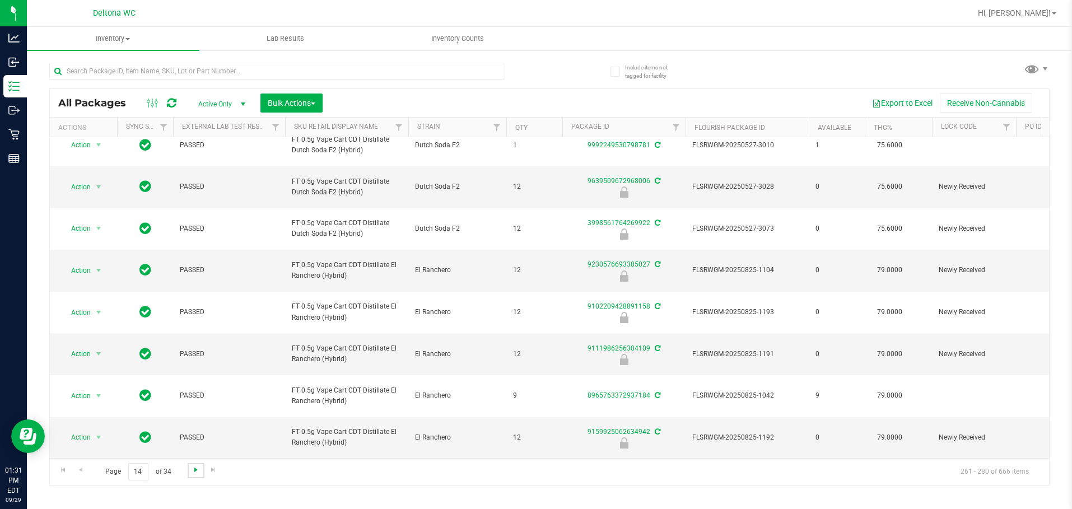
click at [193, 471] on span "Go to the next page" at bounding box center [196, 469] width 9 height 9
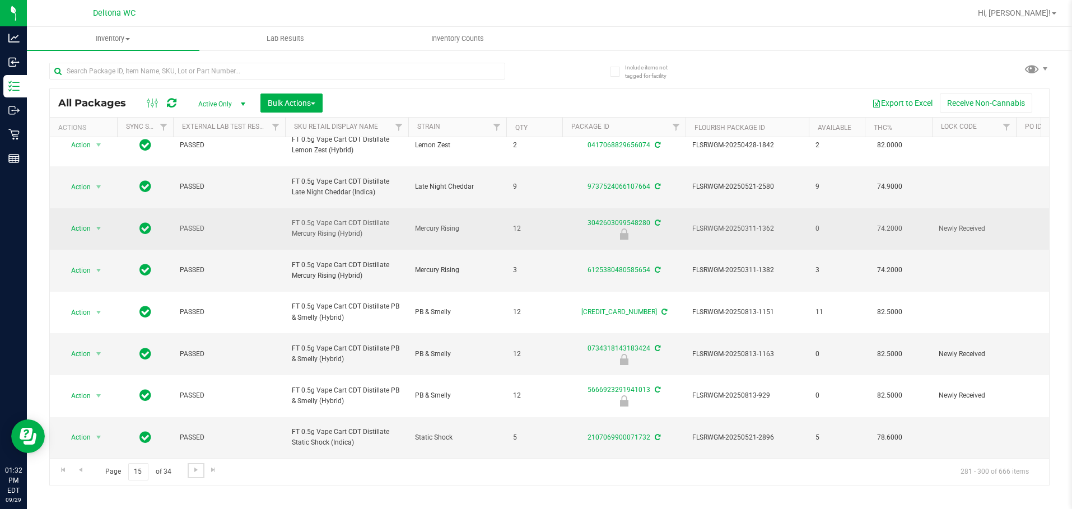
scroll to position [523, 0]
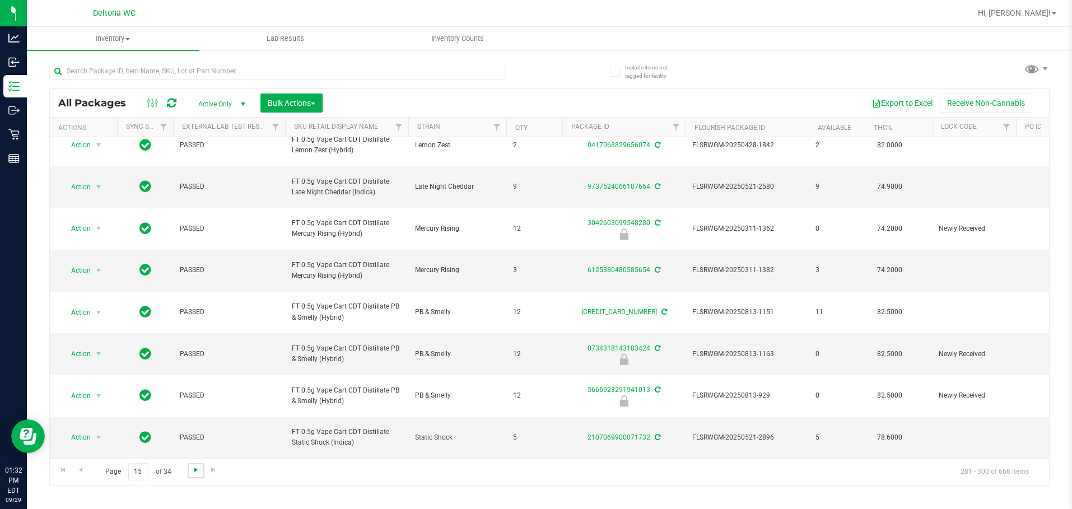
click at [192, 468] on span "Go to the next page" at bounding box center [196, 469] width 9 height 9
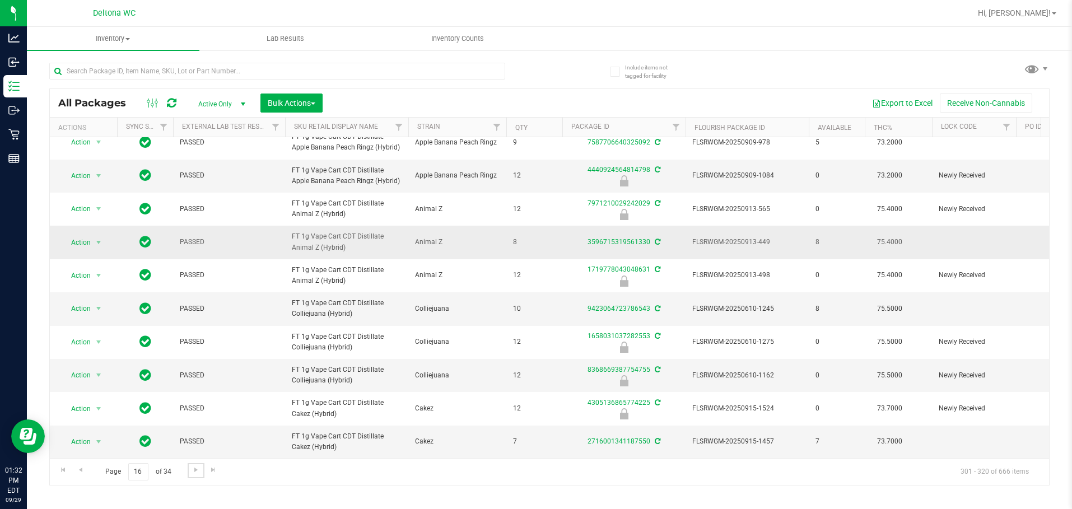
scroll to position [437, 0]
click at [192, 474] on span "Go to the next page" at bounding box center [196, 469] width 9 height 9
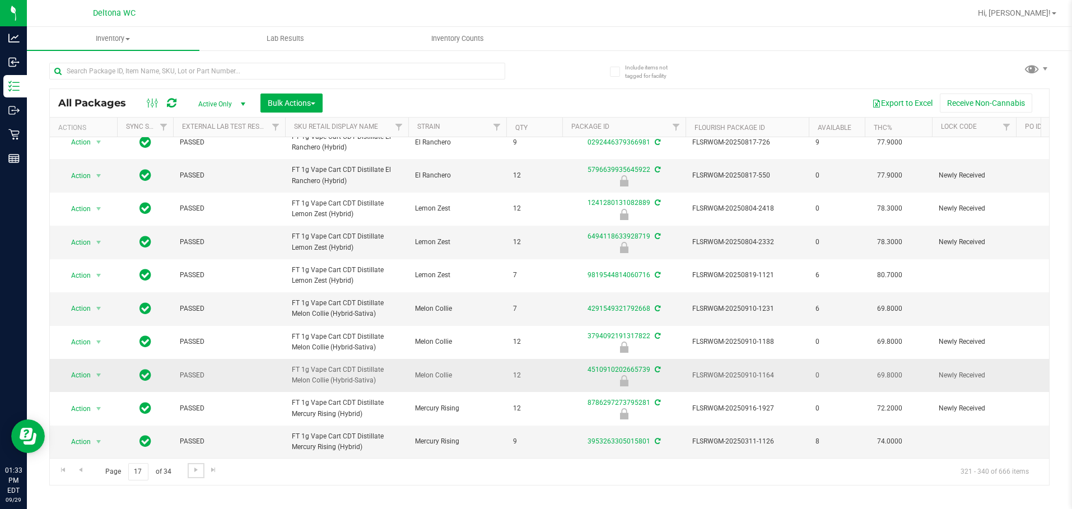
scroll to position [472, 0]
click at [192, 467] on span "Go to the next page" at bounding box center [196, 469] width 9 height 9
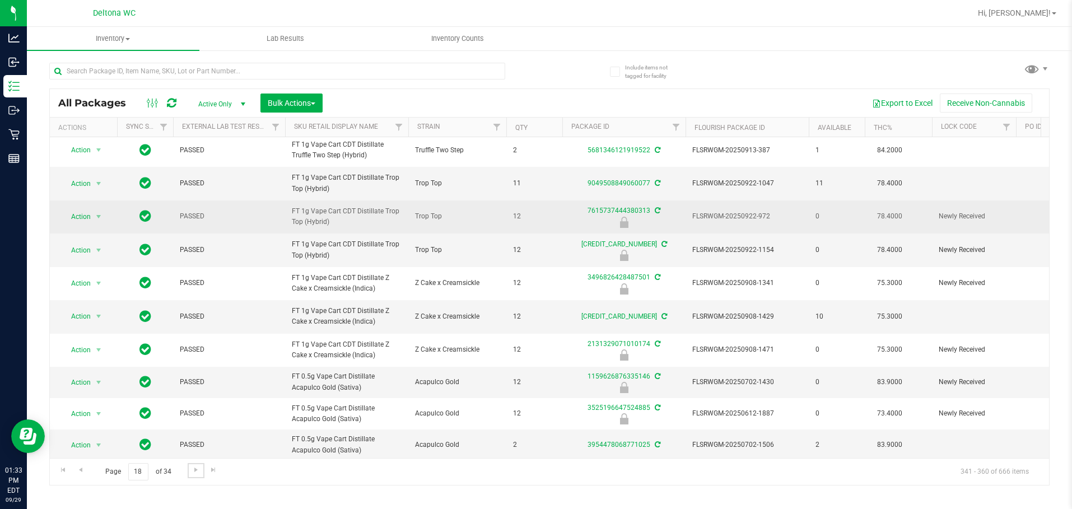
scroll to position [364, 0]
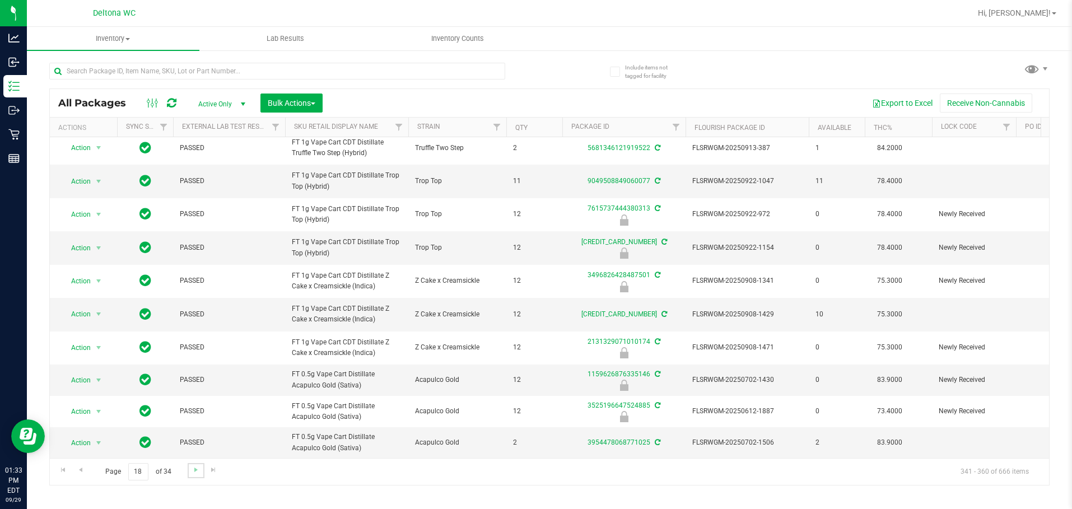
click at [188, 468] on link "Go to the next page" at bounding box center [196, 470] width 16 height 15
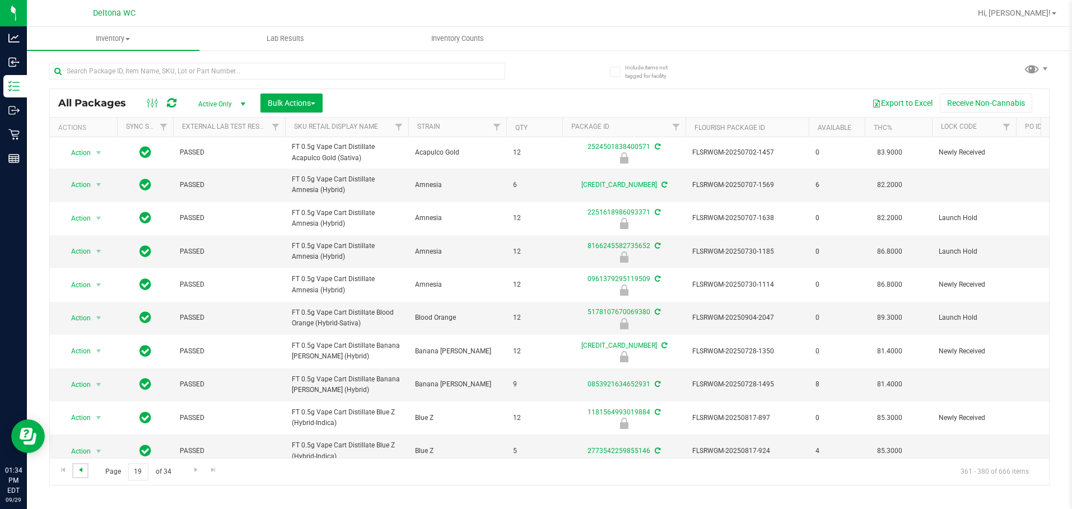
click at [76, 468] on span "Go to the previous page" at bounding box center [80, 469] width 9 height 9
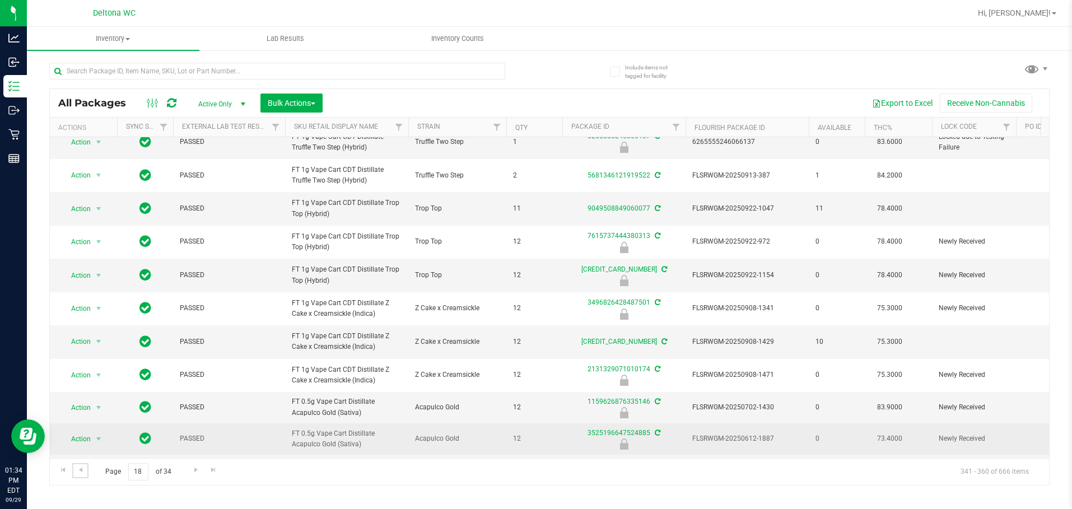
scroll to position [364, 0]
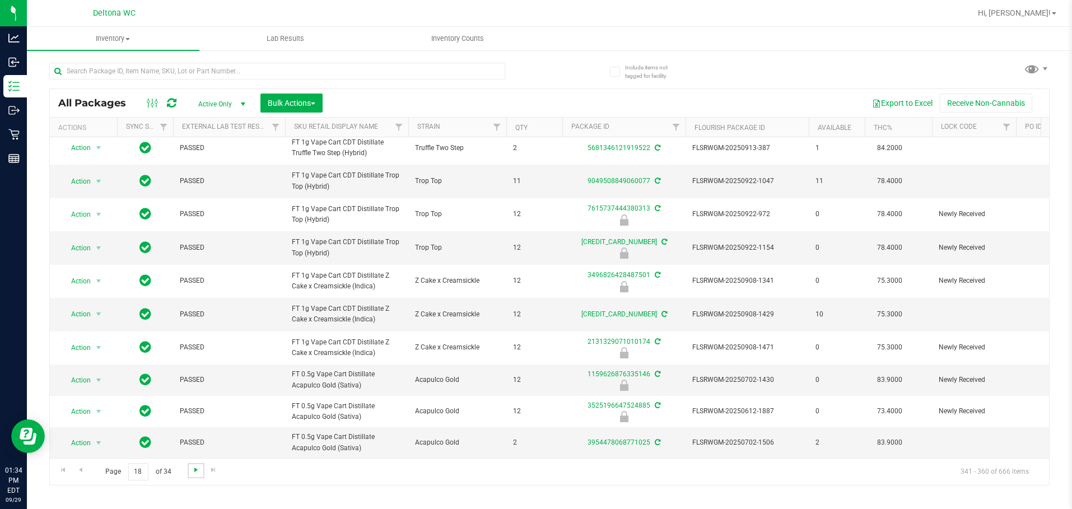
click at [192, 468] on span "Go to the next page" at bounding box center [196, 469] width 9 height 9
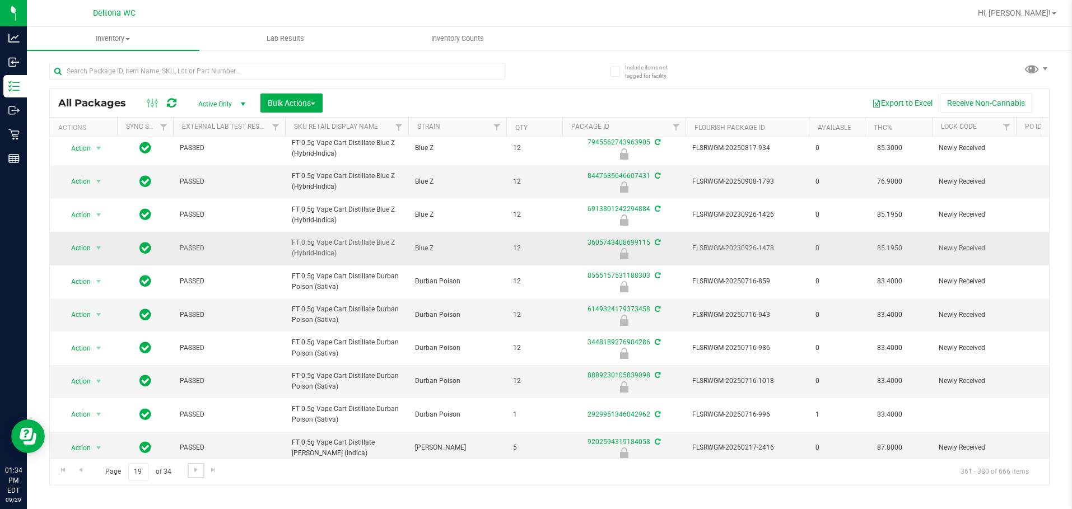
scroll to position [351, 0]
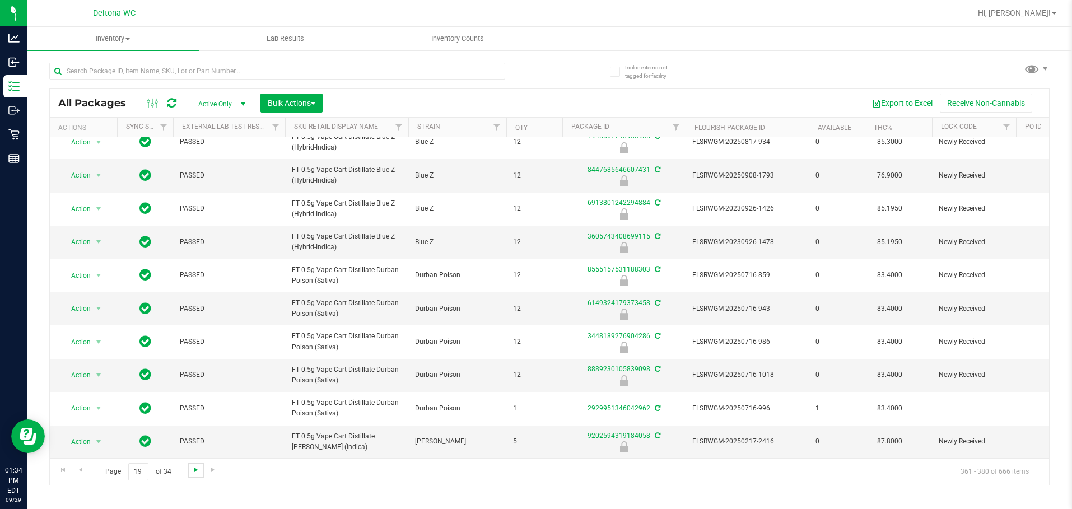
click at [194, 474] on span "Go to the next page" at bounding box center [196, 469] width 9 height 9
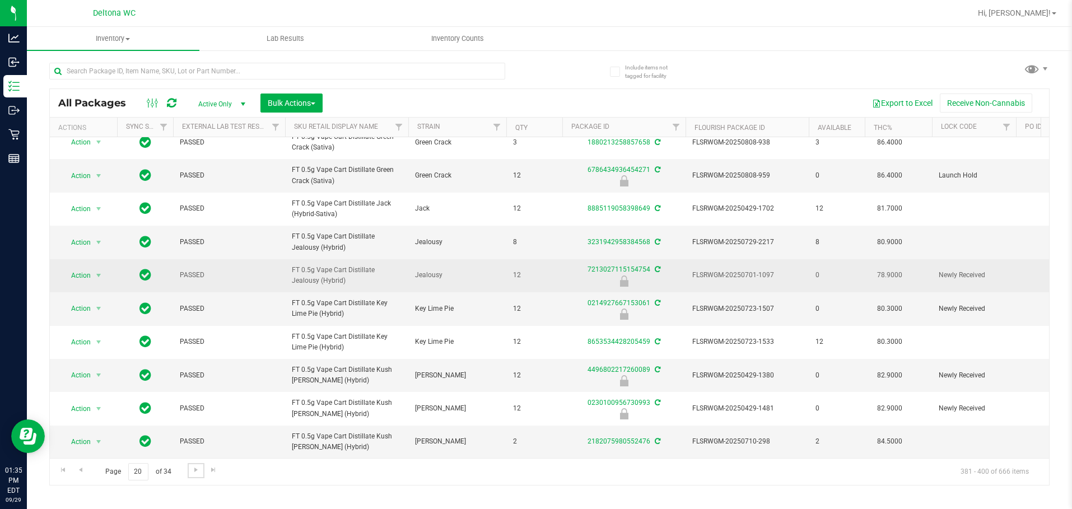
scroll to position [352, 0]
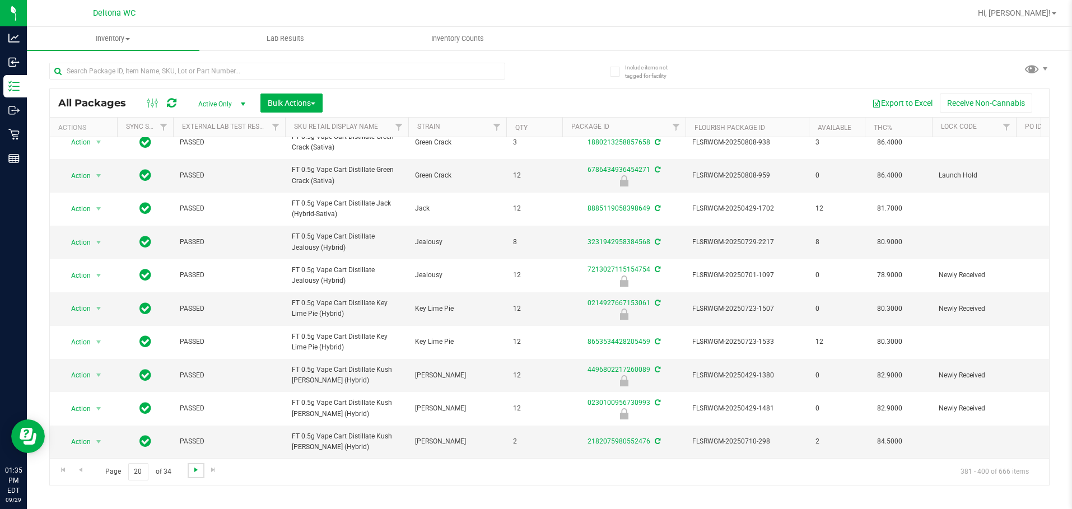
click at [197, 472] on span "Go to the next page" at bounding box center [196, 469] width 9 height 9
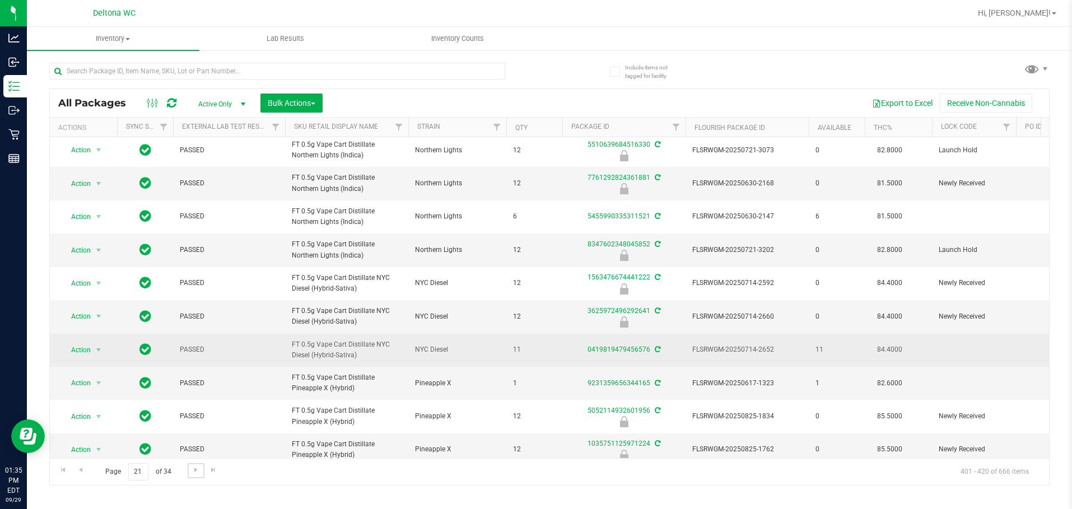
scroll to position [352, 0]
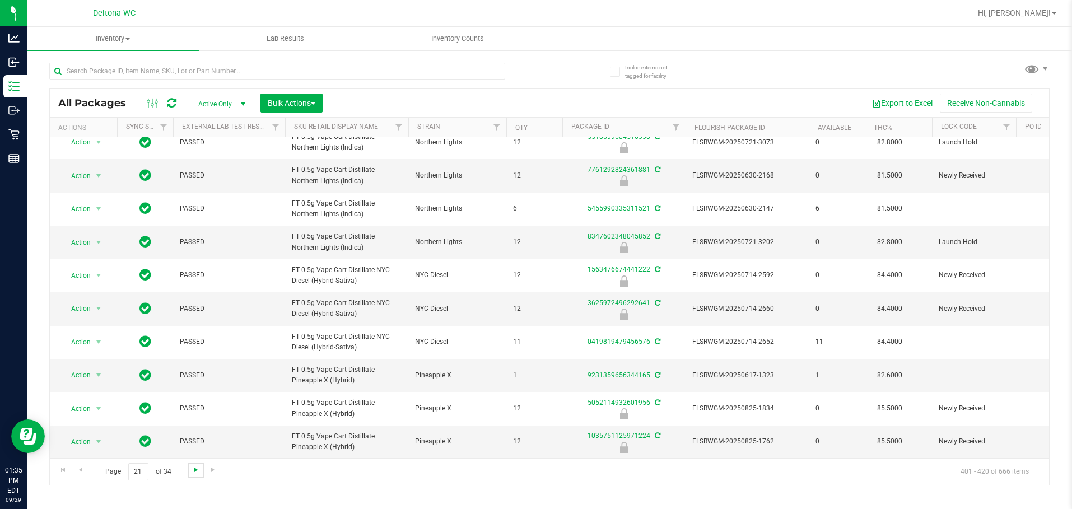
click at [192, 469] on span "Go to the next page" at bounding box center [196, 469] width 9 height 9
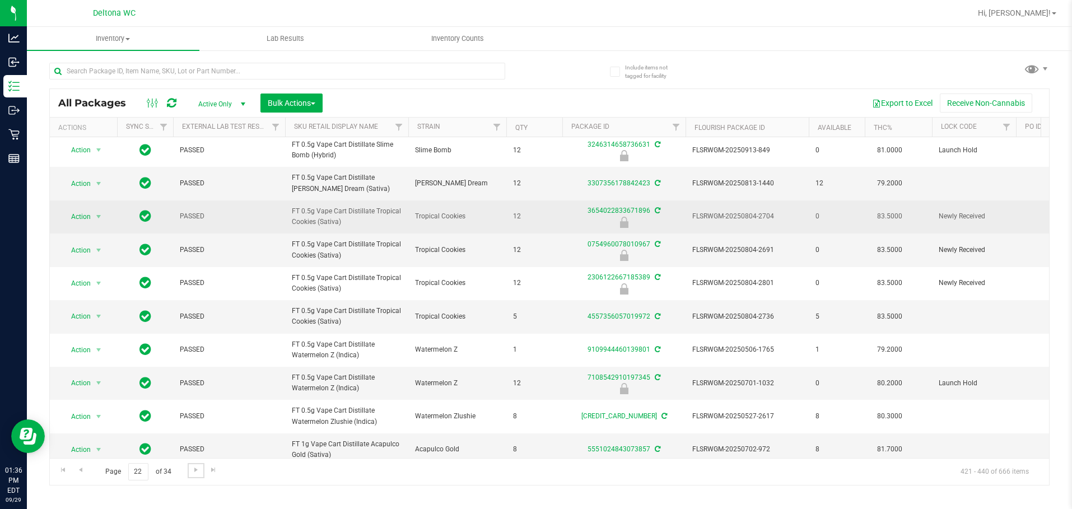
scroll to position [352, 0]
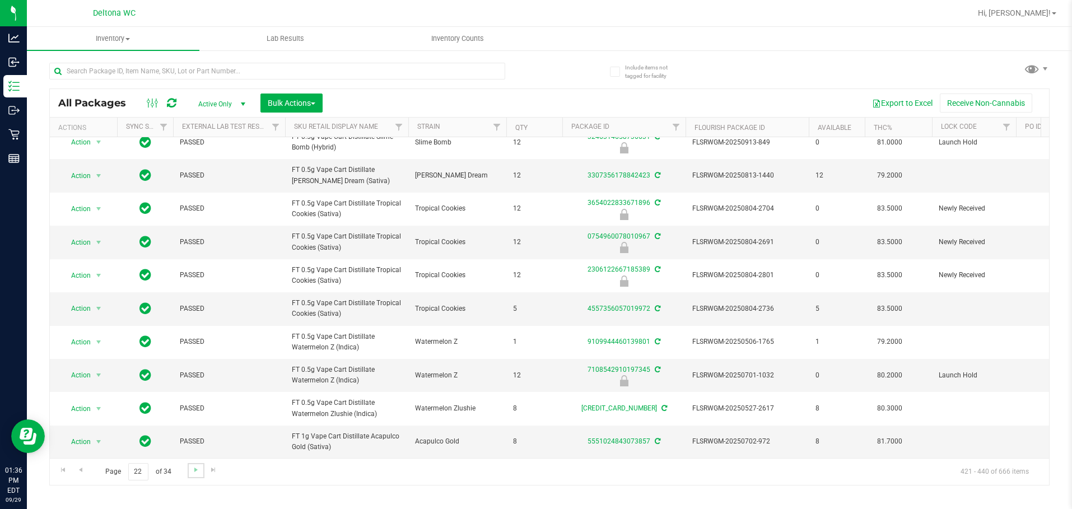
click at [190, 468] on link "Go to the next page" at bounding box center [196, 470] width 16 height 15
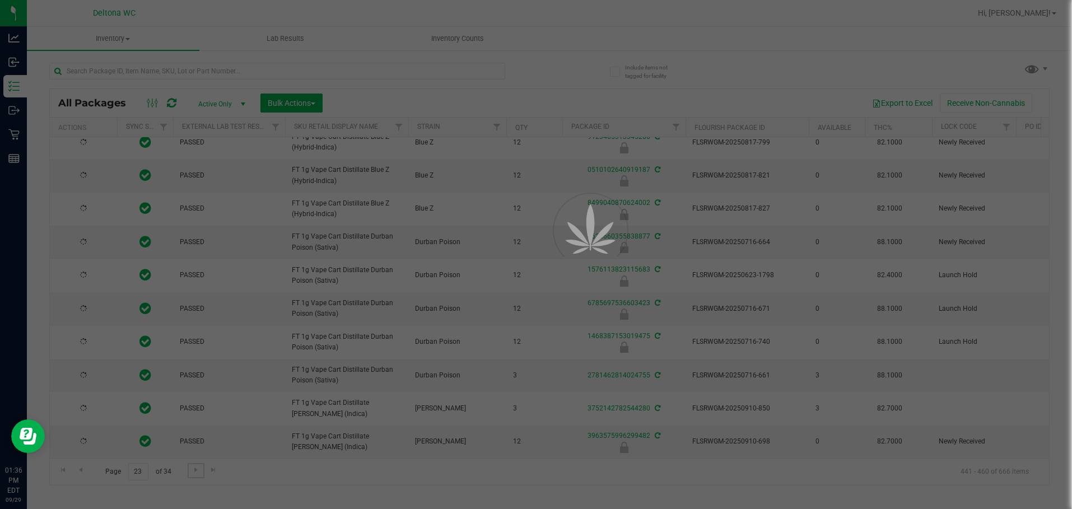
scroll to position [0, 0]
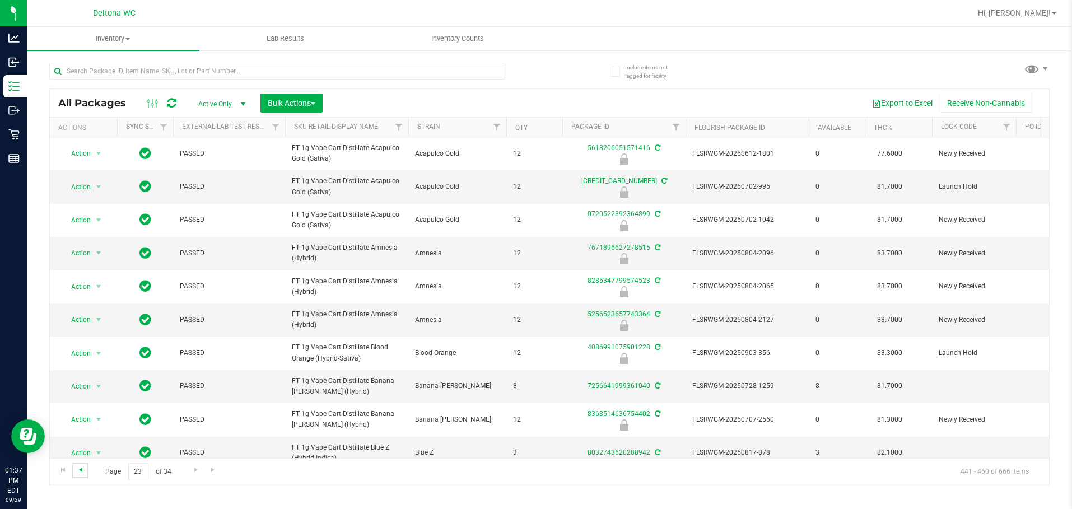
click at [84, 468] on link "Go to the previous page" at bounding box center [80, 470] width 16 height 15
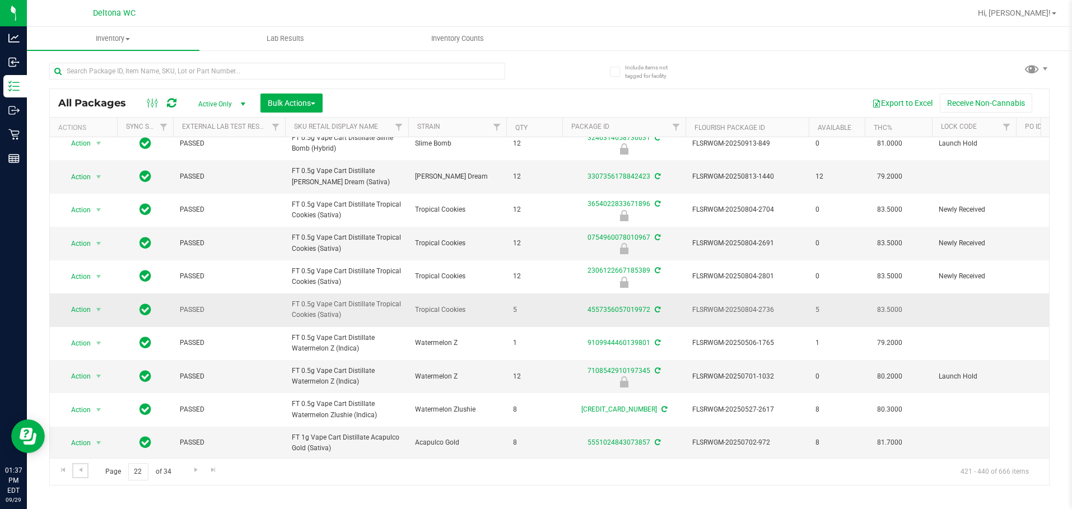
scroll to position [352, 0]
click at [195, 469] on span "Go to the next page" at bounding box center [196, 469] width 9 height 9
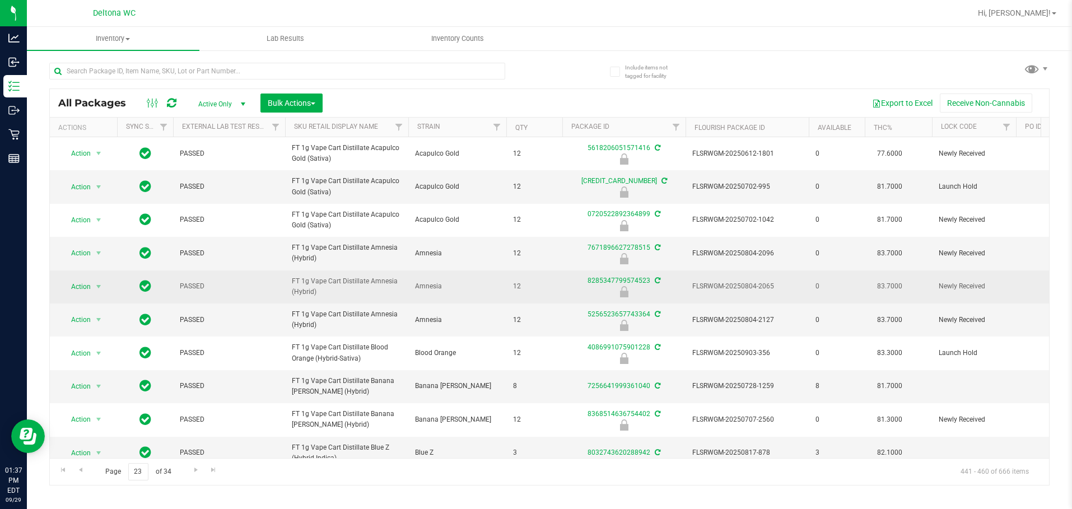
click at [547, 299] on td "12" at bounding box center [534, 287] width 56 height 33
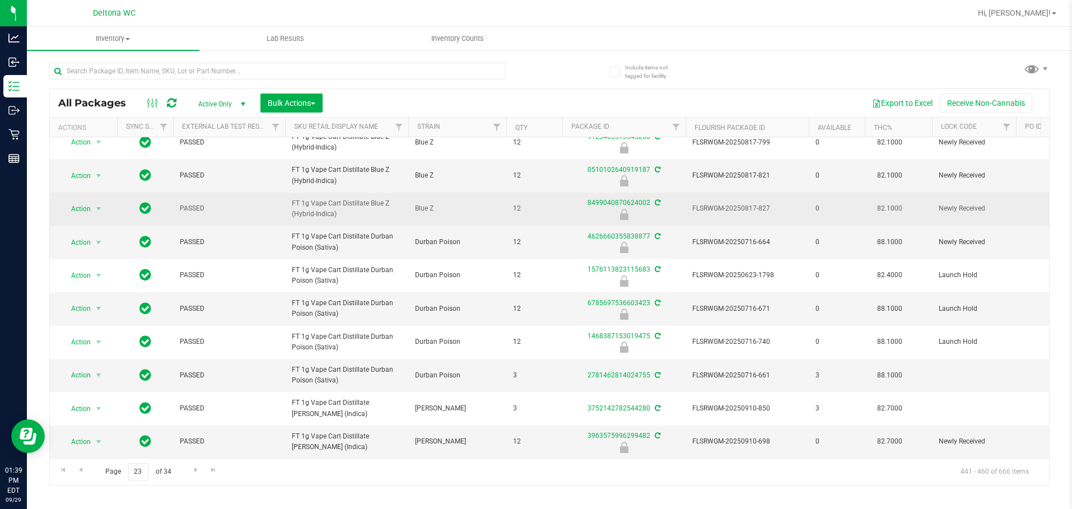
scroll to position [352, 0]
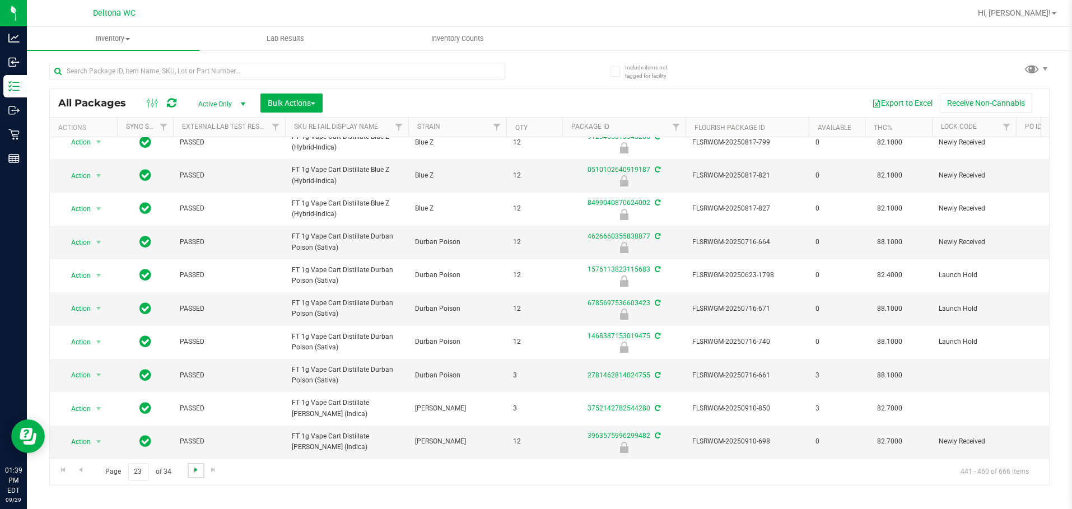
click at [192, 473] on span "Go to the next page" at bounding box center [196, 469] width 9 height 9
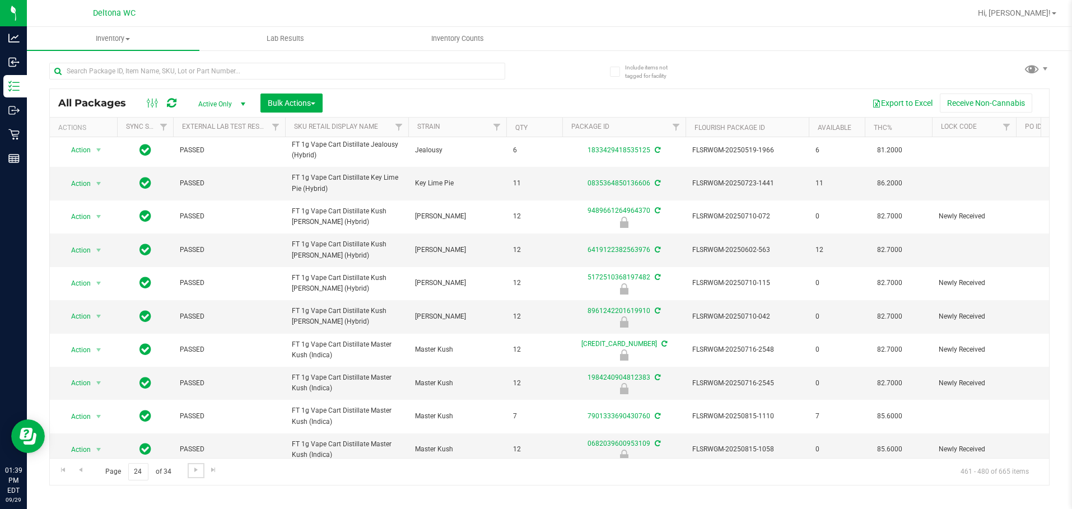
scroll to position [352, 0]
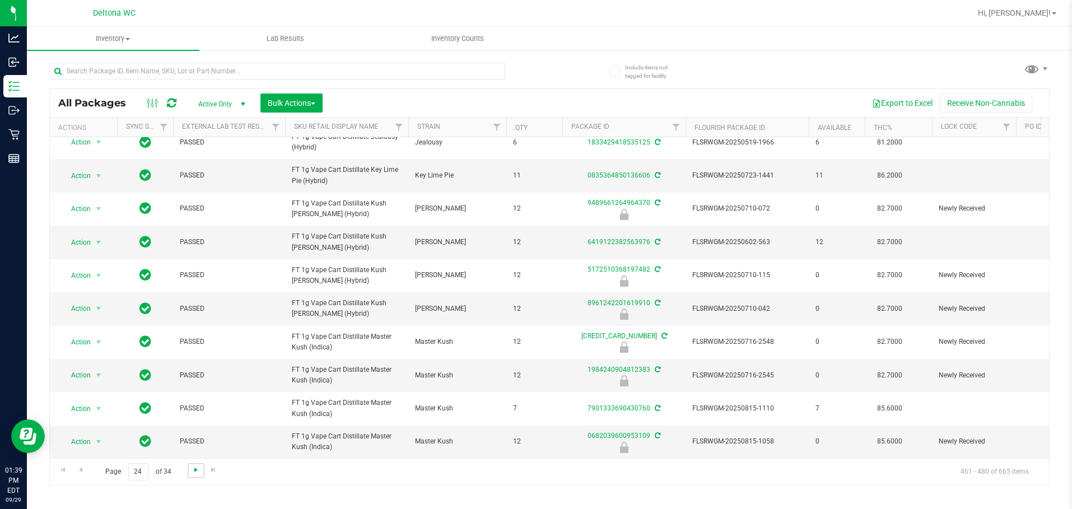
click at [194, 474] on span "Go to the next page" at bounding box center [196, 469] width 9 height 9
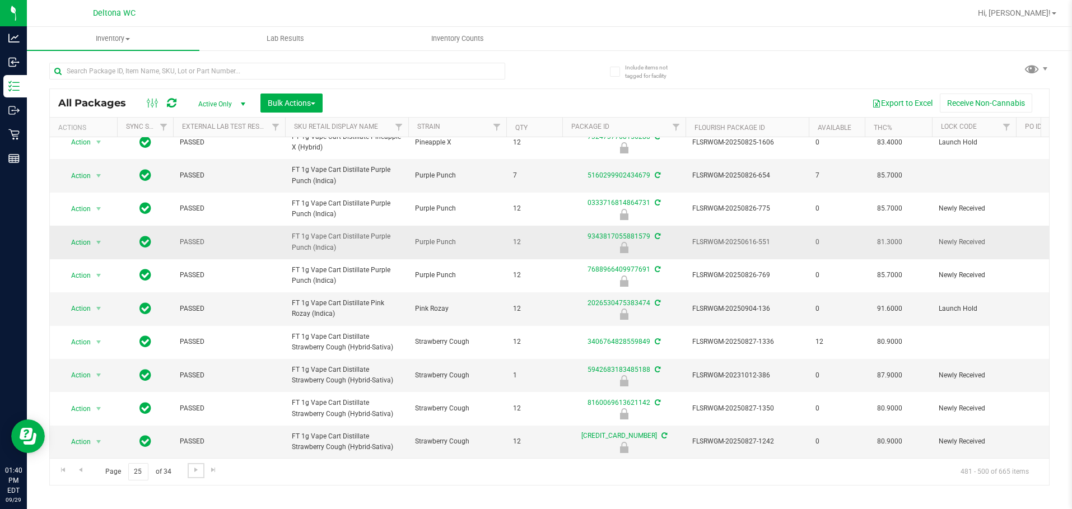
scroll to position [352, 0]
click at [195, 469] on span "Go to the next page" at bounding box center [196, 469] width 9 height 9
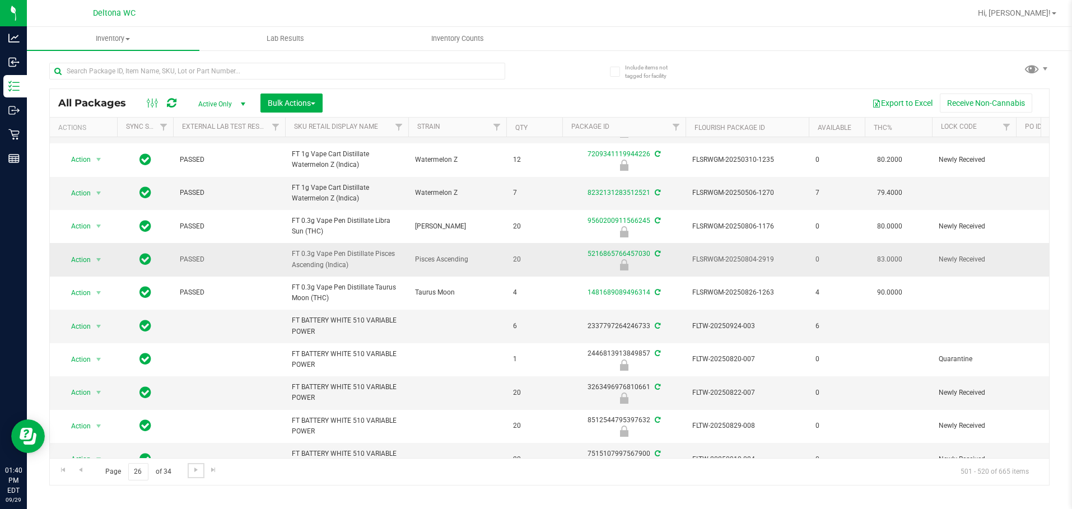
scroll to position [280, 0]
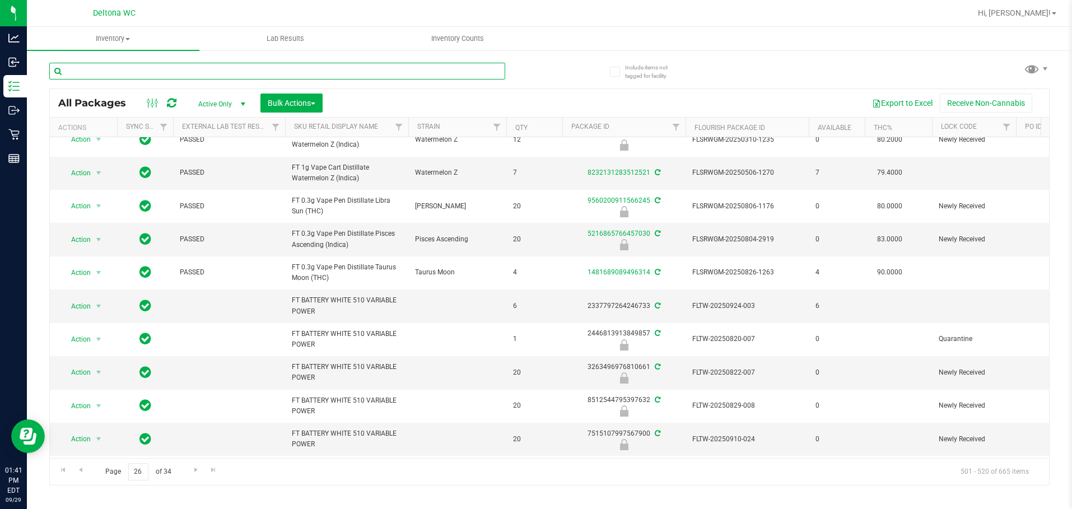
click at [369, 76] on input "text" at bounding box center [277, 71] width 456 height 17
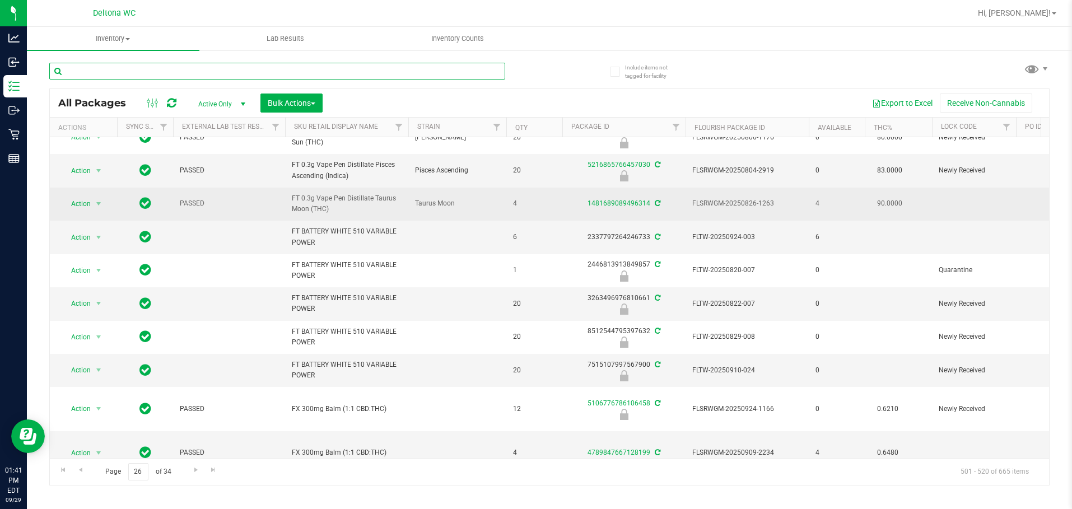
scroll to position [352, 0]
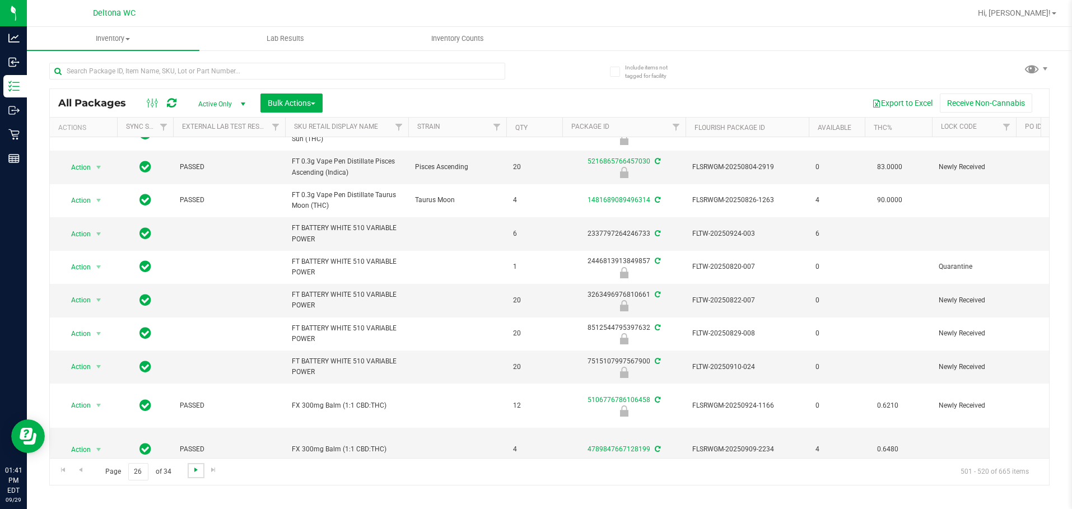
click at [192, 469] on span "Go to the next page" at bounding box center [196, 469] width 9 height 9
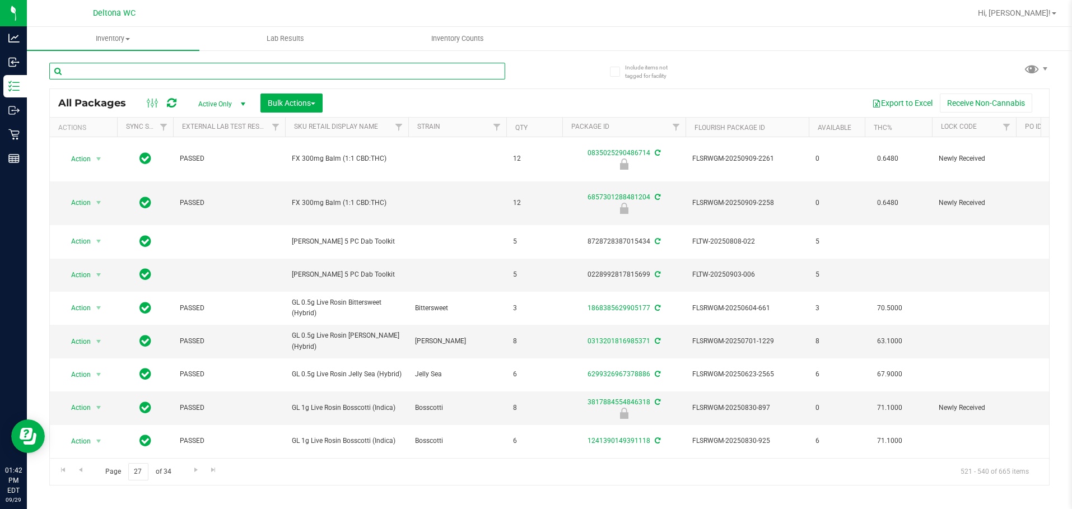
click at [311, 66] on input "text" at bounding box center [277, 71] width 456 height 17
click at [334, 72] on input "text" at bounding box center [277, 71] width 456 height 17
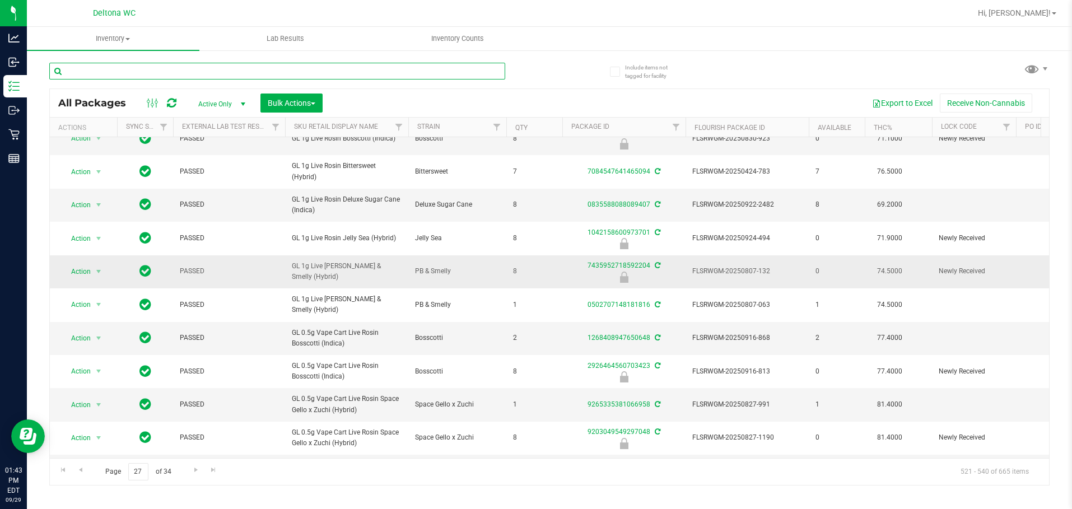
scroll to position [352, 0]
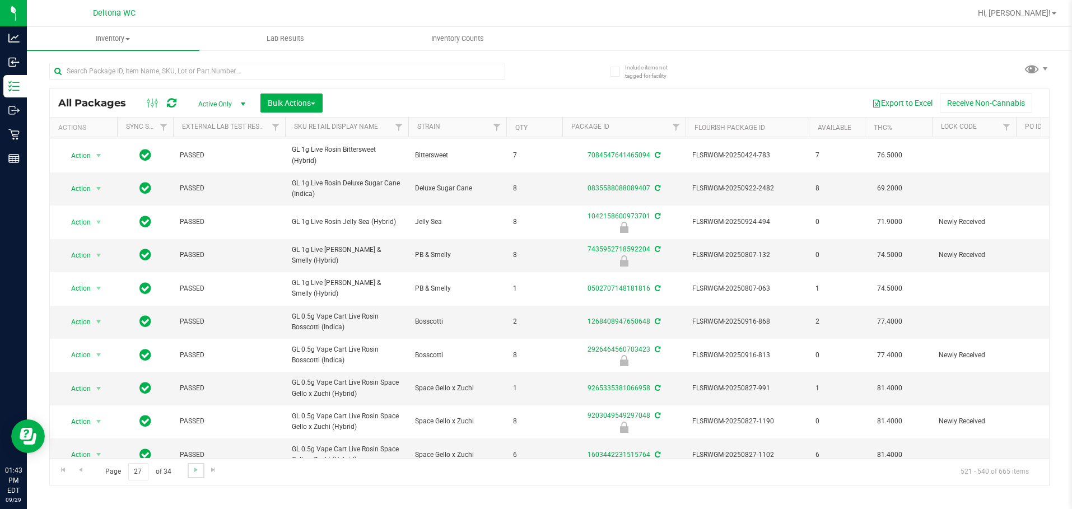
click at [190, 468] on link "Go to the next page" at bounding box center [196, 470] width 16 height 15
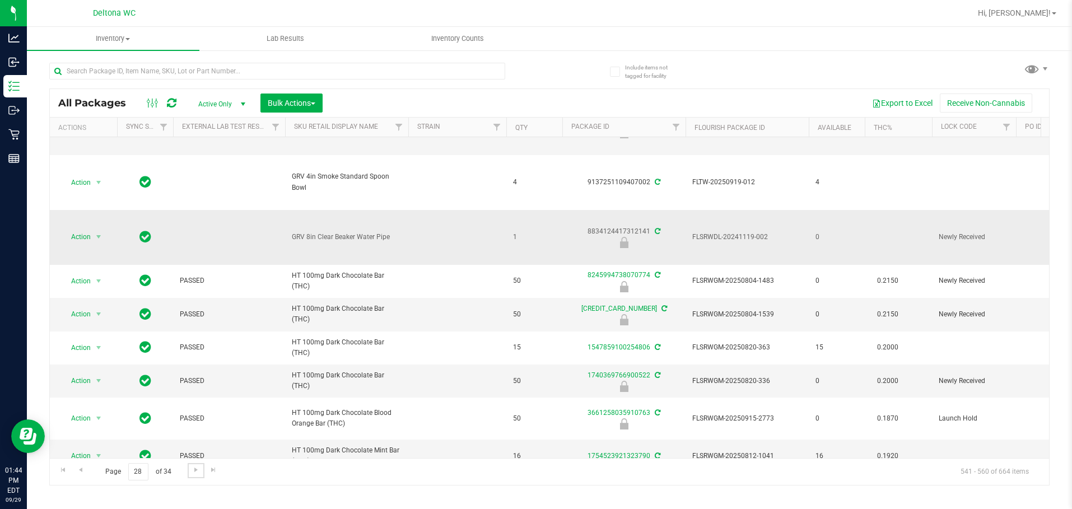
scroll to position [527, 0]
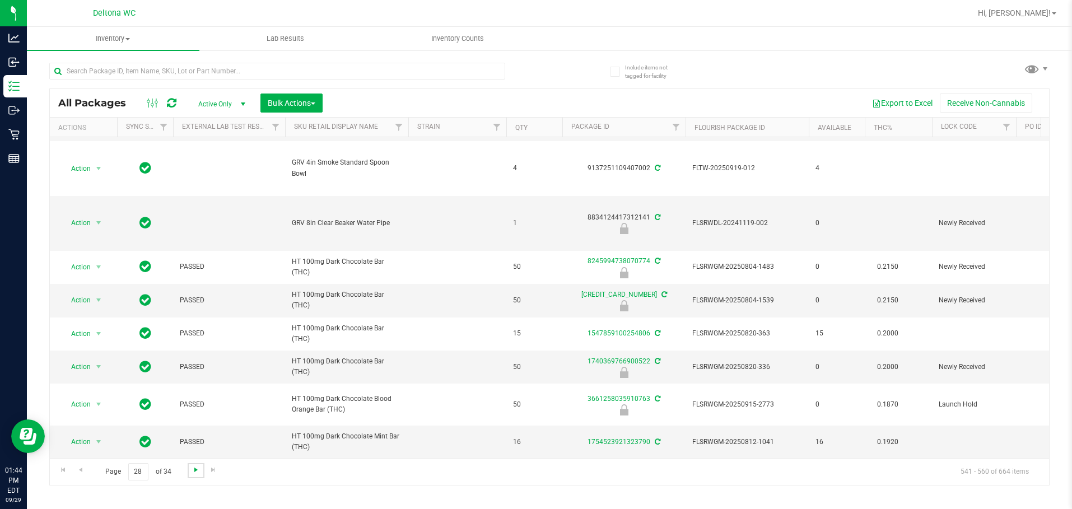
click at [198, 471] on span "Go to the next page" at bounding box center [196, 469] width 9 height 9
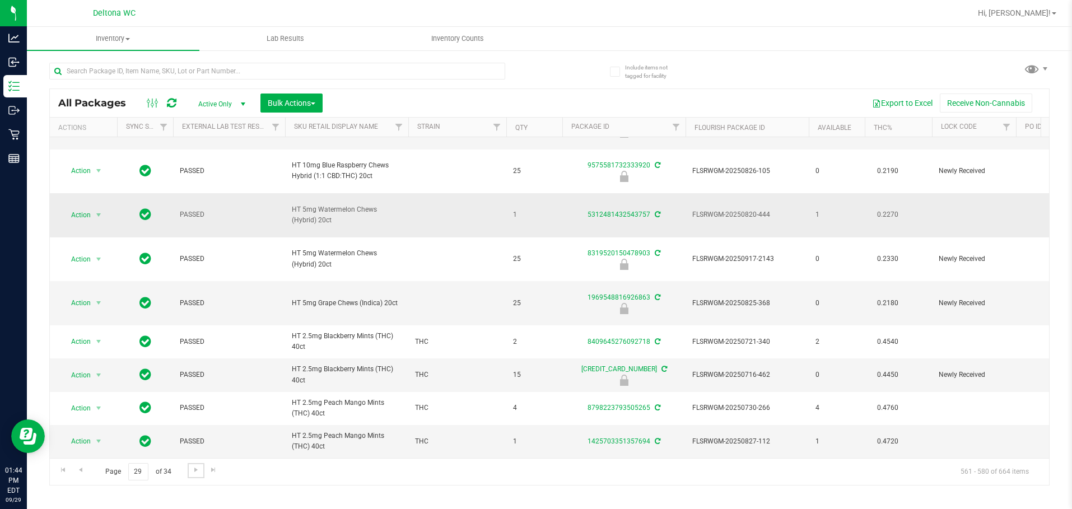
scroll to position [471, 0]
click at [198, 472] on span "Go to the next page" at bounding box center [196, 469] width 9 height 9
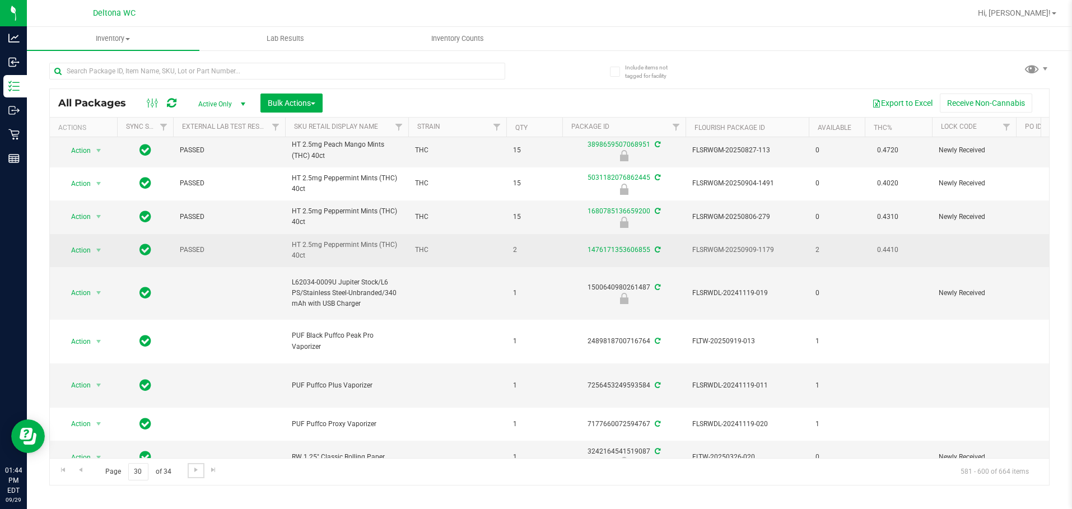
scroll to position [56, 0]
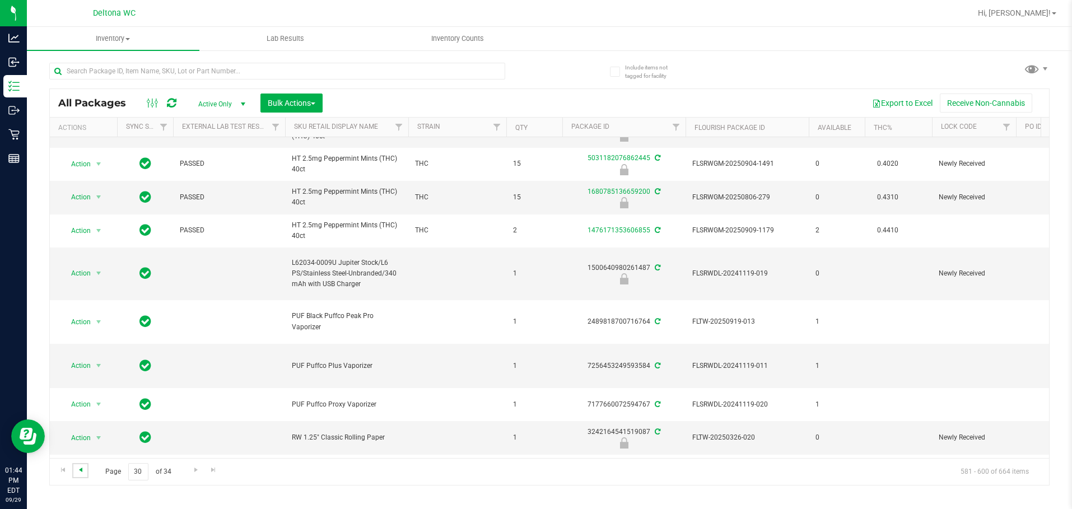
click at [80, 467] on span "Go to the previous page" at bounding box center [80, 469] width 9 height 9
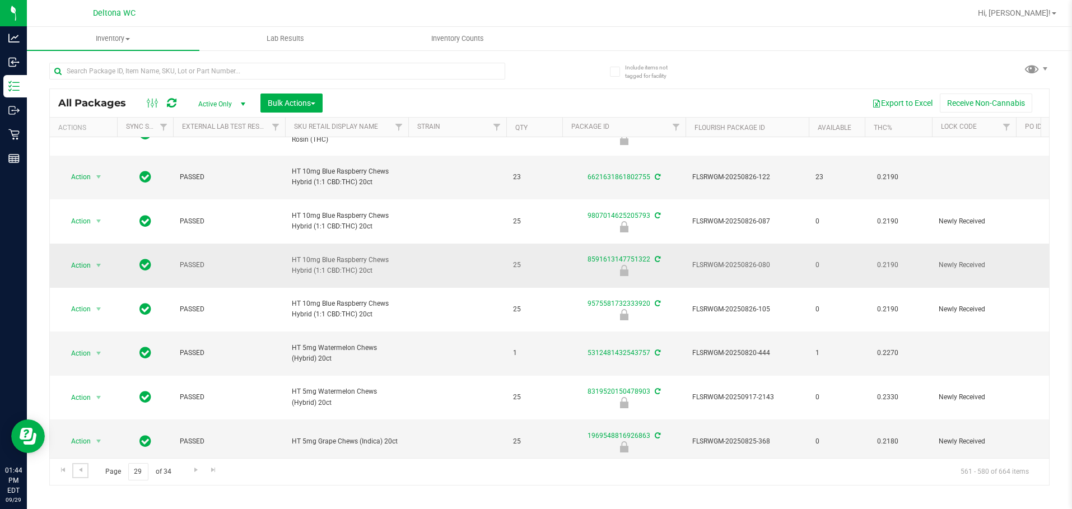
scroll to position [471, 0]
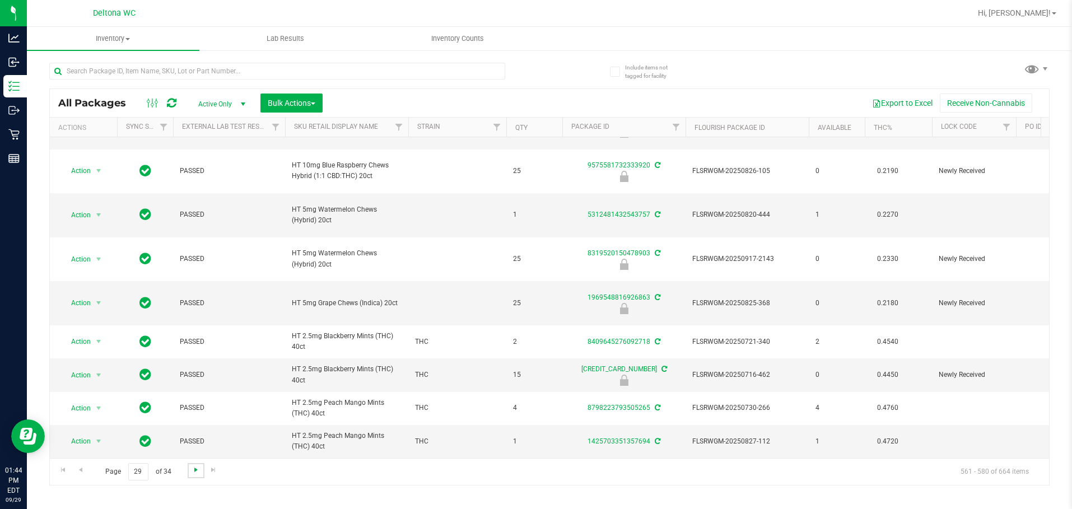
click at [195, 468] on span "Go to the next page" at bounding box center [196, 469] width 9 height 9
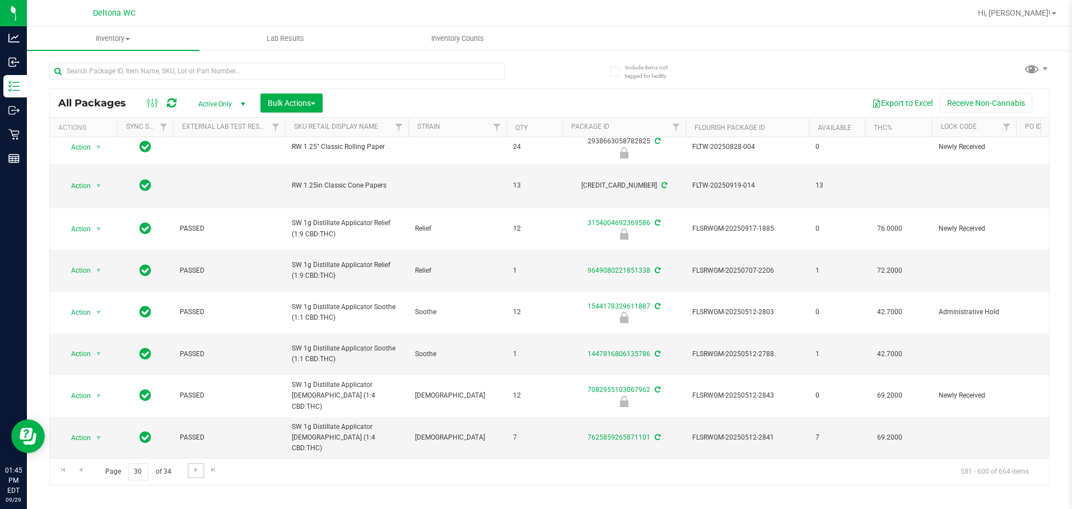
scroll to position [463, 0]
click at [192, 469] on span "Go to the next page" at bounding box center [196, 469] width 9 height 9
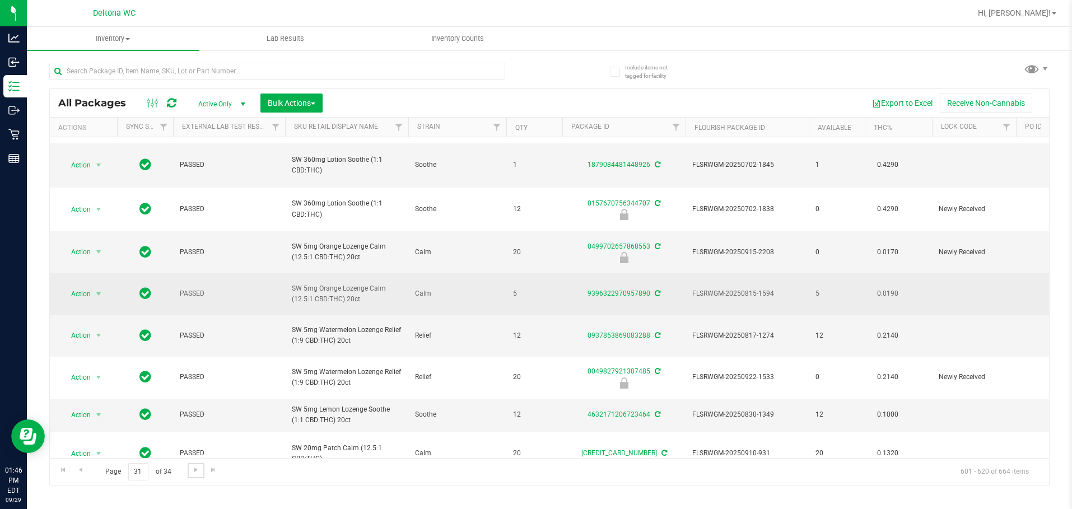
scroll to position [417, 0]
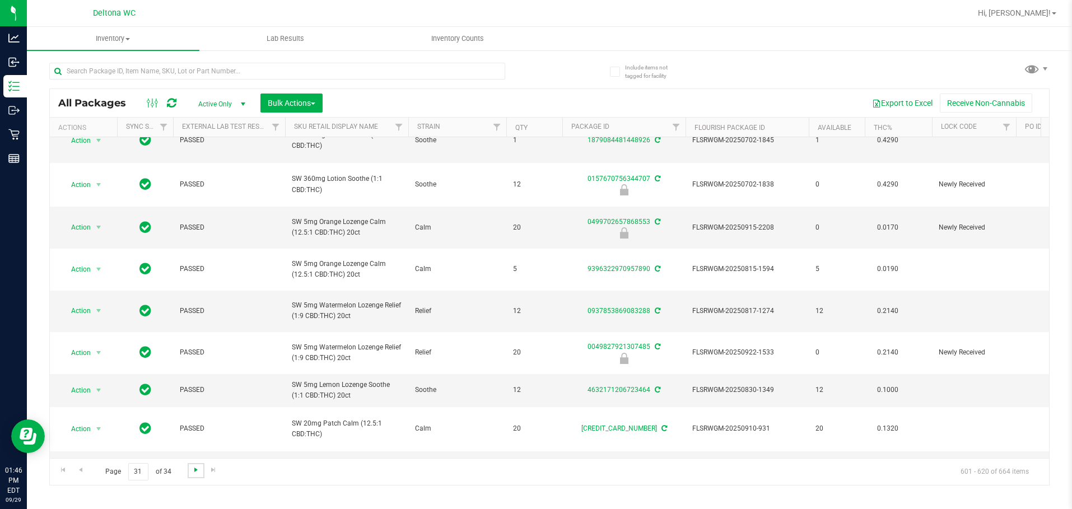
click at [193, 467] on span "Go to the next page" at bounding box center [196, 469] width 9 height 9
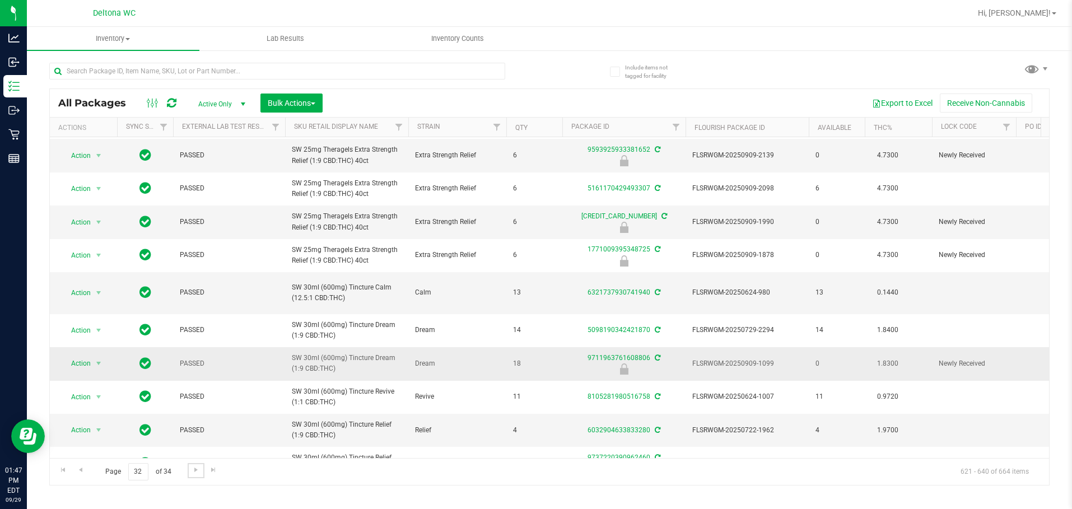
scroll to position [361, 0]
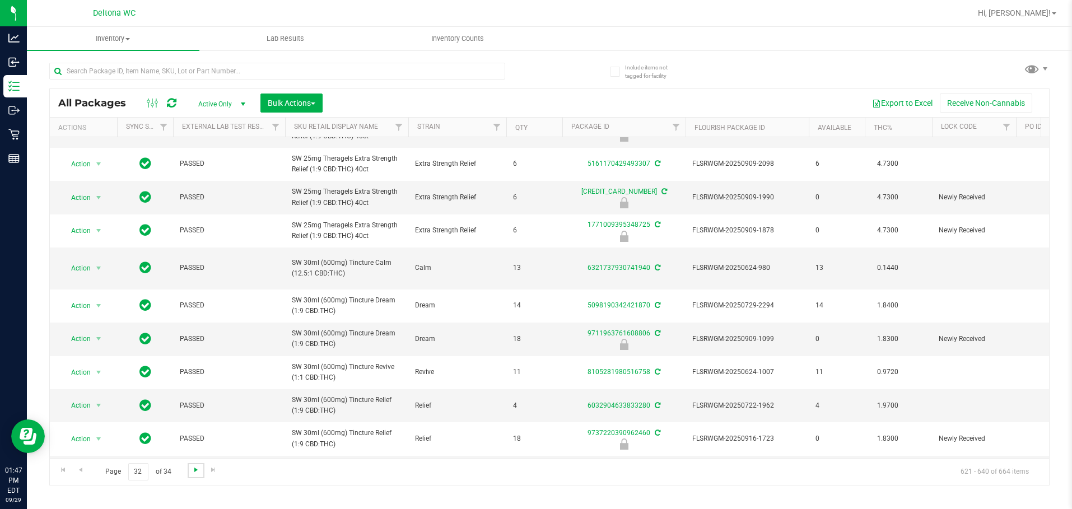
click at [199, 471] on span "Go to the next page" at bounding box center [196, 469] width 9 height 9
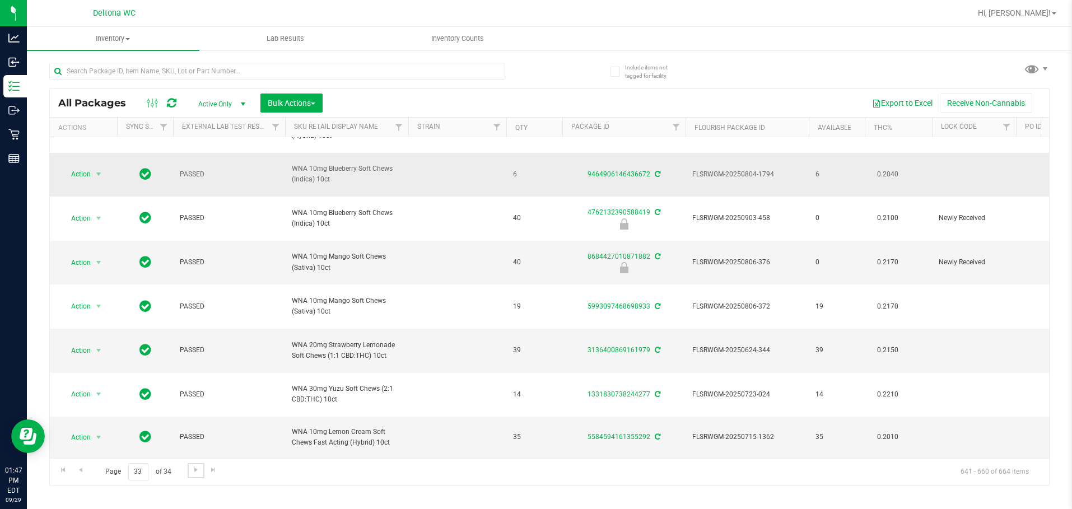
scroll to position [436, 0]
click at [192, 474] on span "Go to the next page" at bounding box center [196, 469] width 9 height 9
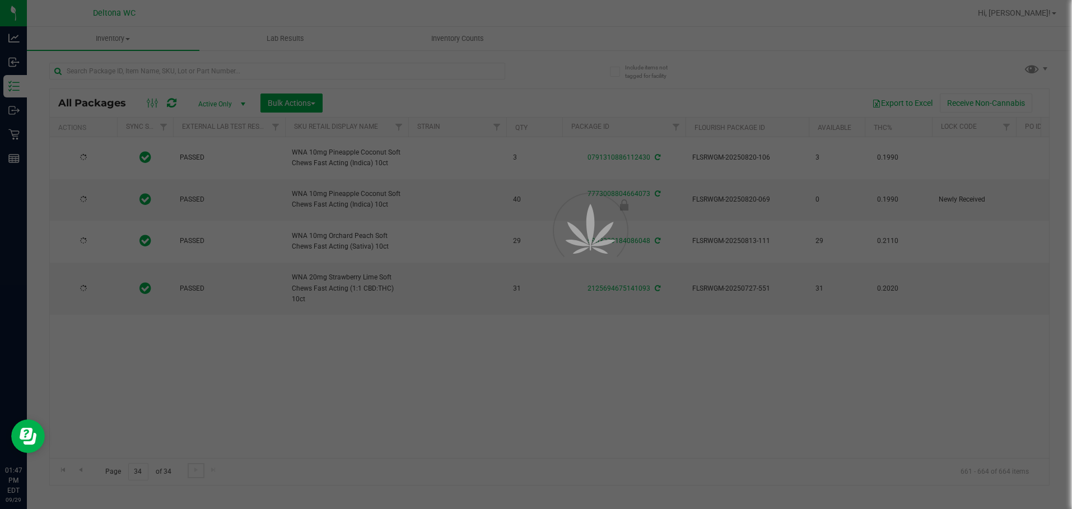
scroll to position [0, 0]
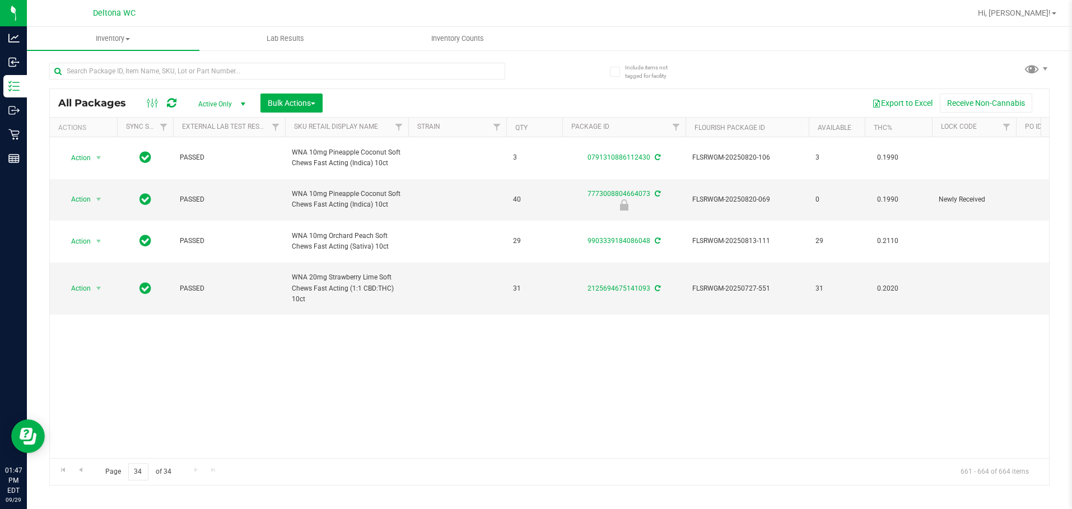
click at [410, 385] on div "Action Action Adjust qty Create package Edit attributes Global inventory Locate…" at bounding box center [549, 297] width 999 height 321
click at [218, 73] on input "text" at bounding box center [277, 71] width 456 height 17
click at [217, 74] on input "text" at bounding box center [277, 71] width 456 height 17
type input "1042158600973701"
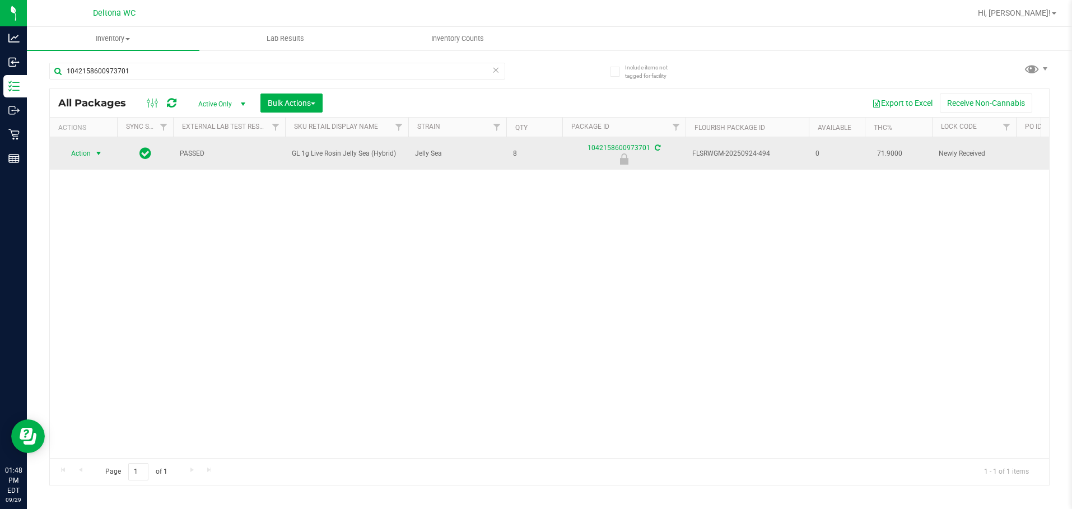
click at [98, 153] on span "select" at bounding box center [98, 153] width 9 height 9
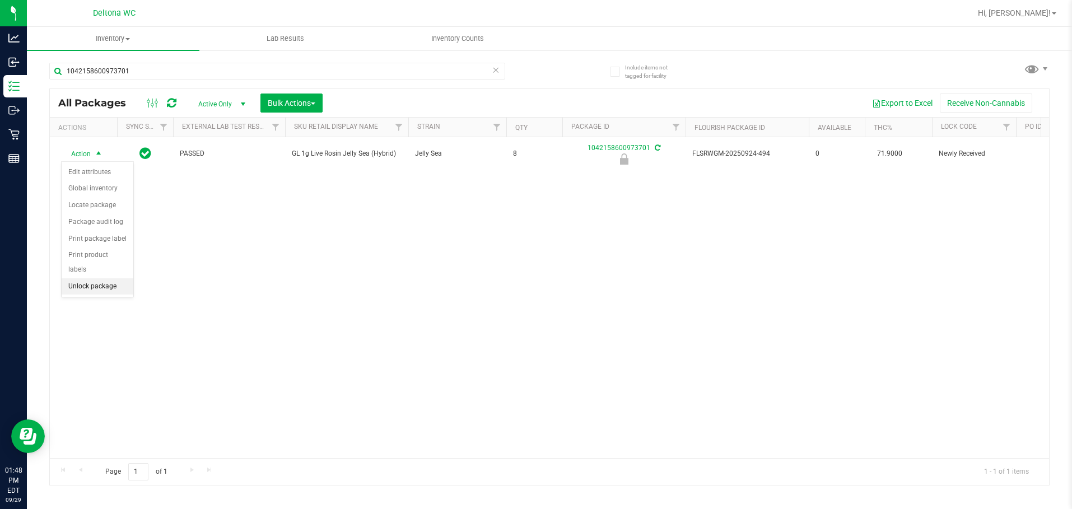
click at [113, 278] on li "Unlock package" at bounding box center [98, 286] width 72 height 17
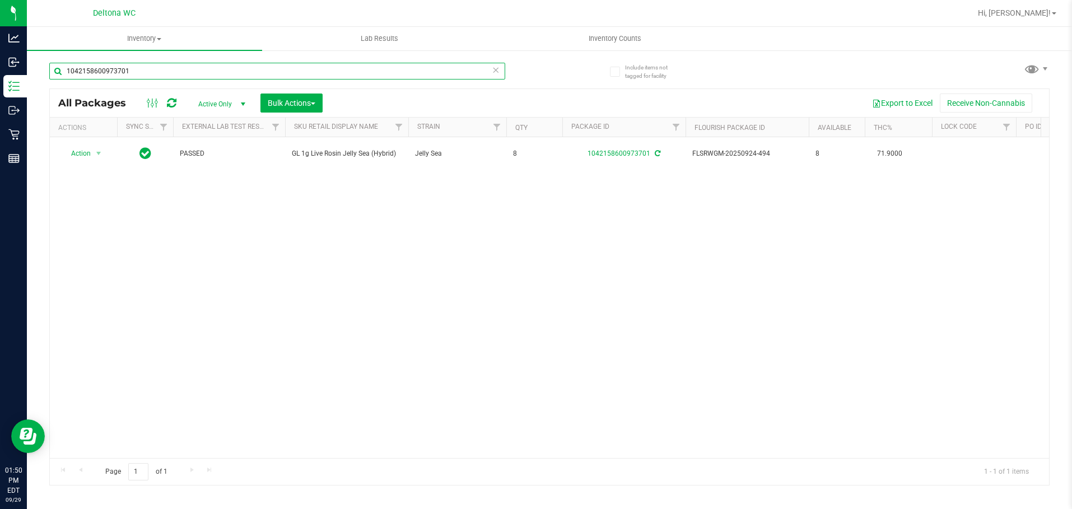
drag, startPoint x: 144, startPoint y: 78, endPoint x: -1, endPoint y: 35, distance: 150.7
click at [0, 35] on html "Analytics Inbound Inventory Outbound Retail Reports 01:50 PM EDT [DATE] 09/29 D…" at bounding box center [536, 254] width 1072 height 509
click at [177, 74] on input "1042158600973701" at bounding box center [277, 71] width 456 height 17
click at [176, 74] on input "1042158600973701" at bounding box center [277, 71] width 456 height 17
type input "1042158600973701"
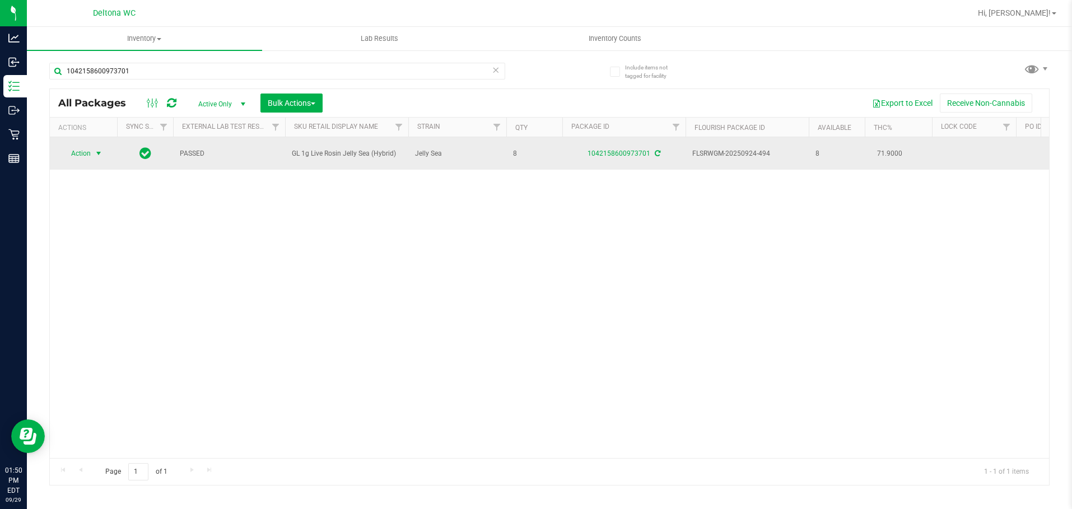
click at [96, 157] on span "select" at bounding box center [98, 153] width 9 height 9
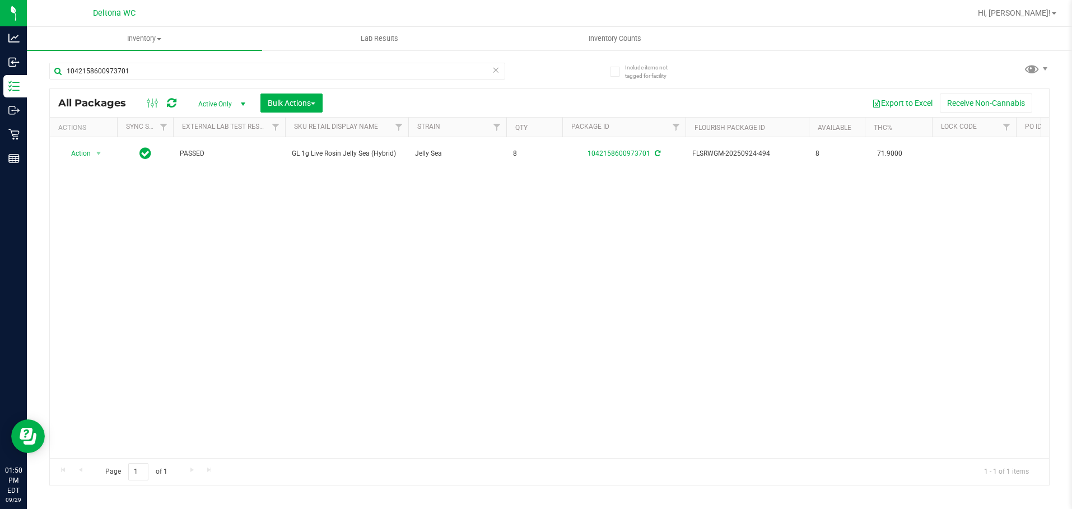
drag, startPoint x: 300, startPoint y: 293, endPoint x: 306, endPoint y: 293, distance: 6.2
click at [302, 296] on div "Action Action Adjust qty Create package Edit attributes Global inventory Locate…" at bounding box center [549, 297] width 999 height 321
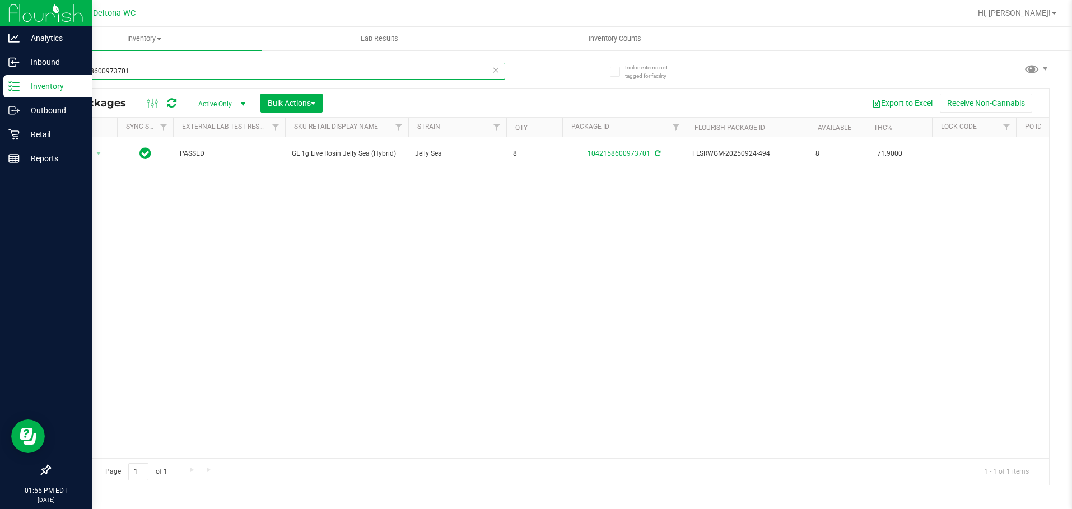
drag, startPoint x: 269, startPoint y: 69, endPoint x: 15, endPoint y: 0, distance: 264.2
click at [0, 2] on html "Analytics Inbound Inventory Outbound Retail Reports 01:55 PM EDT [DATE] 09/29 D…" at bounding box center [536, 254] width 1072 height 509
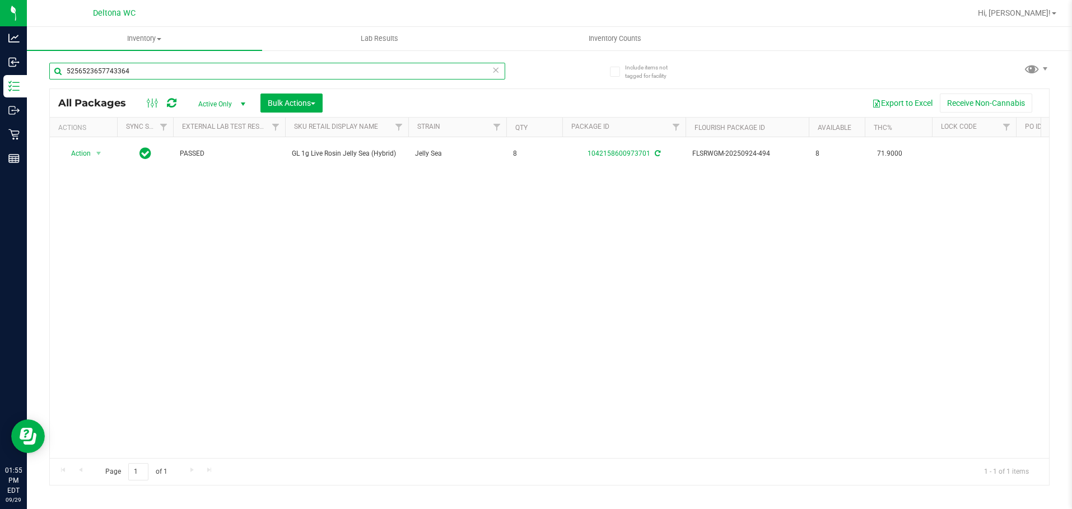
type input "5256523657743364"
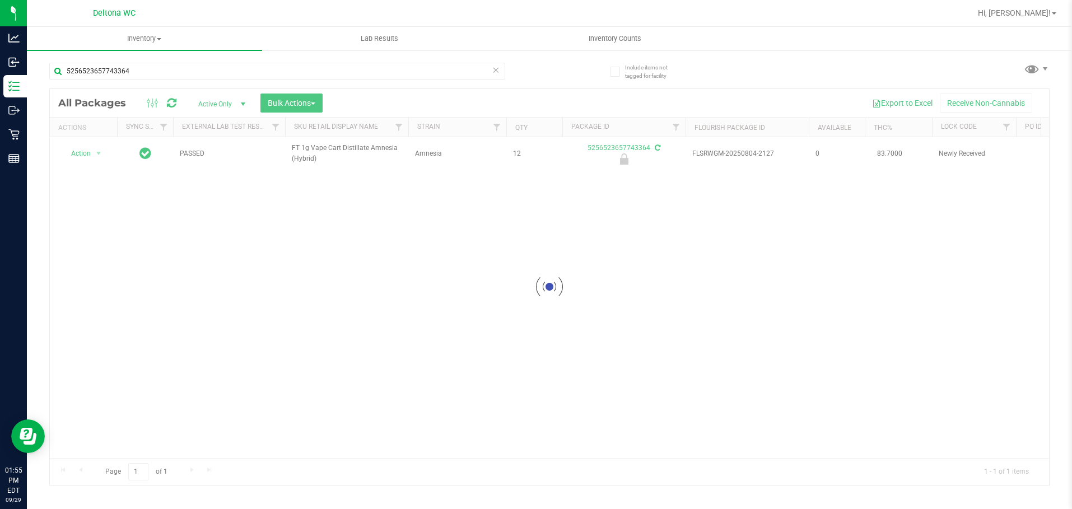
click at [95, 157] on div at bounding box center [549, 287] width 999 height 396
drag, startPoint x: 92, startPoint y: 151, endPoint x: 111, endPoint y: 195, distance: 48.5
click at [92, 151] on div at bounding box center [549, 287] width 999 height 396
click at [76, 149] on div at bounding box center [549, 287] width 999 height 396
click at [88, 156] on div at bounding box center [549, 287] width 999 height 396
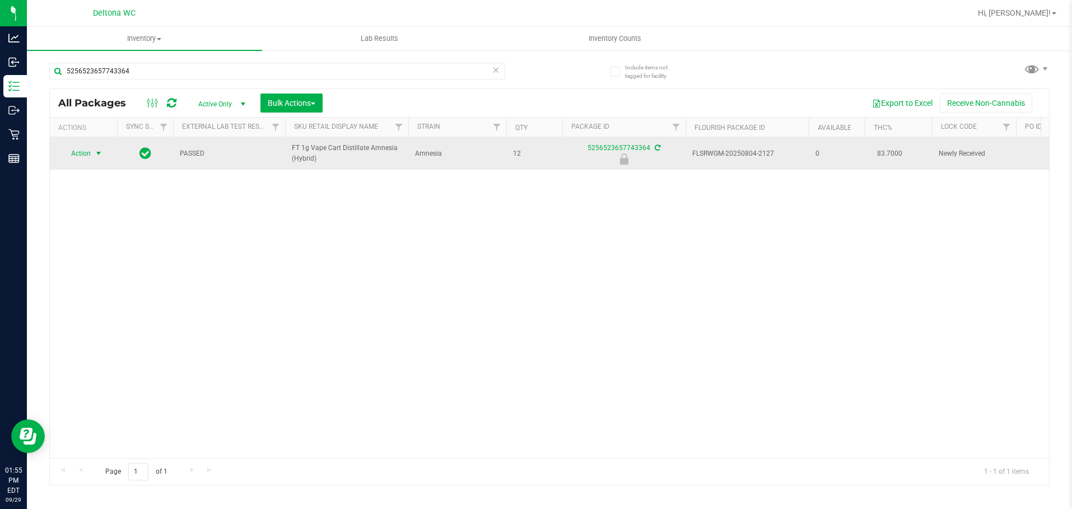
click at [94, 156] on span "select" at bounding box center [98, 153] width 9 height 9
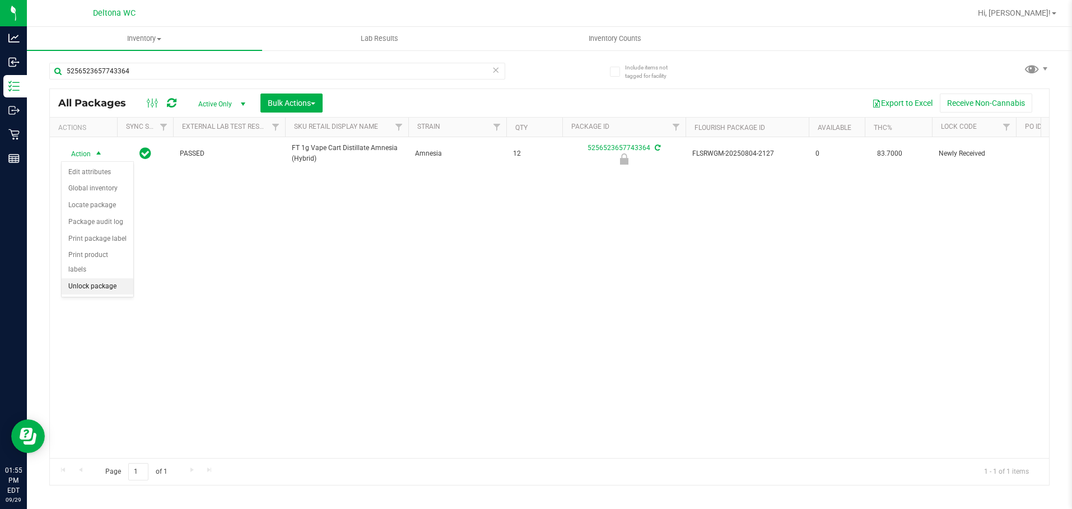
drag, startPoint x: 116, startPoint y: 272, endPoint x: 128, endPoint y: 279, distance: 13.5
click at [117, 278] on li "Unlock package" at bounding box center [98, 286] width 72 height 17
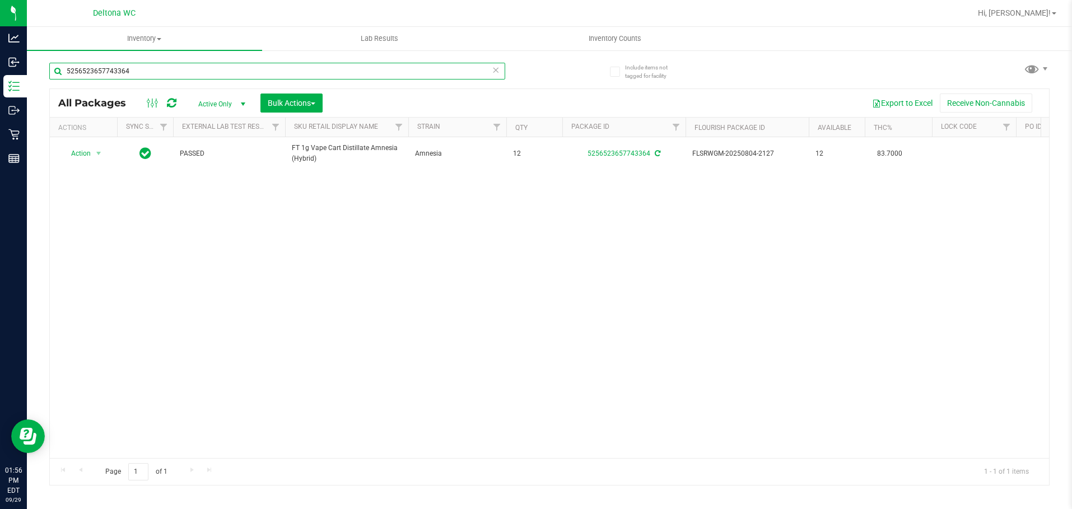
drag, startPoint x: 297, startPoint y: 68, endPoint x: -1, endPoint y: -33, distance: 314.1
click at [0, 0] on html "Analytics Inbound Inventory Outbound Retail Reports 01:56 PM EDT [DATE] 09/29 D…" at bounding box center [536, 254] width 1072 height 509
type input "0317029419603662"
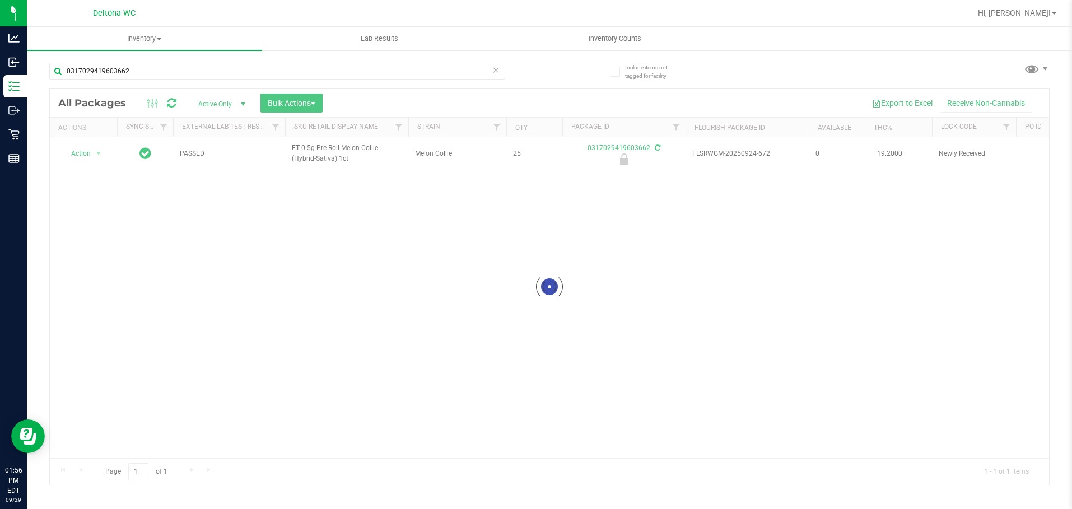
click at [97, 155] on div at bounding box center [549, 287] width 999 height 396
click at [86, 156] on div at bounding box center [549, 287] width 999 height 396
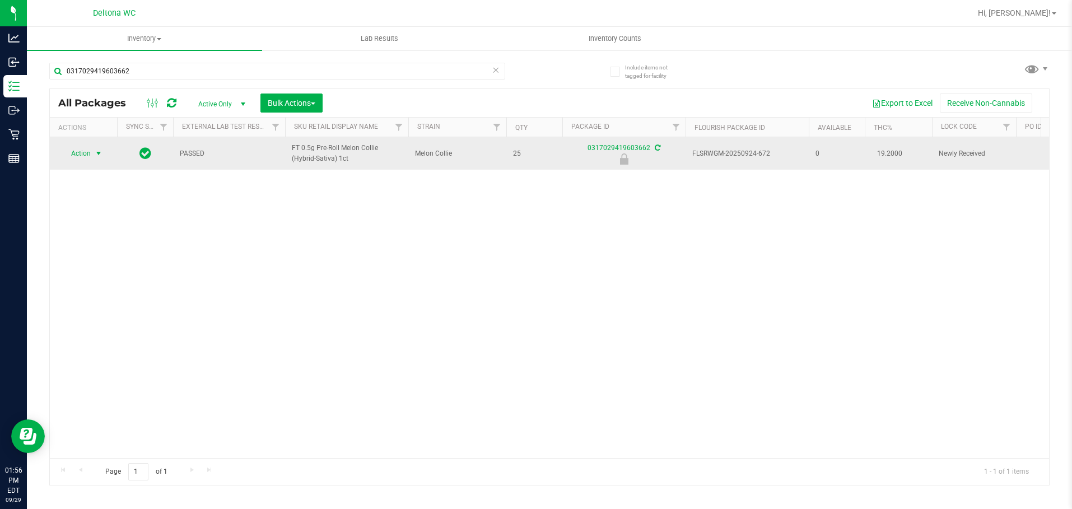
click at [90, 154] on span "Action" at bounding box center [76, 154] width 30 height 16
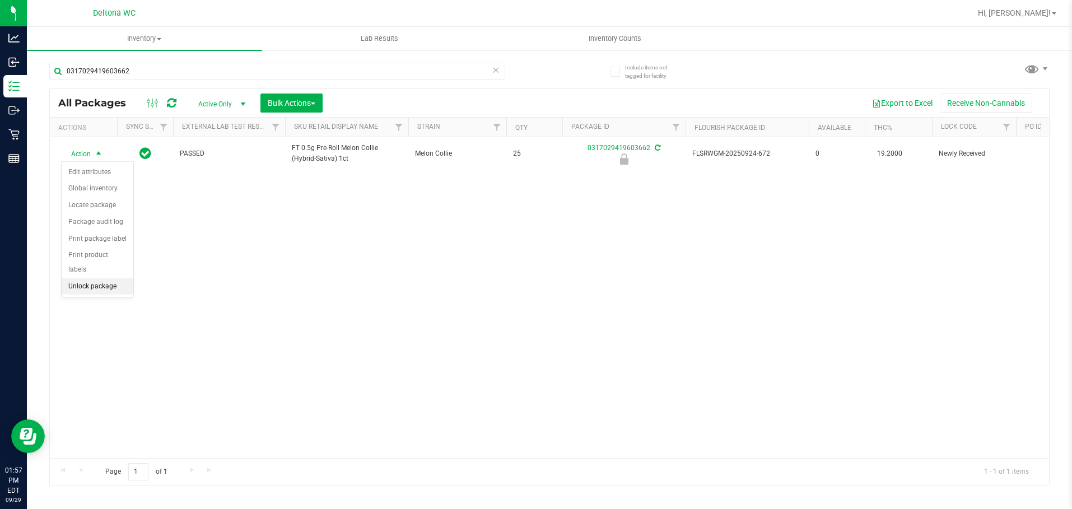
click at [118, 278] on li "Unlock package" at bounding box center [98, 286] width 72 height 17
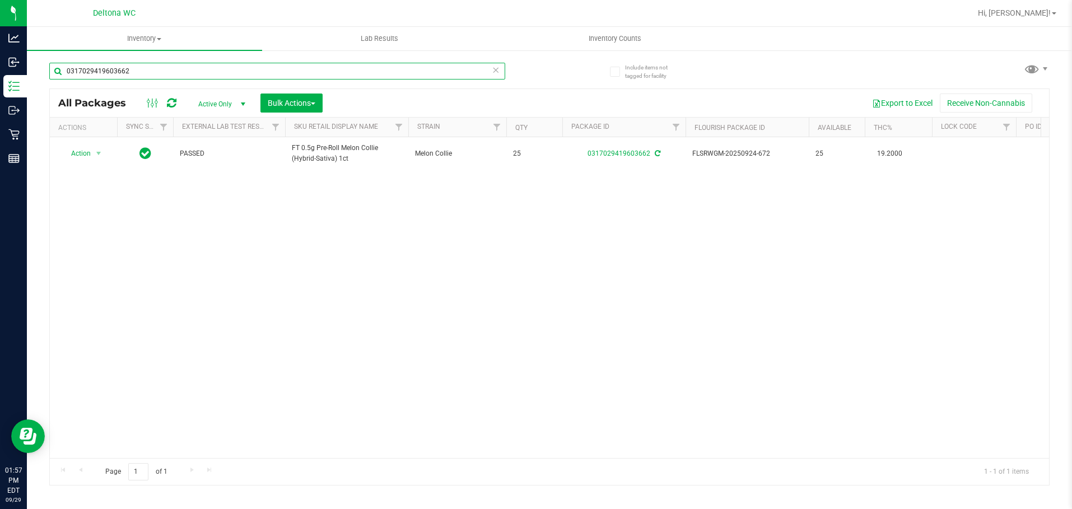
drag, startPoint x: 250, startPoint y: 73, endPoint x: -1, endPoint y: 27, distance: 255.1
click at [0, 27] on html "Analytics Inbound Inventory Outbound Retail Reports 01:57 PM EDT [DATE] 09/29 D…" at bounding box center [536, 254] width 1072 height 509
type input "sbc"
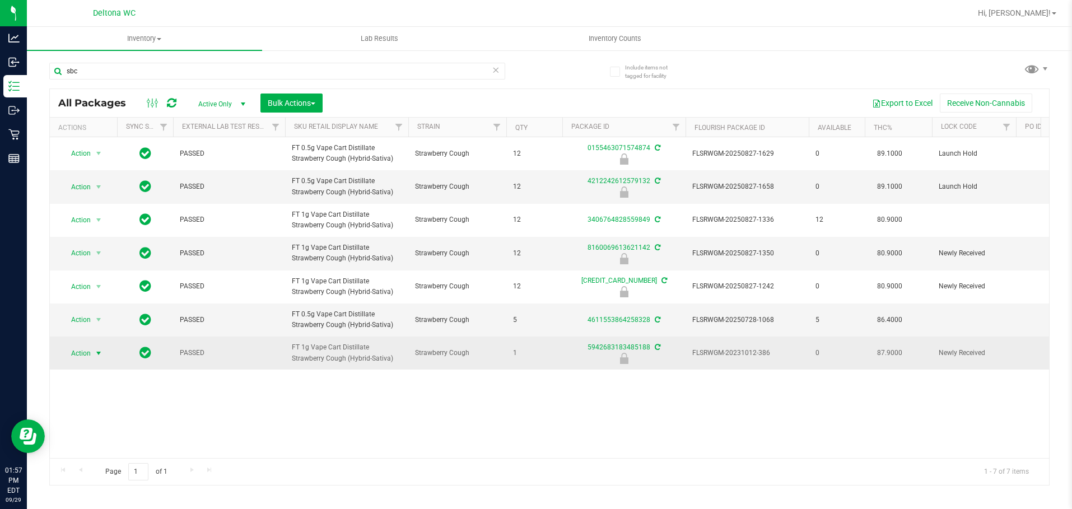
click at [97, 354] on span "select" at bounding box center [98, 353] width 9 height 9
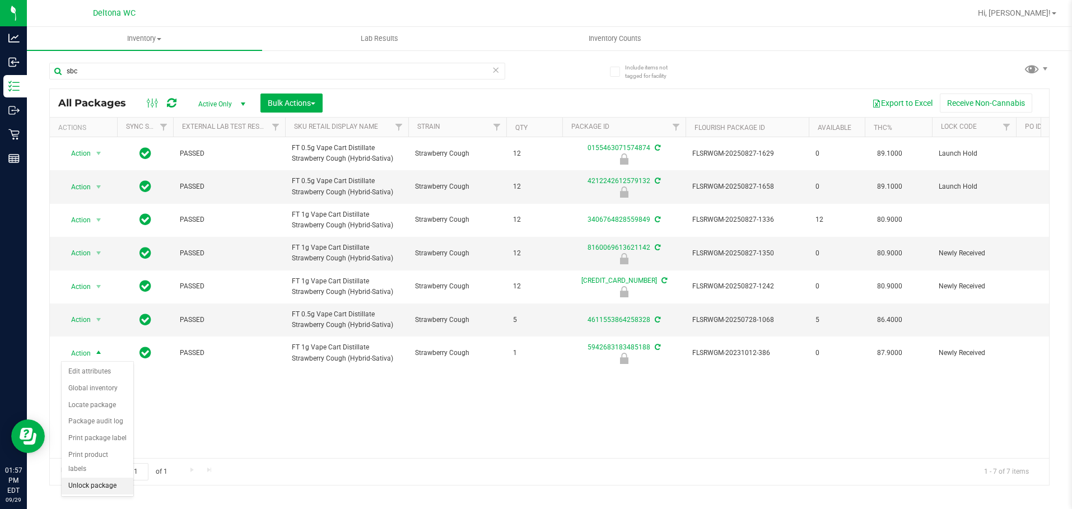
click at [111, 478] on li "Unlock package" at bounding box center [98, 486] width 72 height 17
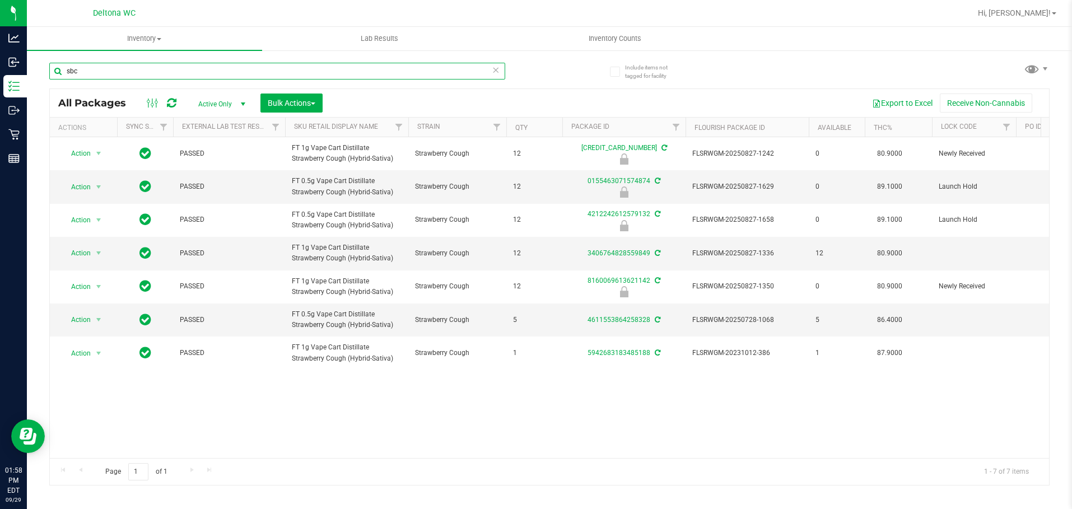
drag, startPoint x: 311, startPoint y: 67, endPoint x: -1, endPoint y: -73, distance: 341.3
click at [0, 0] on html "Analytics Inbound Inventory Outbound Retail Reports 01:58 PM EDT [DATE] 09/29 D…" at bounding box center [536, 254] width 1072 height 509
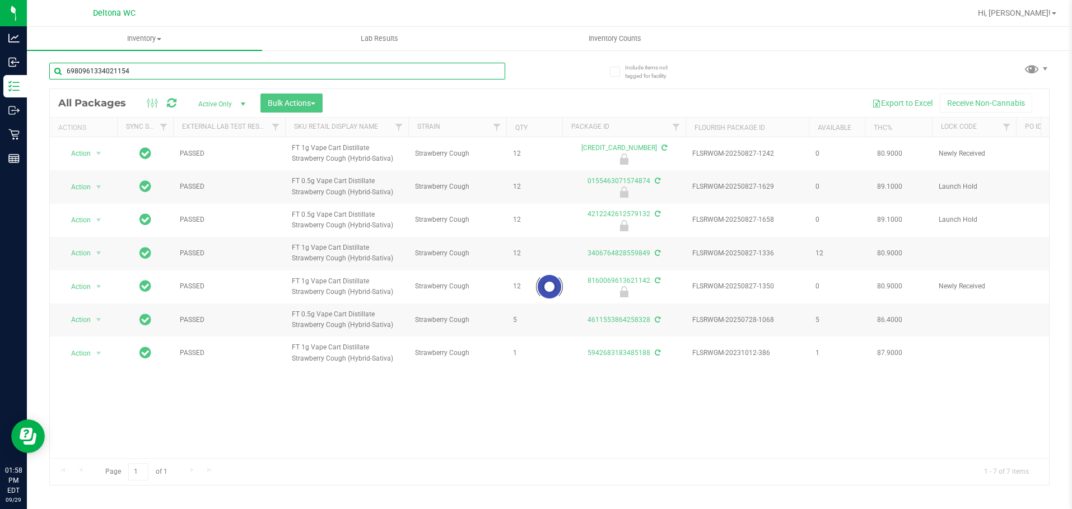
type input "6980961334021154"
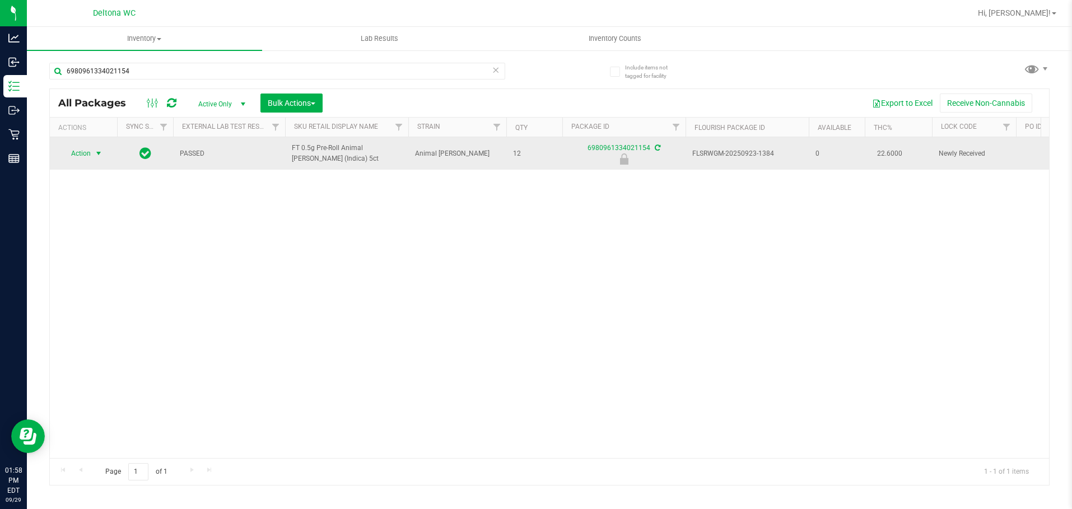
click at [89, 153] on span "Action" at bounding box center [76, 154] width 30 height 16
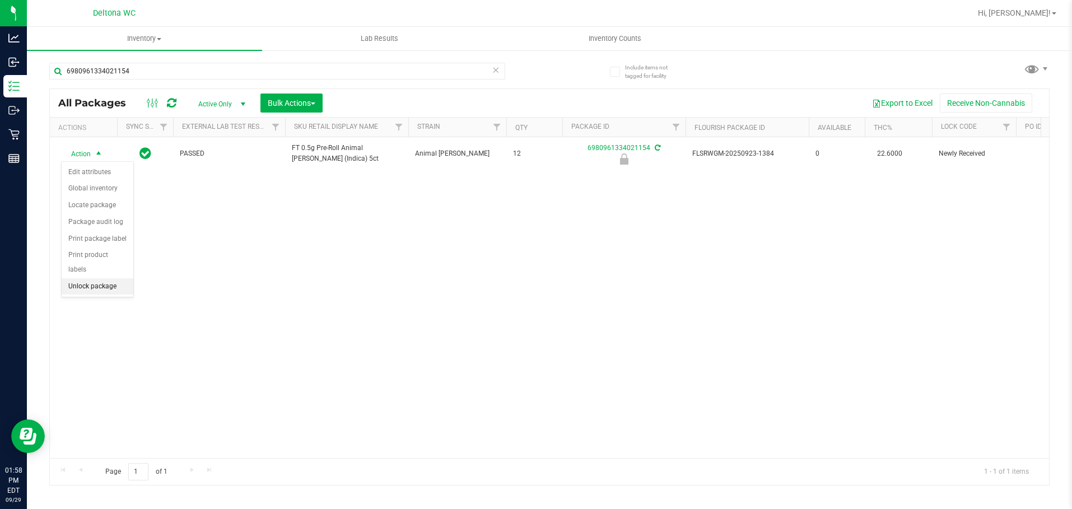
click at [113, 278] on li "Unlock package" at bounding box center [98, 286] width 72 height 17
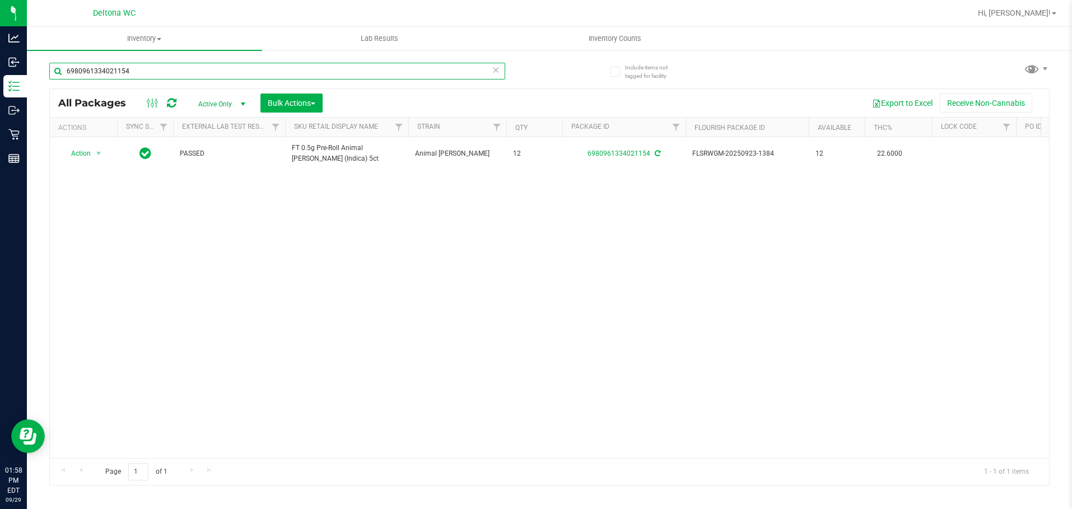
drag, startPoint x: 179, startPoint y: 75, endPoint x: -1, endPoint y: -25, distance: 205.9
click at [0, 0] on html "Analytics Inbound Inventory Outbound Retail Reports 01:58 PM EDT [DATE] 09/29 D…" at bounding box center [536, 254] width 1072 height 509
type input "4686937192121839"
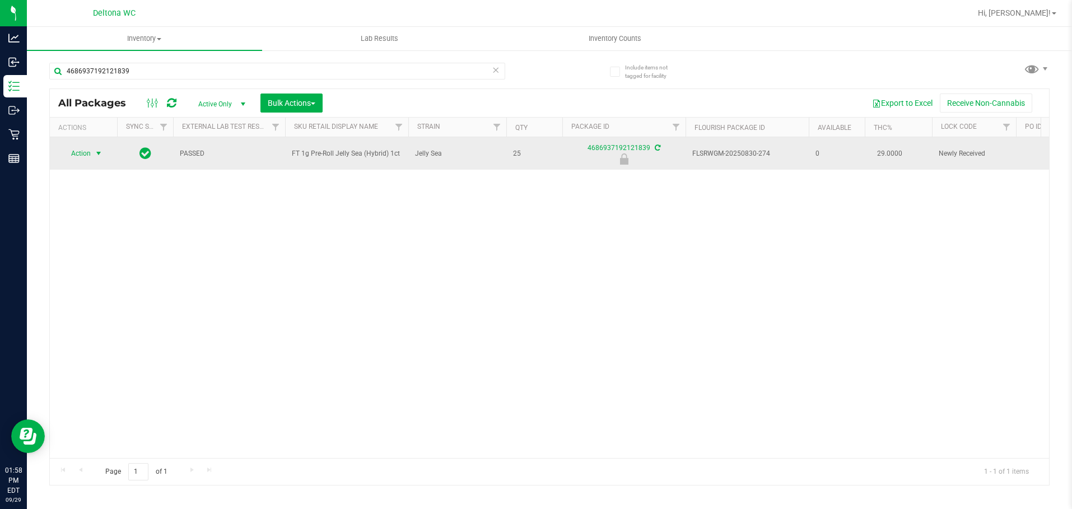
drag, startPoint x: 79, startPoint y: 161, endPoint x: 83, endPoint y: 169, distance: 8.3
click at [79, 162] on td "Action Action Edit attributes Global inventory Locate package Package audit log…" at bounding box center [83, 153] width 67 height 32
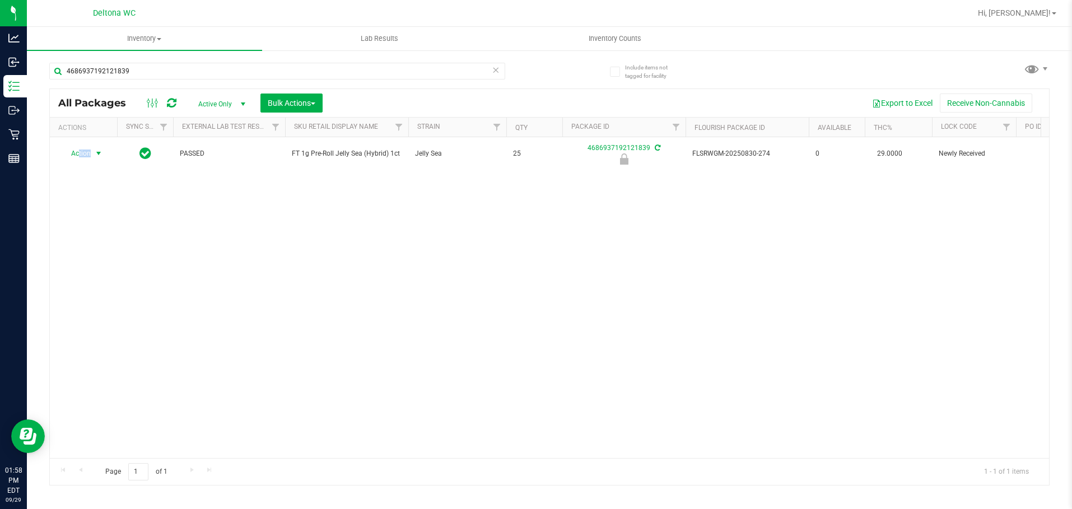
drag, startPoint x: 85, startPoint y: 153, endPoint x: 89, endPoint y: 179, distance: 25.5
click at [85, 155] on span "Action" at bounding box center [76, 154] width 30 height 16
click at [111, 278] on li "Unlock package" at bounding box center [98, 286] width 72 height 17
drag, startPoint x: 227, startPoint y: 73, endPoint x: 0, endPoint y: -49, distance: 257.6
click at [0, 0] on html "Analytics Inbound Inventory Outbound Retail Reports 01:58 PM EDT [DATE] 09/29 D…" at bounding box center [536, 254] width 1072 height 509
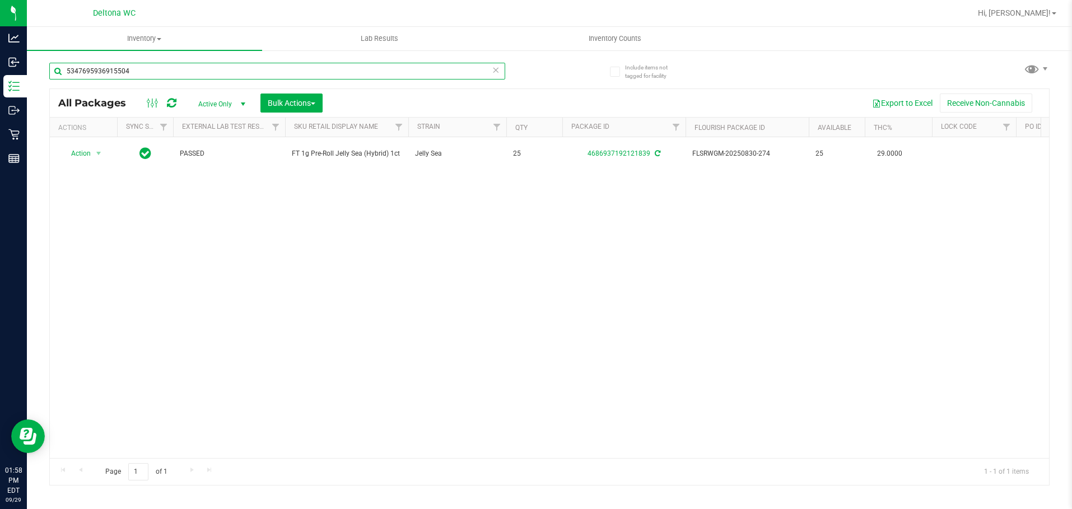
type input "5347695936915504"
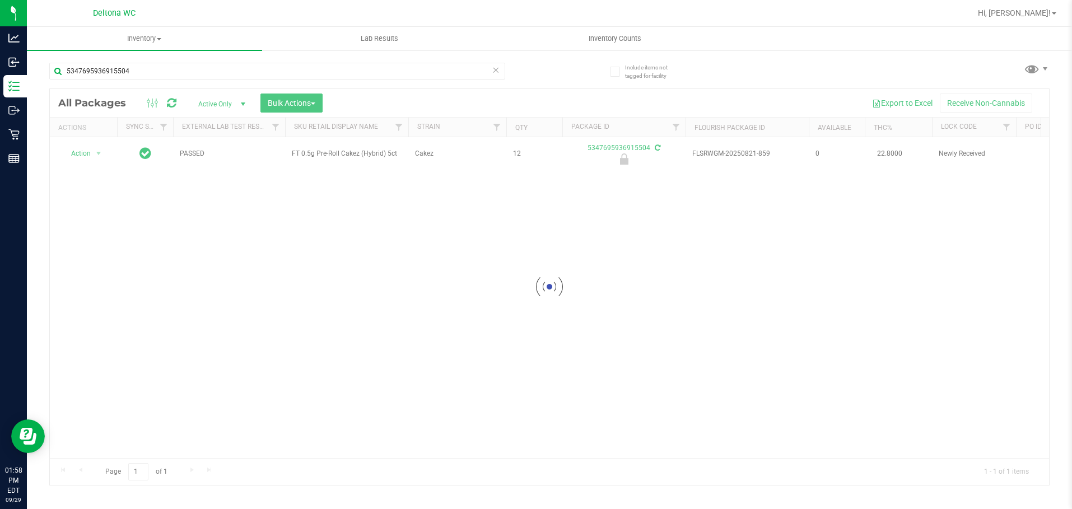
click at [96, 153] on div at bounding box center [549, 287] width 999 height 396
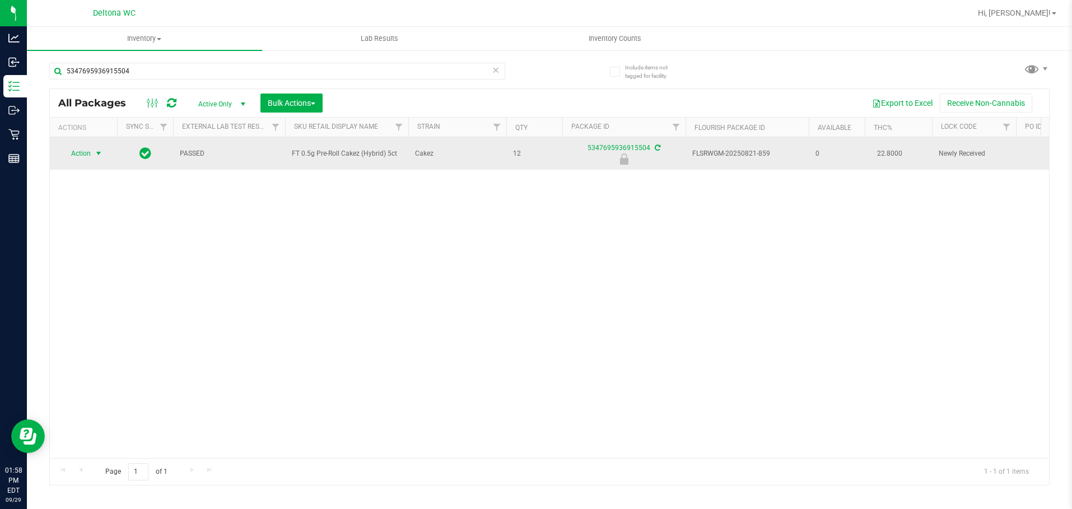
click at [80, 153] on span "Action" at bounding box center [76, 154] width 30 height 16
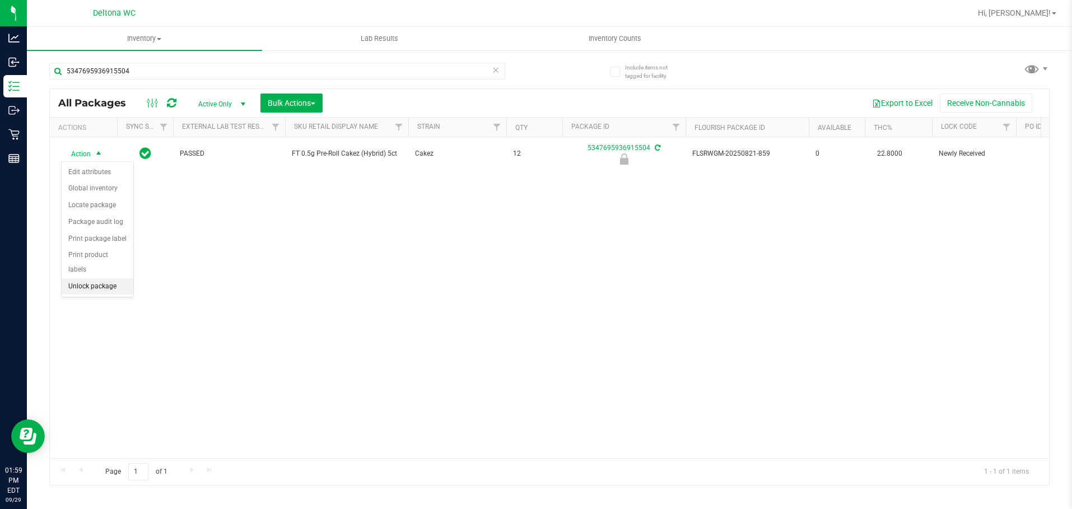
click at [122, 278] on li "Unlock package" at bounding box center [98, 286] width 72 height 17
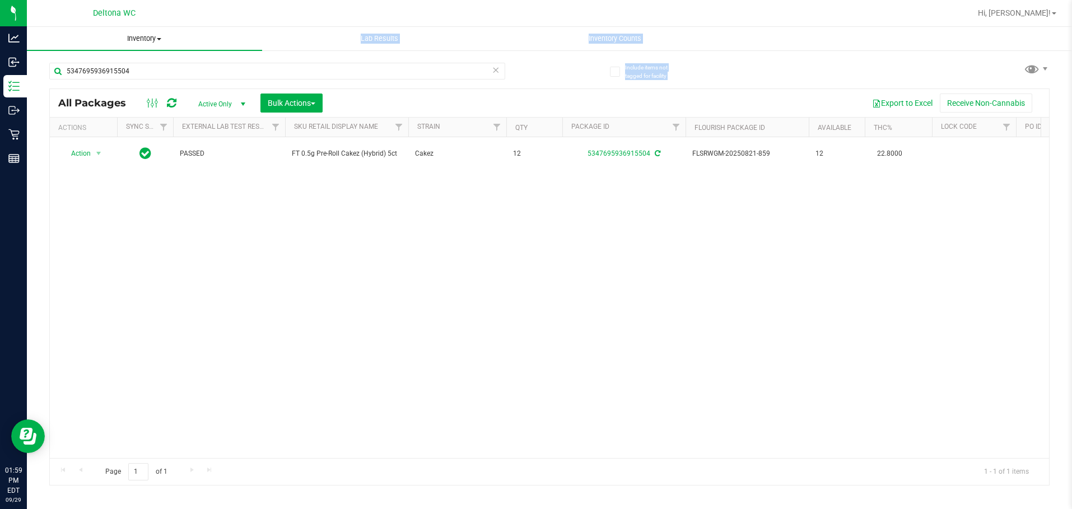
drag, startPoint x: 277, startPoint y: 59, endPoint x: 163, endPoint y: 48, distance: 114.9
click at [163, 47] on inventory "Inventory All packages All inventory Waste log Create inventory Lab Results Inv…" at bounding box center [549, 209] width 1045 height 364
drag, startPoint x: 176, startPoint y: 65, endPoint x: -1, endPoint y: 1, distance: 187.8
click at [0, 1] on html "Analytics Inbound Inventory Outbound Retail Reports 01:59 PM EDT [DATE] 09/29 D…" at bounding box center [536, 254] width 1072 height 509
type input "9597556536952613"
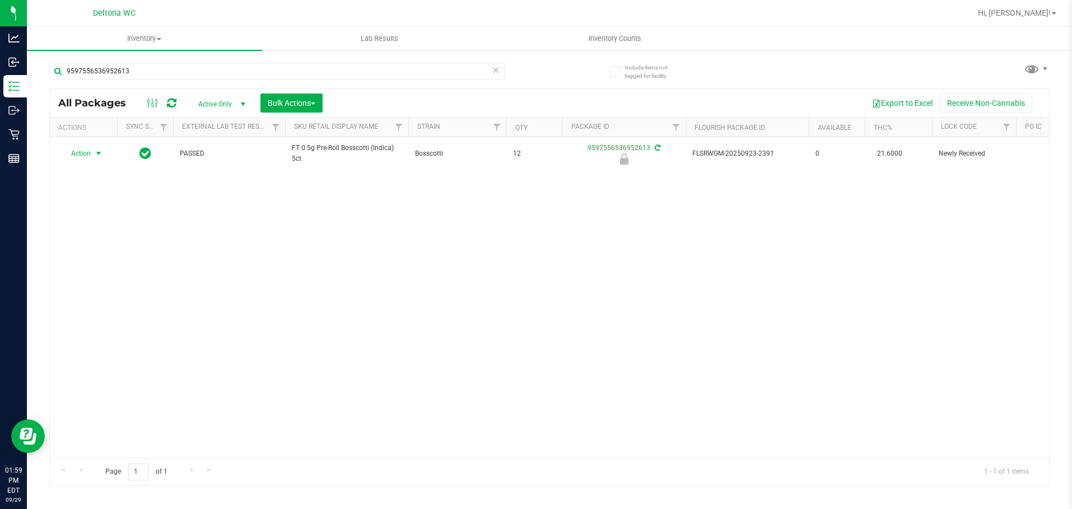
click at [92, 161] on span "select" at bounding box center [99, 154] width 14 height 16
click at [121, 278] on li "Unlock package" at bounding box center [98, 286] width 72 height 17
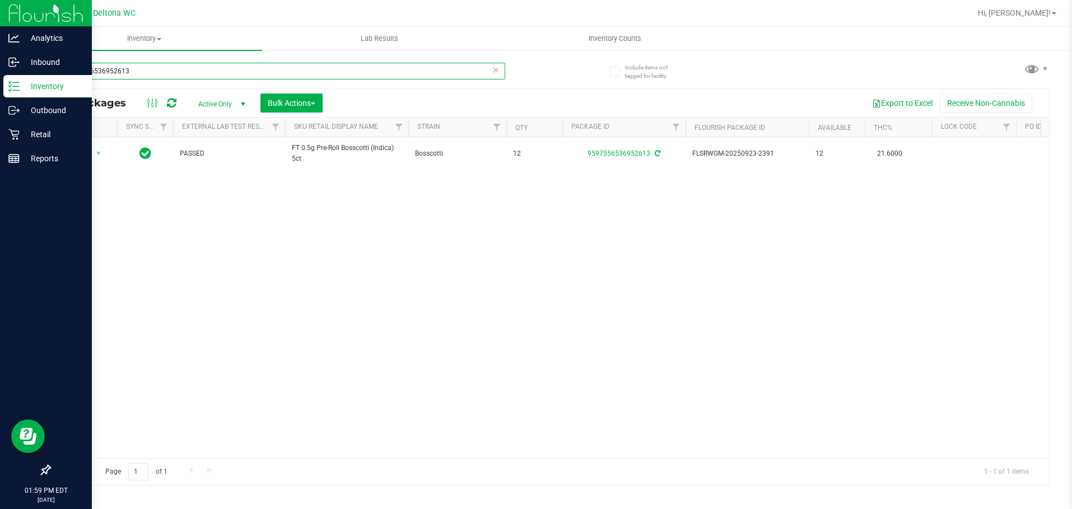
drag, startPoint x: 251, startPoint y: 66, endPoint x: 2, endPoint y: 4, distance: 256.1
click at [0, 4] on html "Analytics Inbound Inventory Outbound Retail Reports 01:59 PM EDT [DATE] 09/29 D…" at bounding box center [536, 254] width 1072 height 509
type input "7826198443630051"
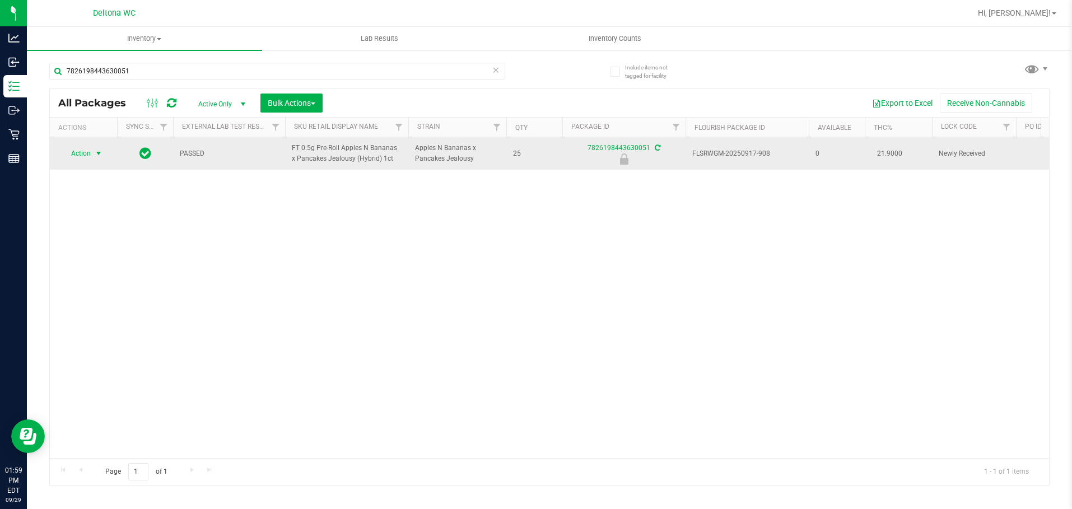
click at [92, 150] on span "select" at bounding box center [99, 154] width 14 height 16
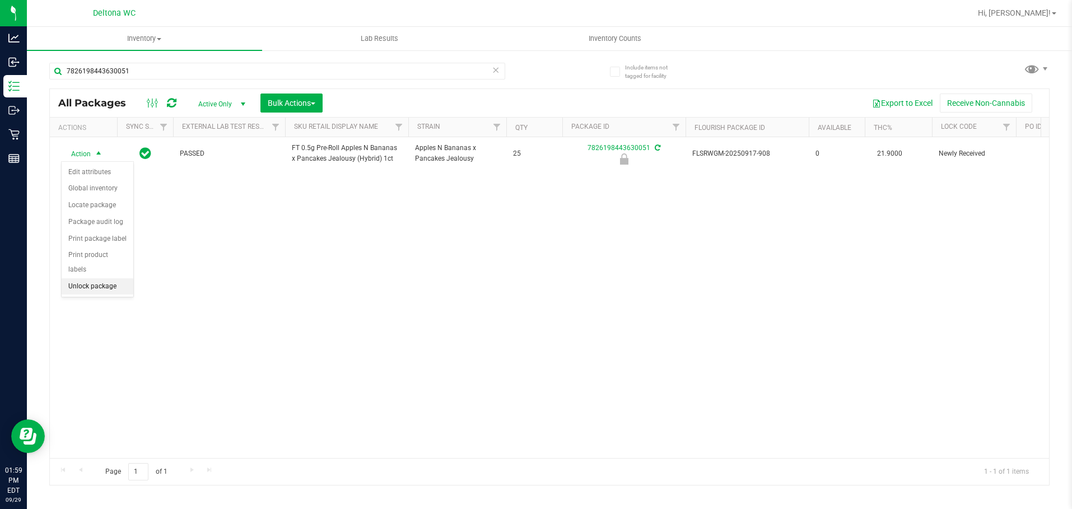
click at [122, 278] on li "Unlock package" at bounding box center [98, 286] width 72 height 17
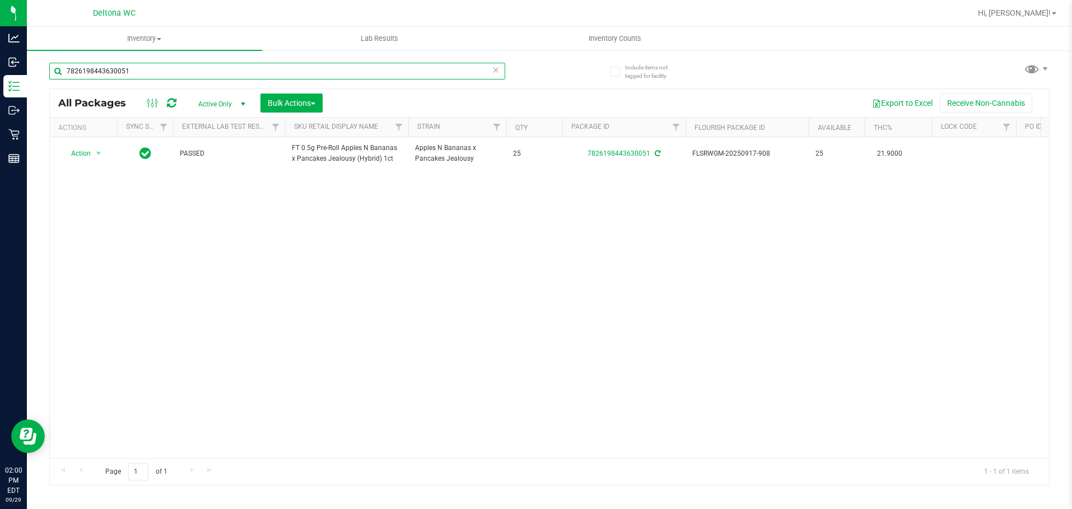
drag, startPoint x: 174, startPoint y: 68, endPoint x: -1, endPoint y: -15, distance: 193.7
click at [0, 0] on html "Analytics Inbound Inventory Outbound Retail Reports 02:00 PM EDT [DATE] 09/29 D…" at bounding box center [536, 254] width 1072 height 509
type input "5216865766457030"
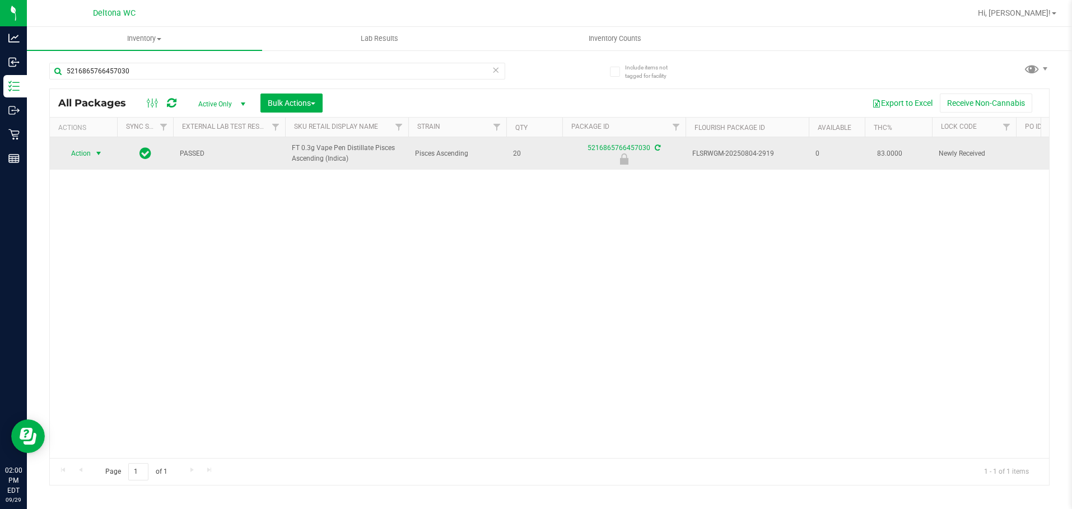
click at [86, 155] on span "Action" at bounding box center [76, 154] width 30 height 16
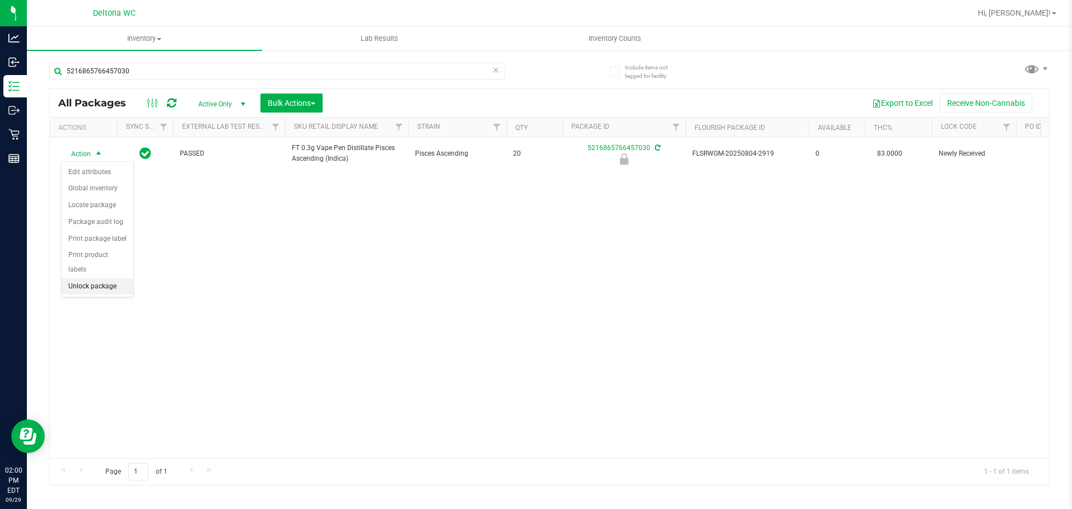
click at [118, 278] on li "Unlock package" at bounding box center [98, 286] width 72 height 17
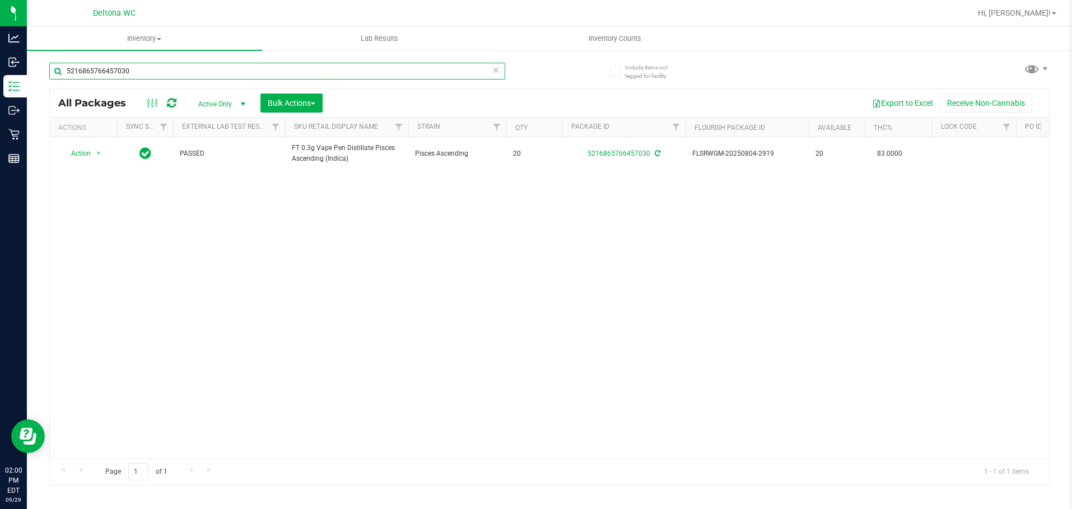
drag, startPoint x: 238, startPoint y: 72, endPoint x: -1, endPoint y: 9, distance: 246.2
click at [0, 9] on html "Analytics Inbound Inventory Outbound Retail Reports 02:00 PM EDT [DATE] 09/29 D…" at bounding box center [536, 254] width 1072 height 509
type input "4795274677815692"
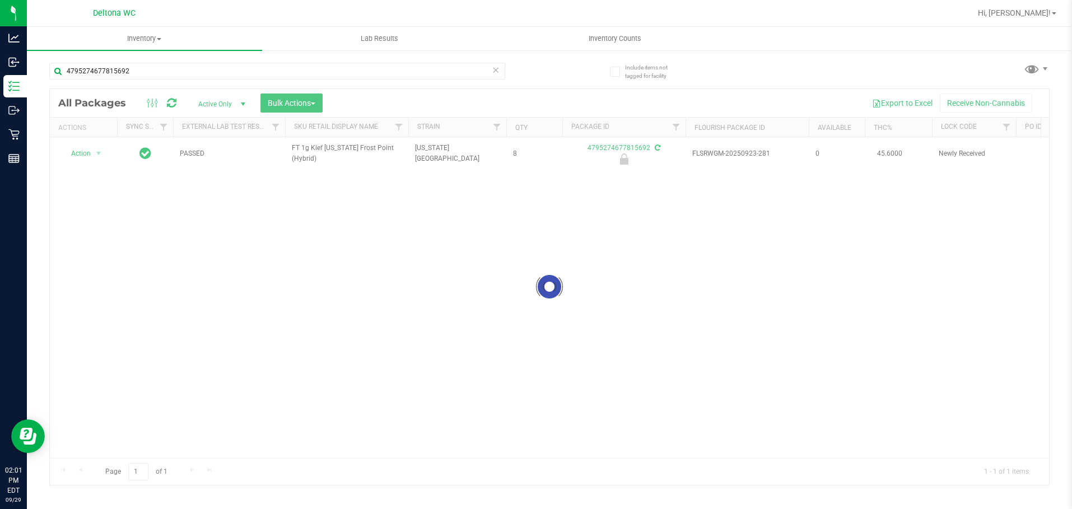
click at [90, 156] on div at bounding box center [549, 287] width 999 height 396
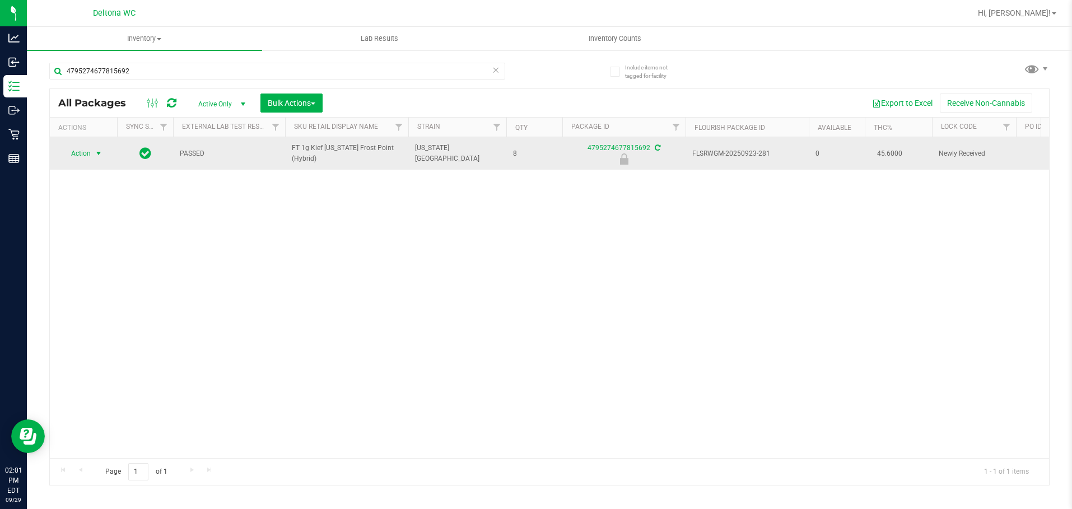
click at [98, 155] on span "select" at bounding box center [98, 153] width 9 height 9
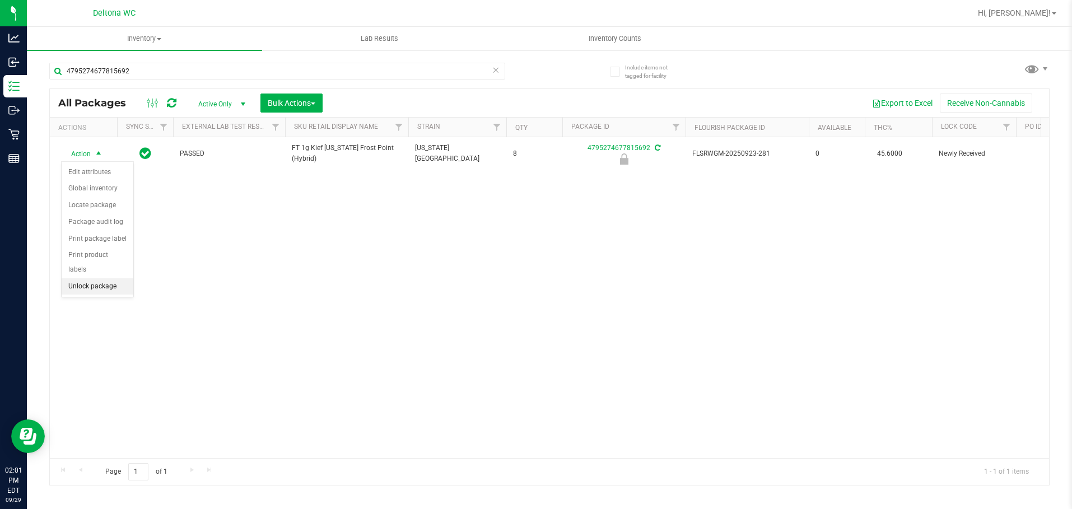
click at [115, 278] on li "Unlock package" at bounding box center [98, 286] width 72 height 17
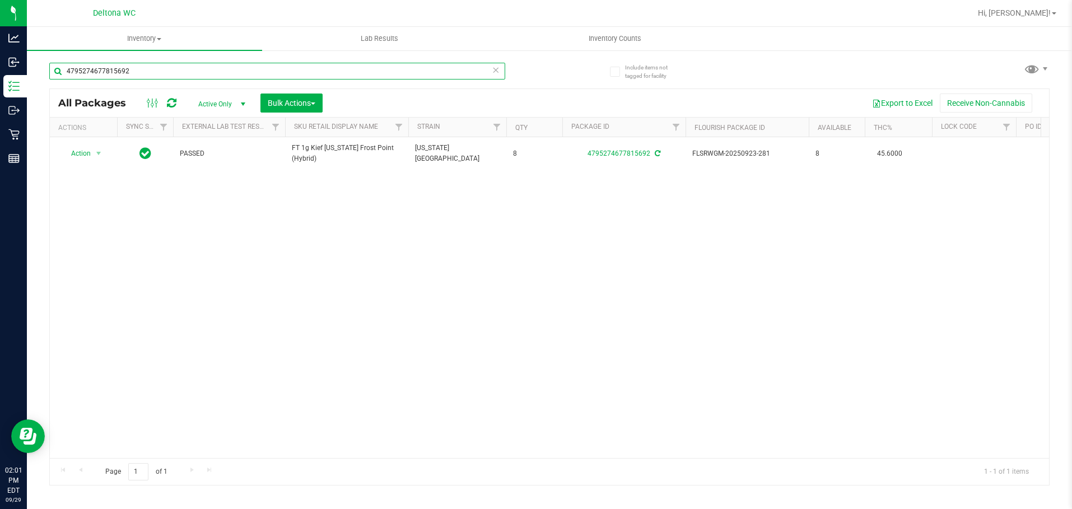
drag, startPoint x: -1, startPoint y: 53, endPoint x: -1, endPoint y: -41, distance: 94.7
click at [0, 0] on html "Analytics Inbound Inventory Outbound Retail Reports 02:01 PM EDT [DATE] 09/29 D…" at bounding box center [536, 254] width 1072 height 509
type input "8037700260591196"
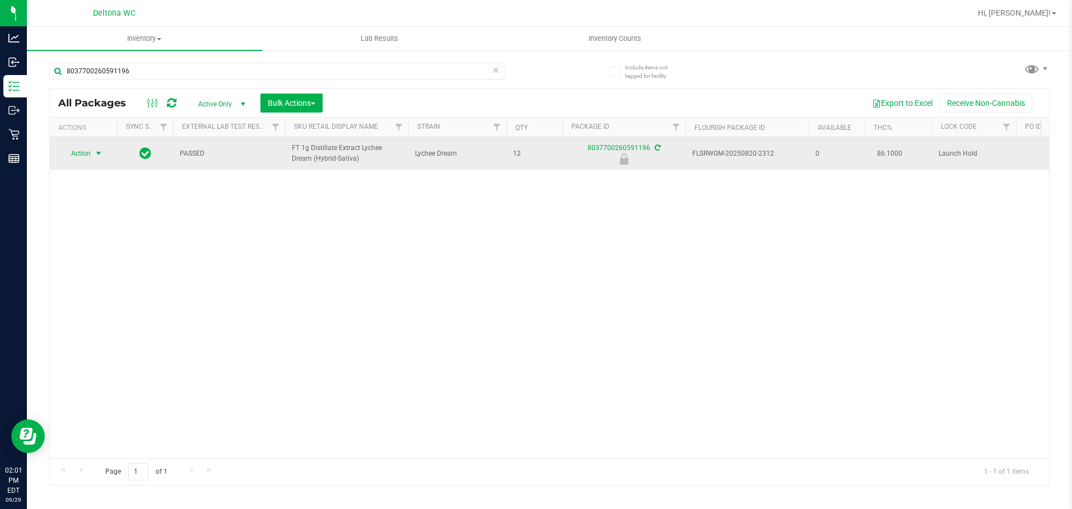
click at [99, 155] on span "select" at bounding box center [98, 153] width 9 height 9
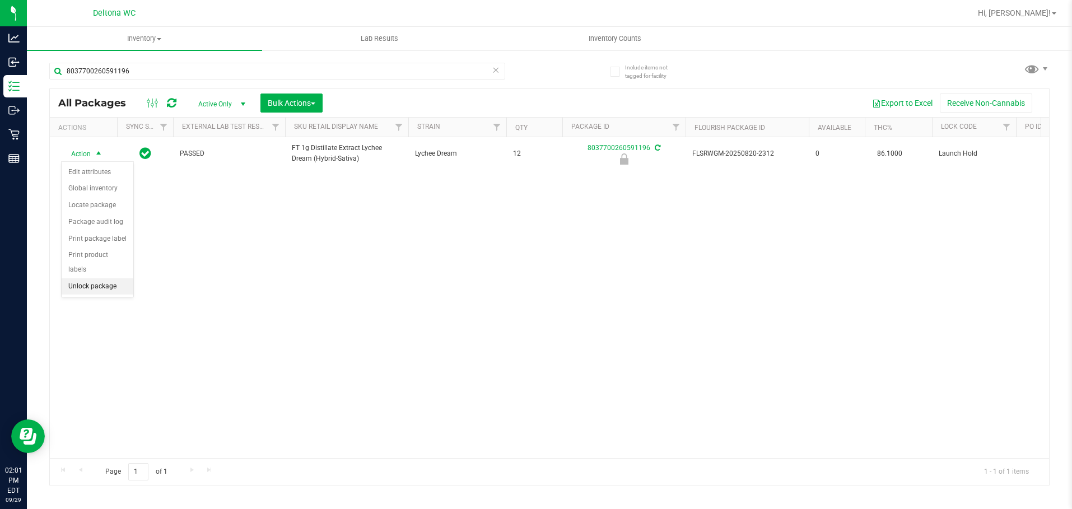
click at [118, 278] on li "Unlock package" at bounding box center [98, 286] width 72 height 17
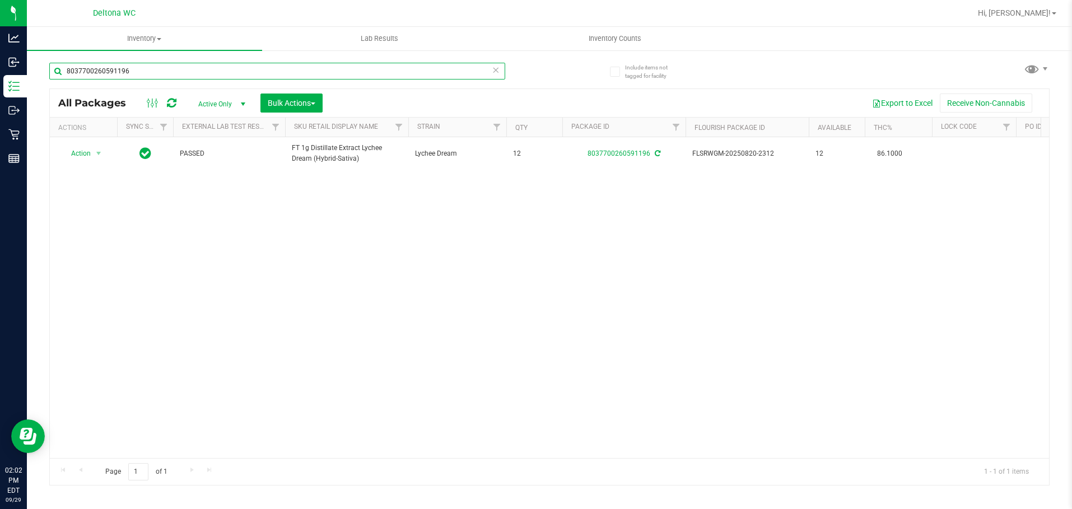
drag, startPoint x: 330, startPoint y: 72, endPoint x: -1, endPoint y: 6, distance: 337.7
click at [0, 6] on html "Analytics Inbound Inventory Outbound Retail Reports 02:02 PM EDT [DATE] 09/29 D…" at bounding box center [536, 254] width 1072 height 509
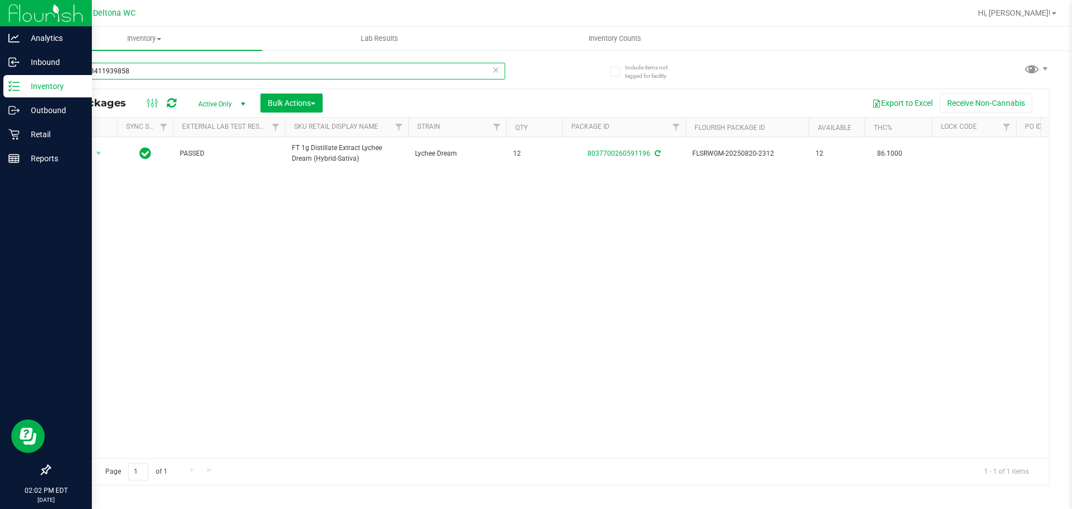
type input "9172333411939858"
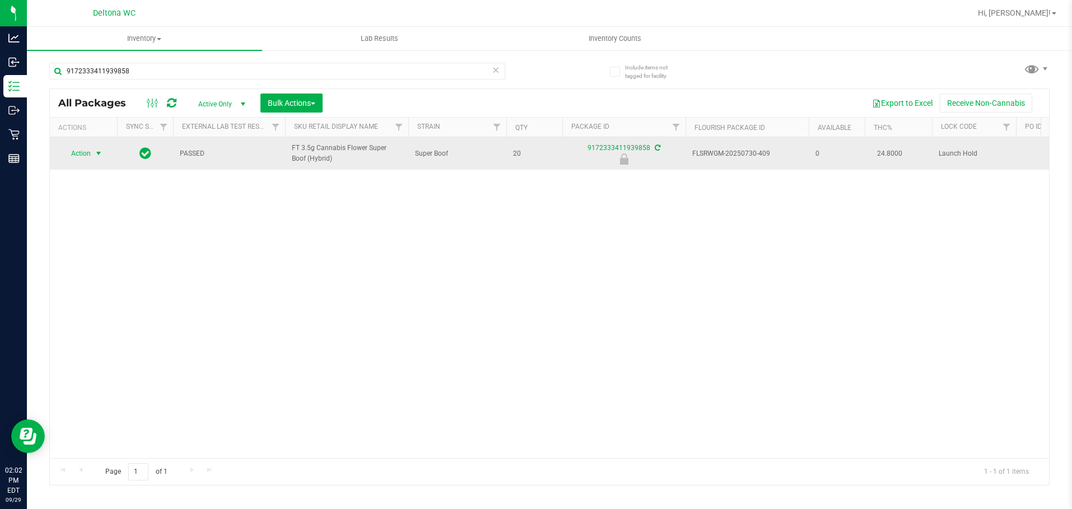
click at [87, 152] on span "Action" at bounding box center [76, 154] width 30 height 16
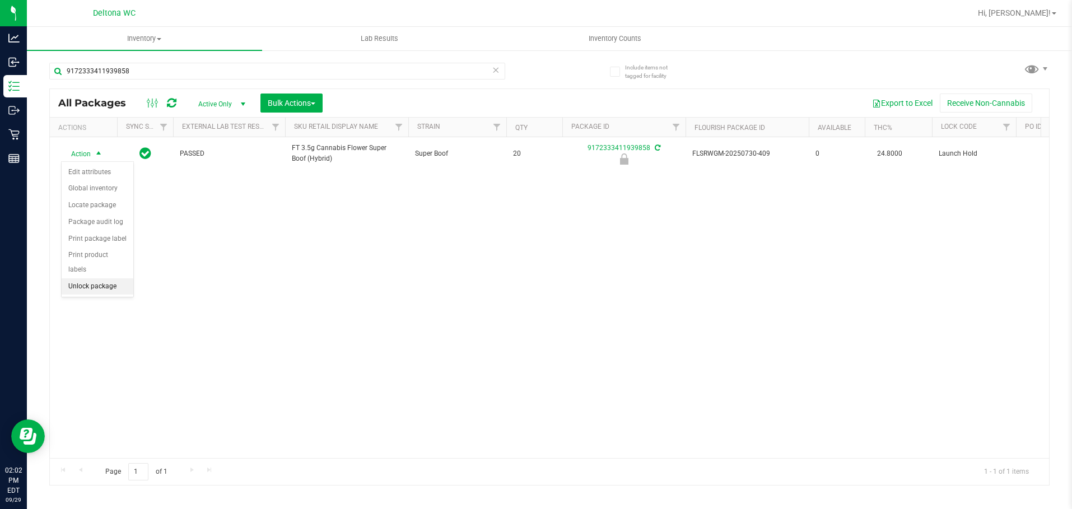
click at [115, 278] on li "Unlock package" at bounding box center [98, 286] width 72 height 17
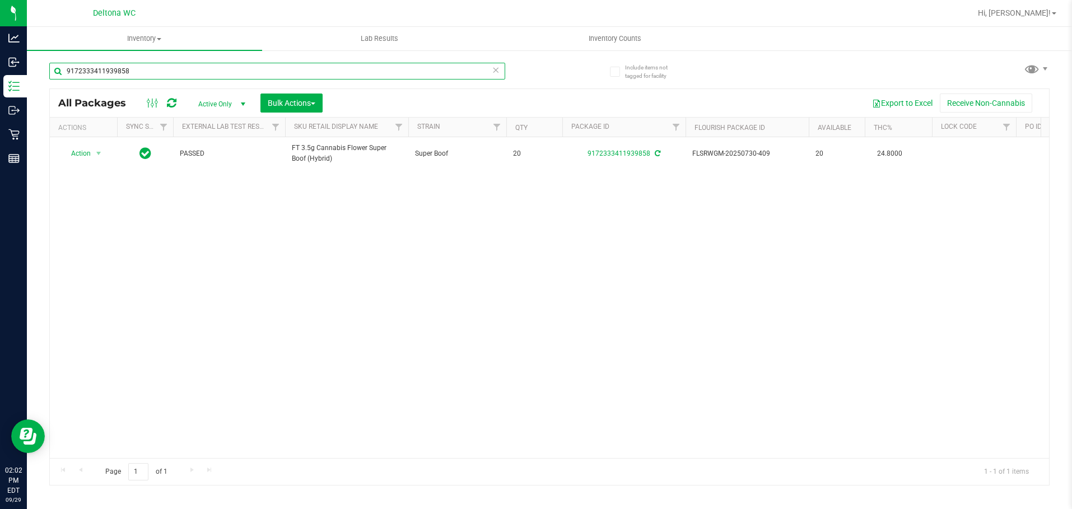
drag, startPoint x: 206, startPoint y: 73, endPoint x: -1, endPoint y: 24, distance: 211.9
click at [0, 24] on html "Analytics Inbound Inventory Outbound Retail Reports 02:02 PM EDT [DATE] 09/29 D…" at bounding box center [536, 254] width 1072 height 509
type input "0700575999403332"
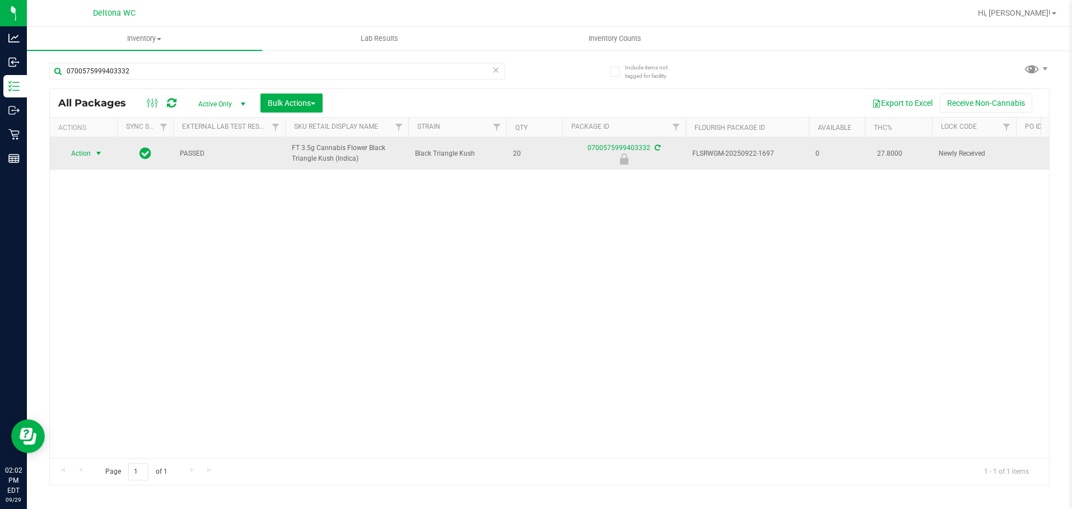
click at [95, 151] on span "select" at bounding box center [98, 153] width 9 height 9
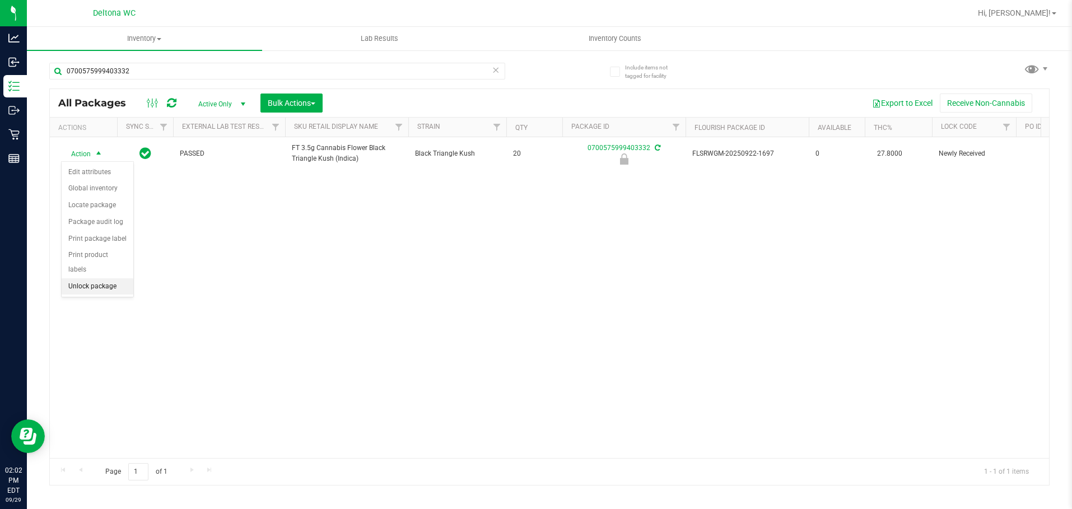
click at [111, 278] on li "Unlock package" at bounding box center [98, 286] width 72 height 17
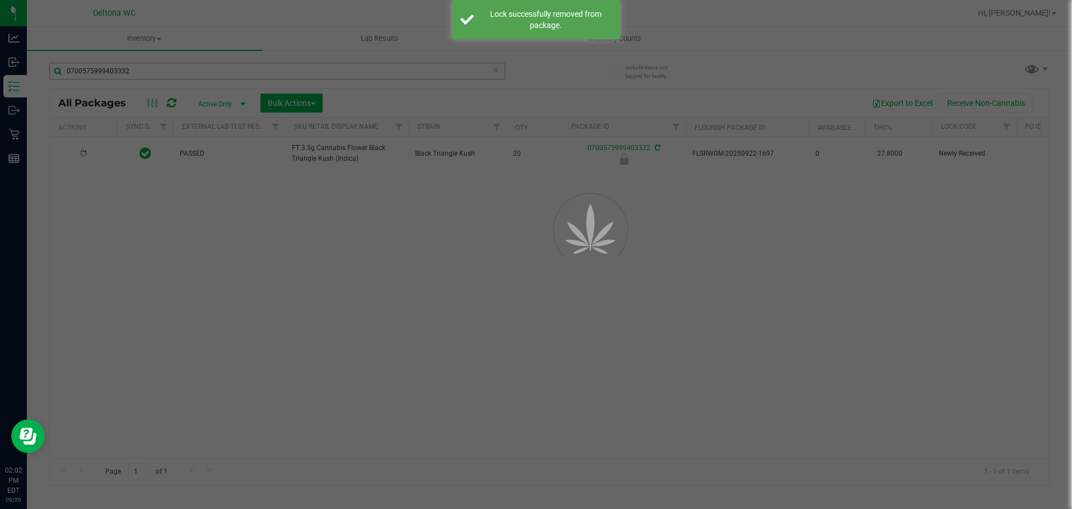
click at [181, 72] on div at bounding box center [536, 254] width 1072 height 509
click at [181, 72] on input "0700575999403332" at bounding box center [277, 71] width 456 height 17
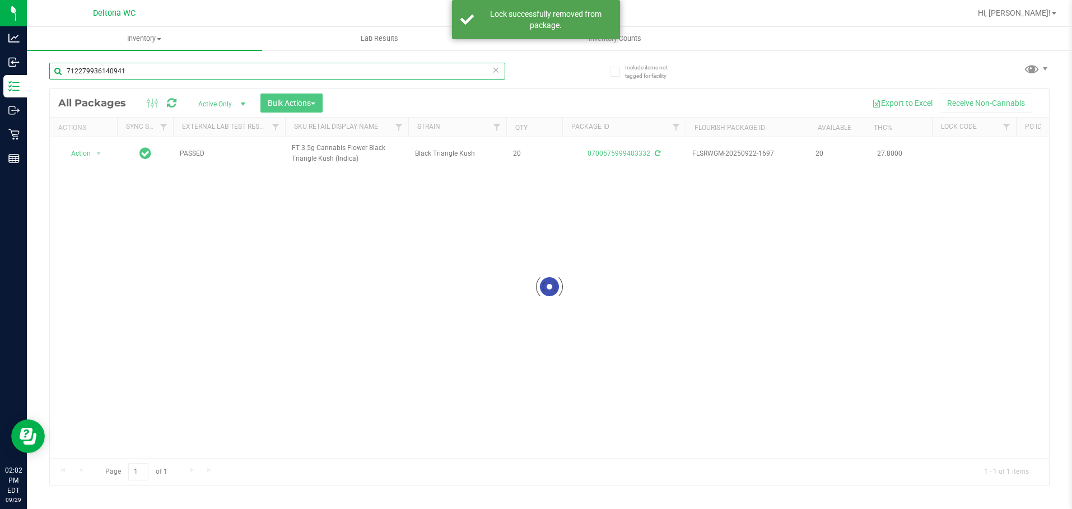
type input "7122799361409417"
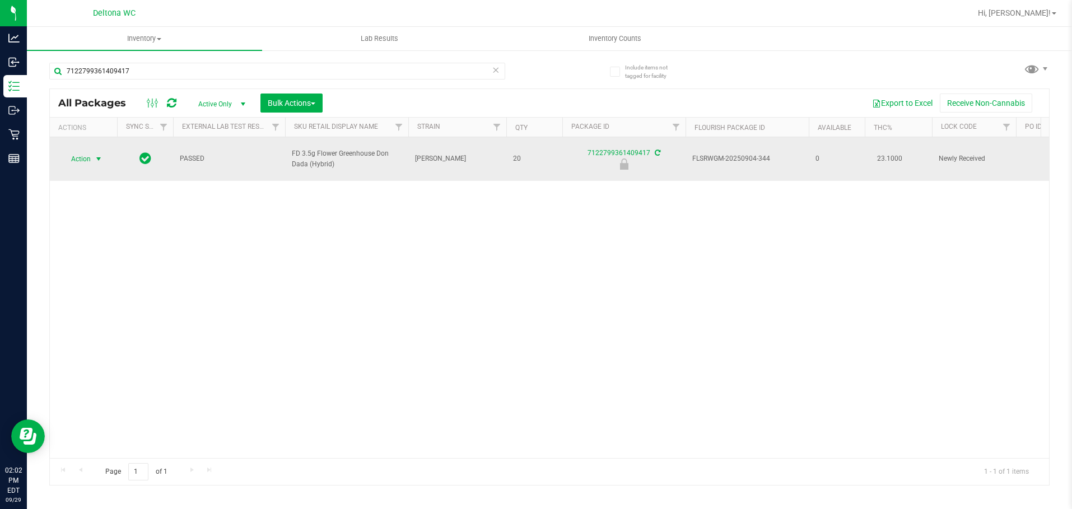
click at [91, 151] on span "Action" at bounding box center [76, 159] width 30 height 16
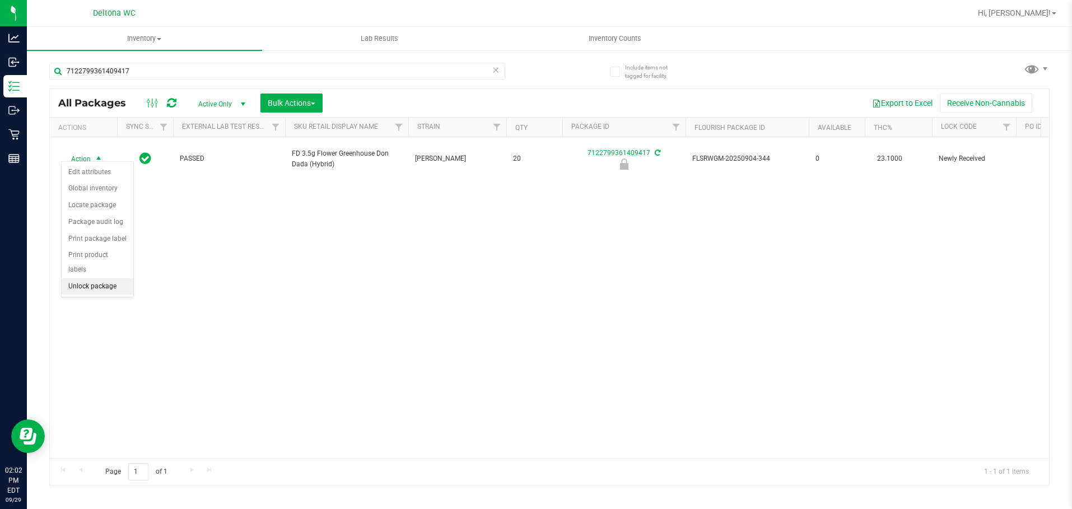
click at [106, 278] on li "Unlock package" at bounding box center [98, 286] width 72 height 17
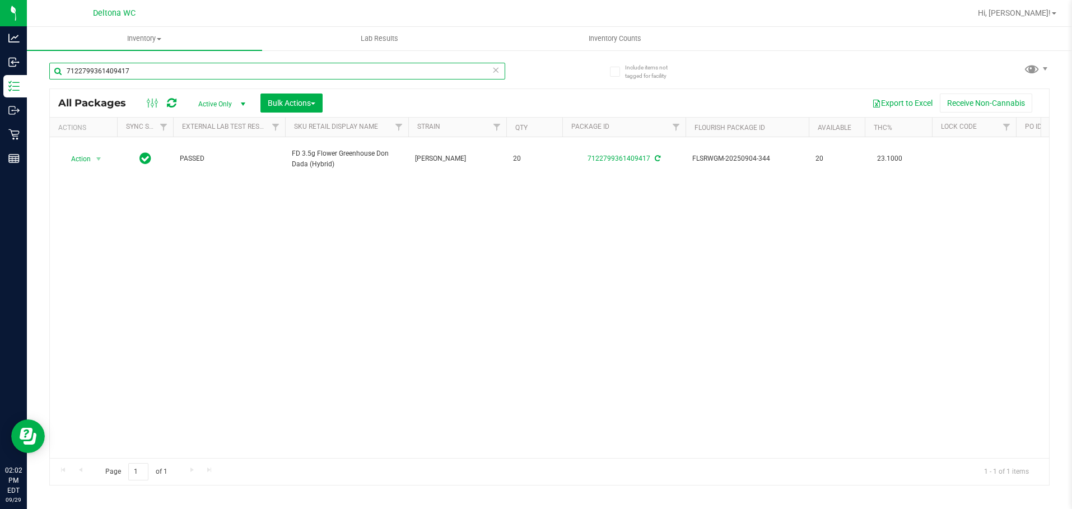
drag, startPoint x: 211, startPoint y: 75, endPoint x: -1, endPoint y: -8, distance: 226.9
click at [0, 0] on html "Analytics Inbound Inventory Outbound Retail Reports 02:02 PM EDT [DATE] 09/29 D…" at bounding box center [536, 254] width 1072 height 509
type input "1969548816926863"
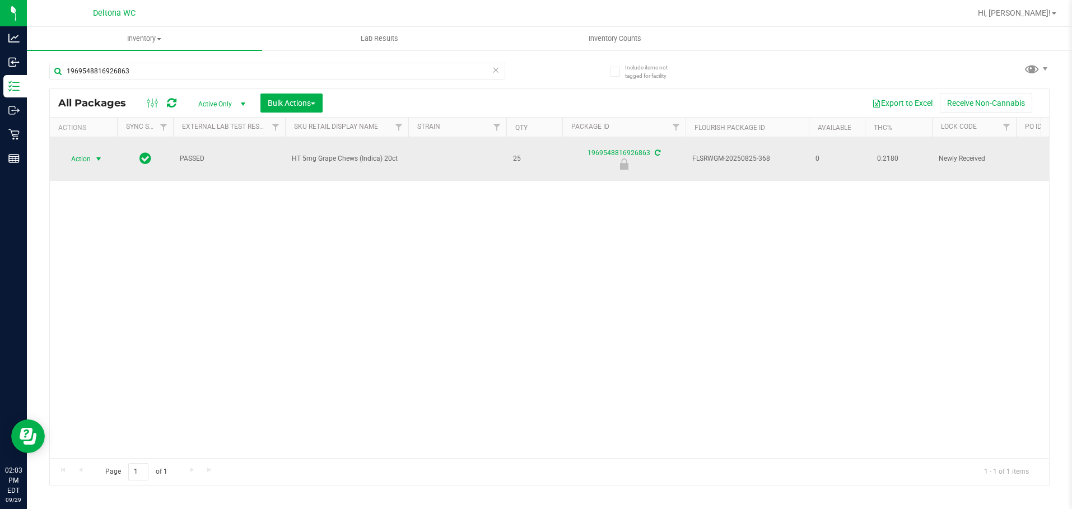
click at [71, 154] on span "Action" at bounding box center [76, 159] width 30 height 16
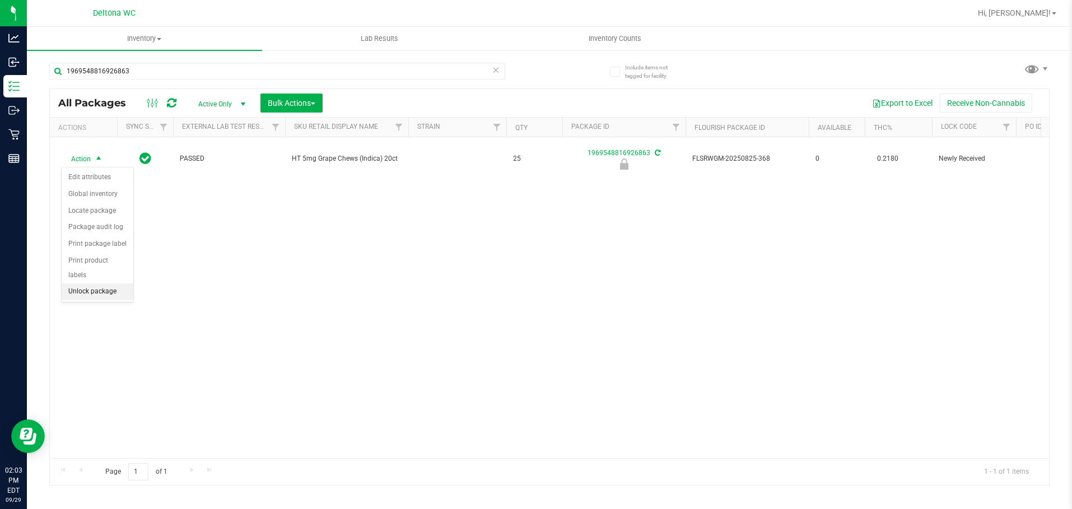
click at [108, 283] on li "Unlock package" at bounding box center [98, 291] width 72 height 17
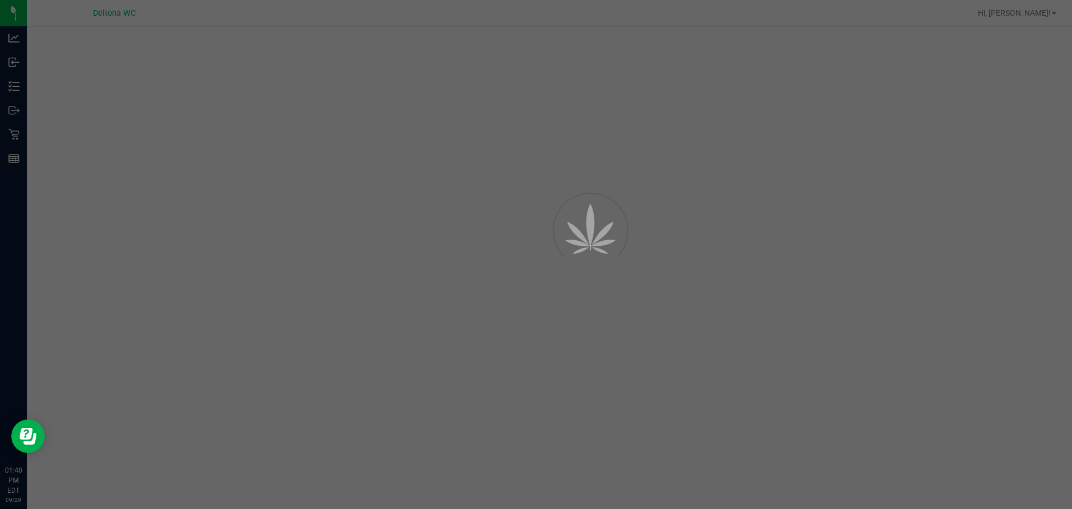
click at [18, 82] on div at bounding box center [536, 254] width 1072 height 509
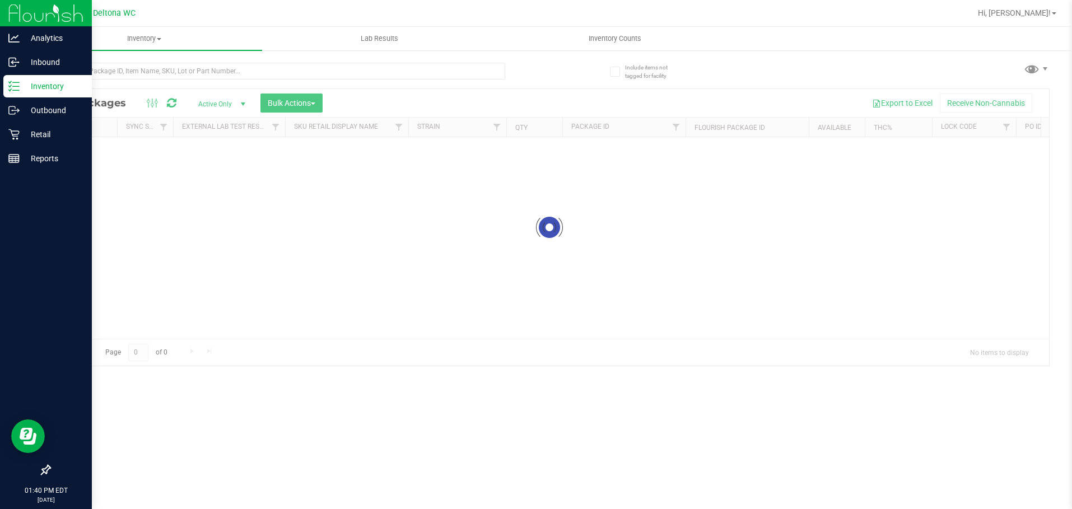
click at [19, 90] on line at bounding box center [16, 90] width 6 height 0
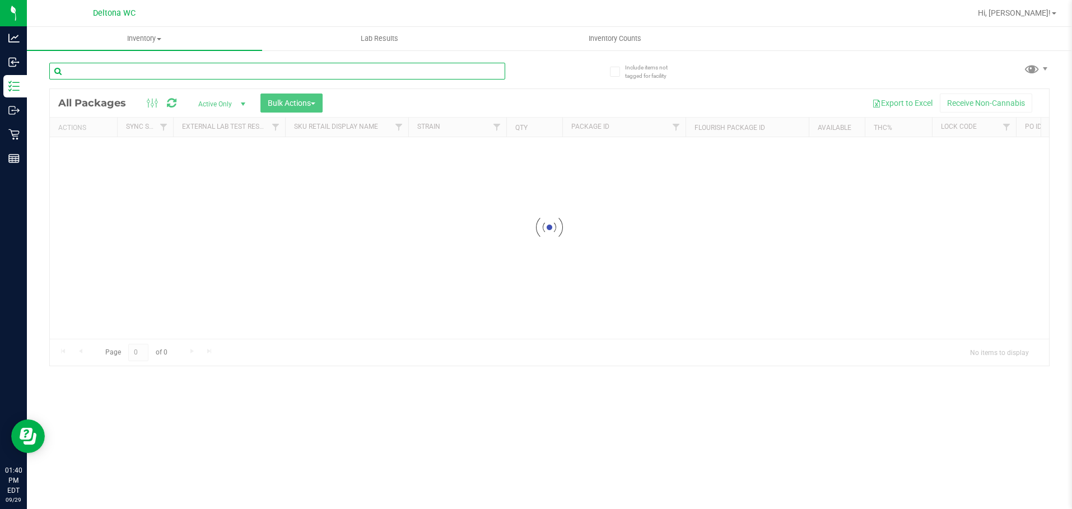
click at [180, 71] on input "text" at bounding box center [277, 71] width 456 height 17
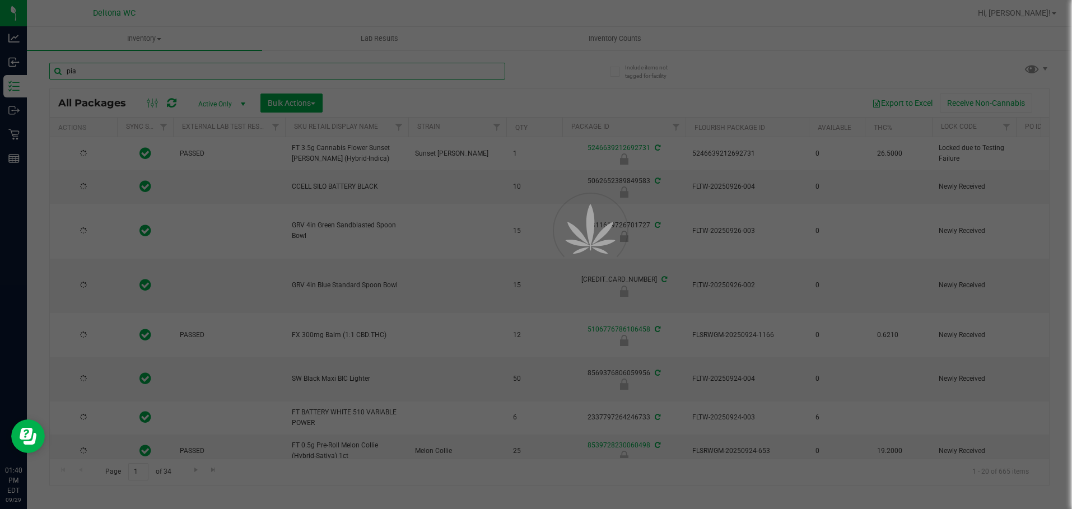
type input "pia"
